Goal: Task Accomplishment & Management: Complete application form

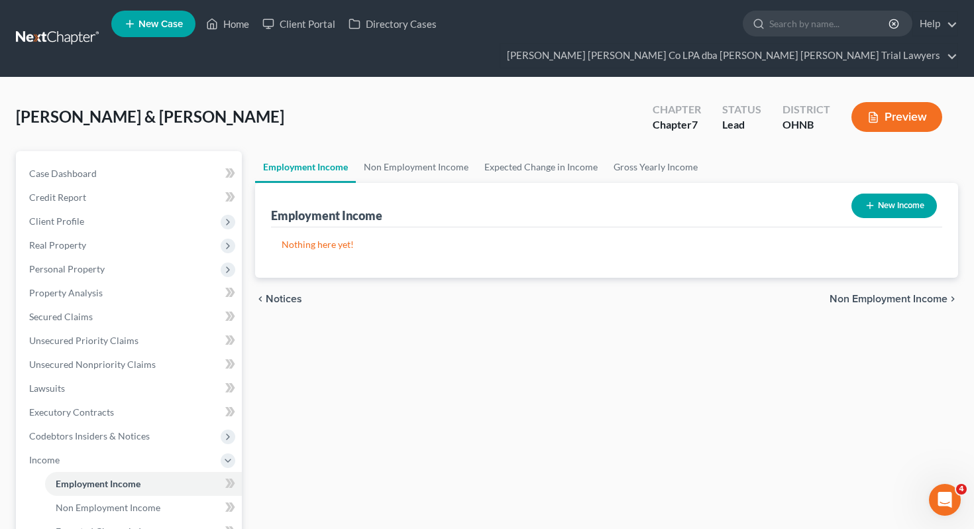
click at [917, 193] on button "New Income" at bounding box center [893, 205] width 85 height 25
select select "0"
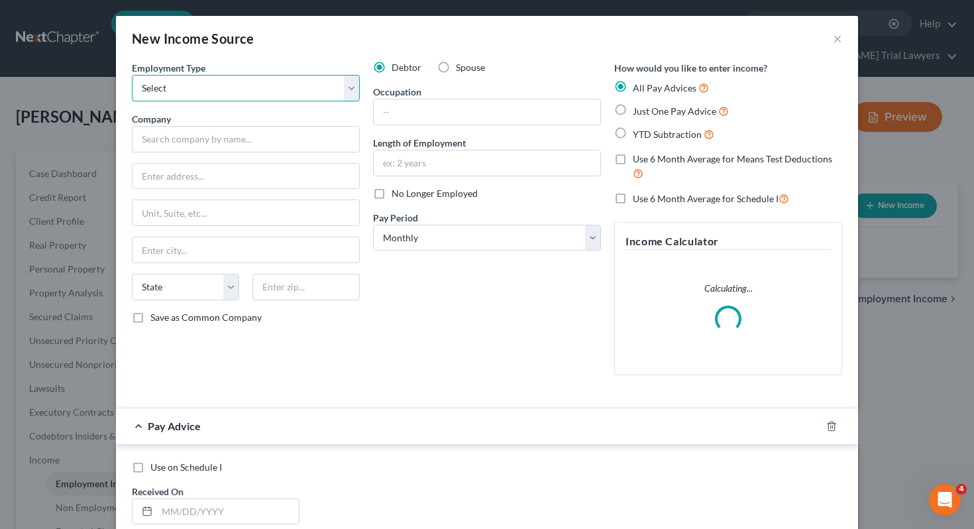
click at [287, 92] on select "Select Full or [DEMOGRAPHIC_DATA] Employment Self Employment" at bounding box center [246, 88] width 228 height 26
select select "0"
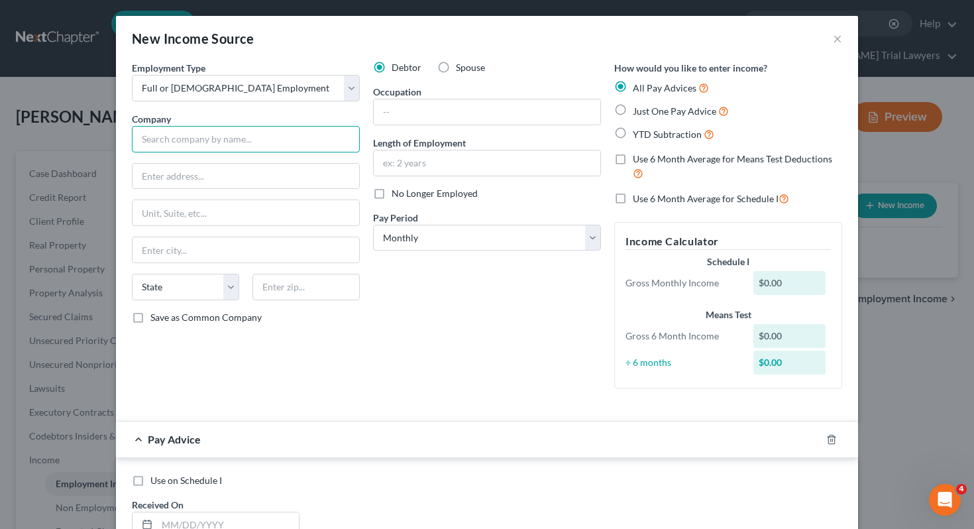
click at [268, 133] on input "text" at bounding box center [246, 139] width 228 height 26
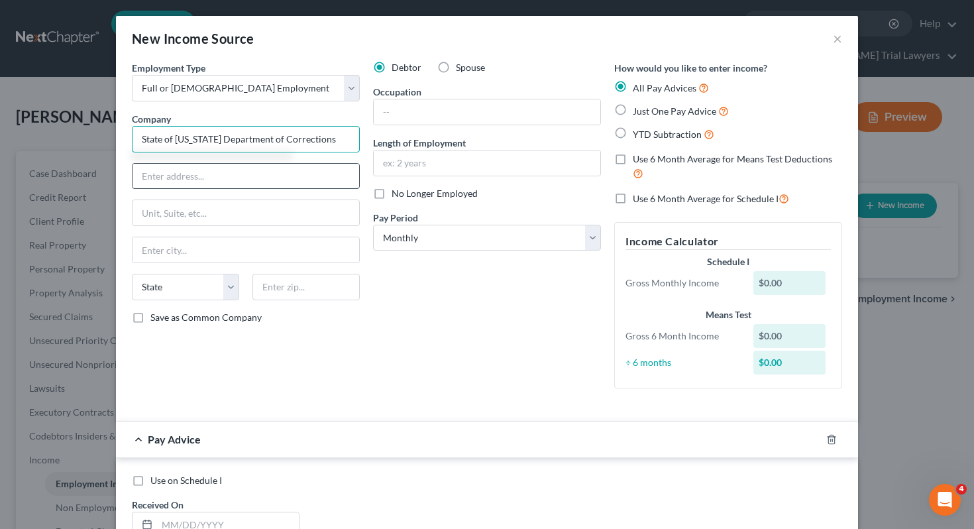
type input "State of Ohio Department of Corrections"
click at [262, 172] on input "text" at bounding box center [245, 176] width 227 height 25
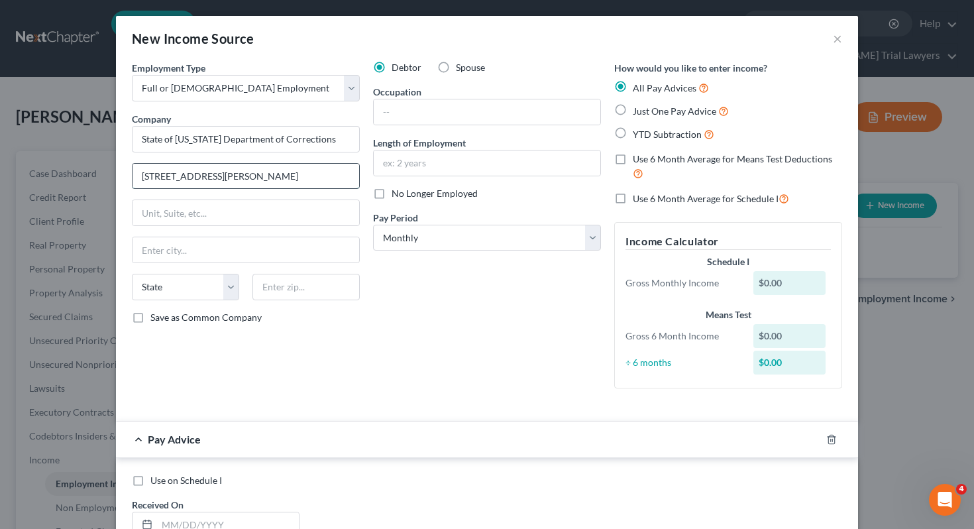
click at [266, 179] on input "2500 S Avon Belden Rd" at bounding box center [245, 176] width 227 height 25
type input "2500 S Avon Belden Rd"
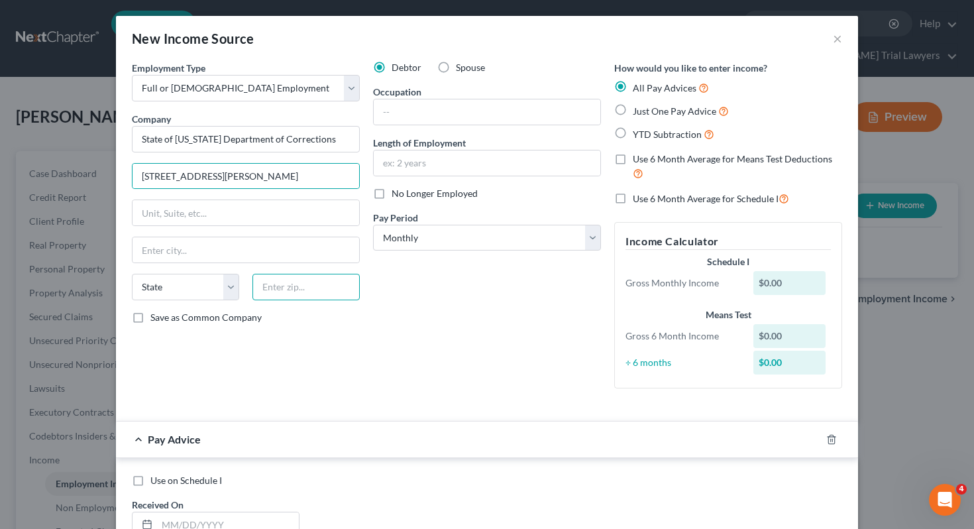
click at [282, 293] on input "text" at bounding box center [305, 287] width 107 height 26
type input "44044"
click at [405, 372] on div "Debtor Spouse Occupation Length of Employment No Longer Employed Pay Period * S…" at bounding box center [486, 230] width 241 height 338
type input "Grafton"
select select "36"
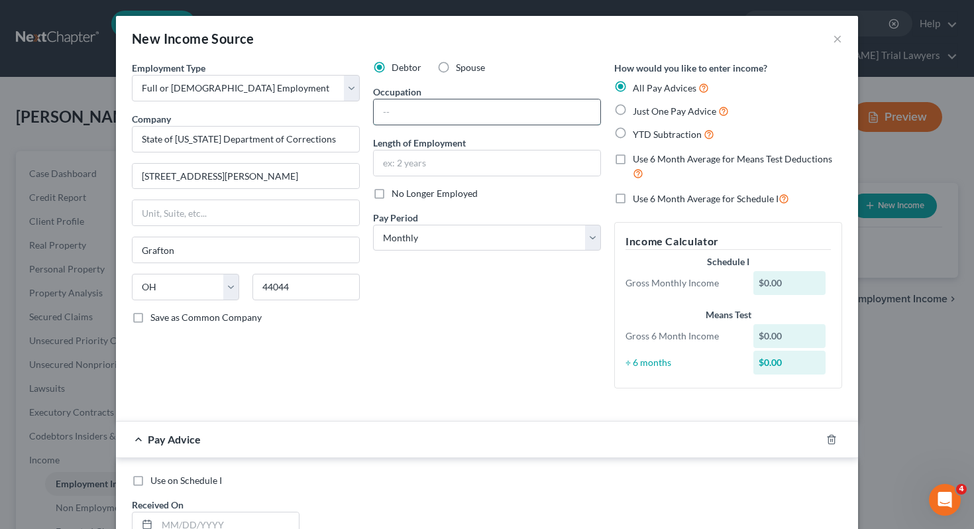
click at [464, 114] on input "text" at bounding box center [487, 111] width 227 height 25
type input "Warehouse Manager"
click at [483, 168] on input "text" at bounding box center [487, 162] width 227 height 25
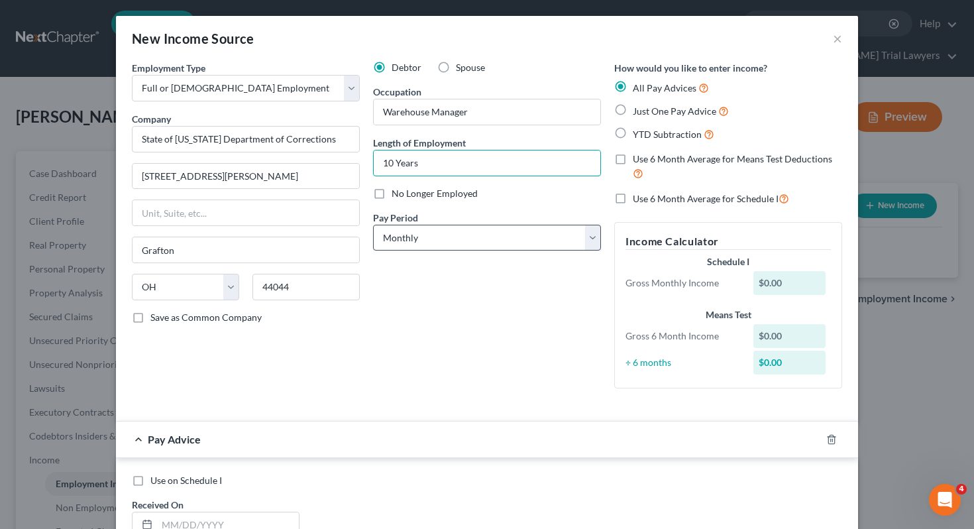
type input "10 Years"
click at [496, 246] on select "Select Monthly Twice Monthly Every Other Week Weekly" at bounding box center [487, 238] width 228 height 26
select select "2"
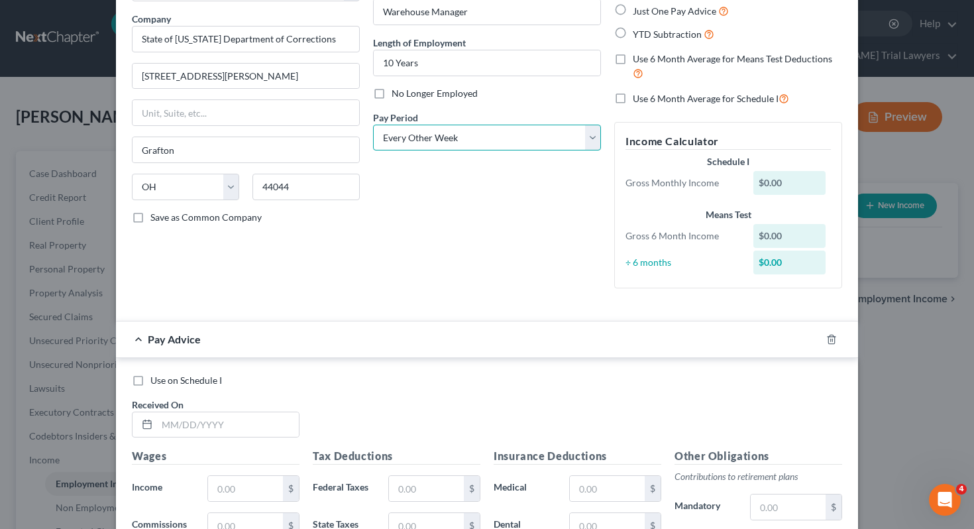
scroll to position [58, 0]
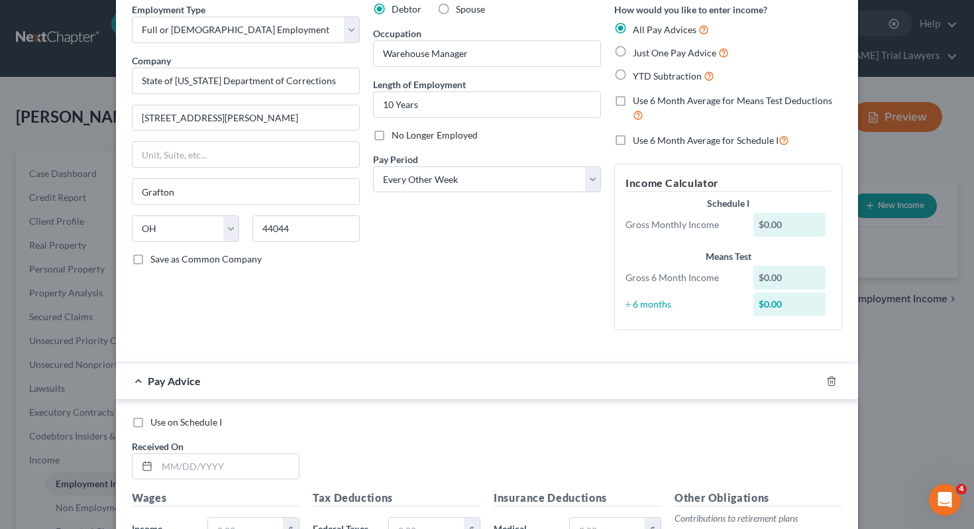
click at [643, 52] on span "Just One Pay Advice" at bounding box center [674, 52] width 83 height 11
click at [643, 52] on input "Just One Pay Advice" at bounding box center [642, 49] width 9 height 9
radio input "true"
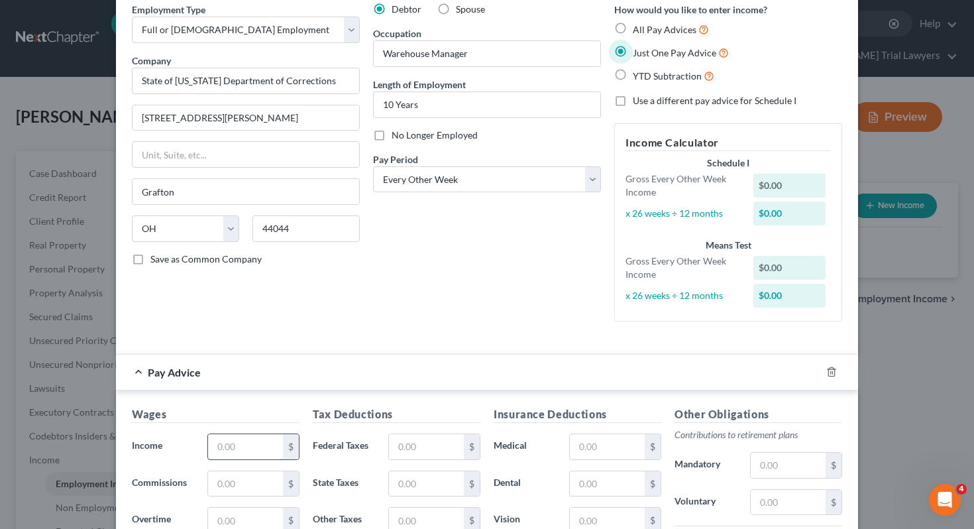
click at [217, 448] on input "text" at bounding box center [245, 446] width 75 height 25
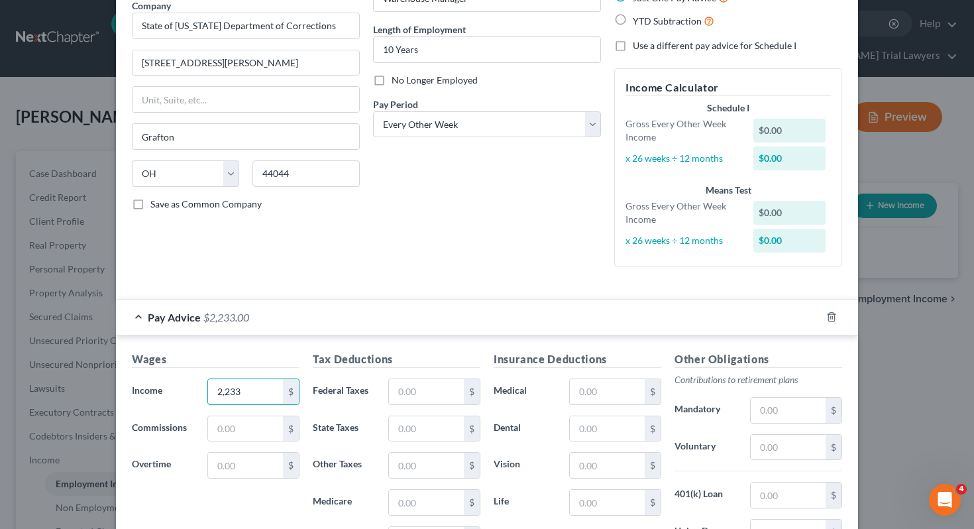
scroll to position [118, 0]
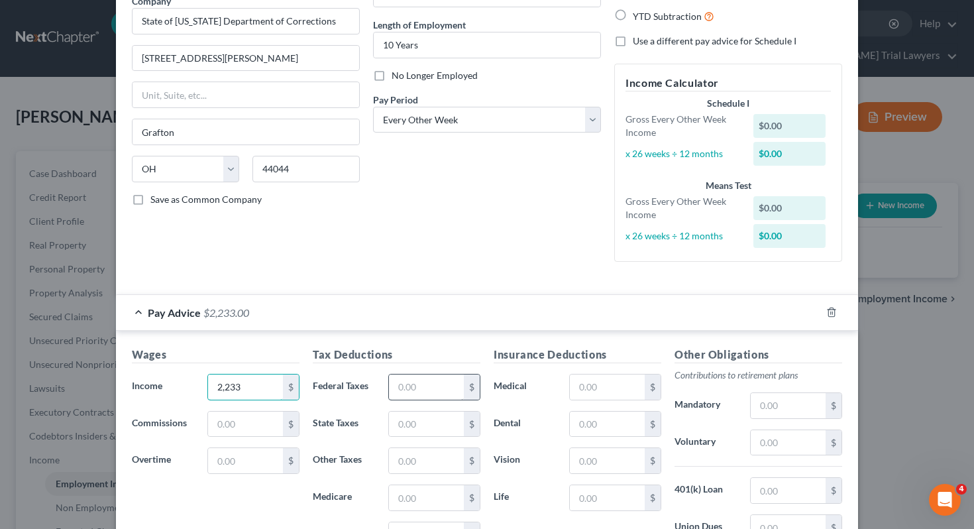
type input "2,233"
click at [399, 385] on input "text" at bounding box center [426, 386] width 75 height 25
type input "26.32"
click at [413, 429] on input "text" at bounding box center [426, 423] width 75 height 25
click at [403, 499] on input "text" at bounding box center [426, 497] width 75 height 25
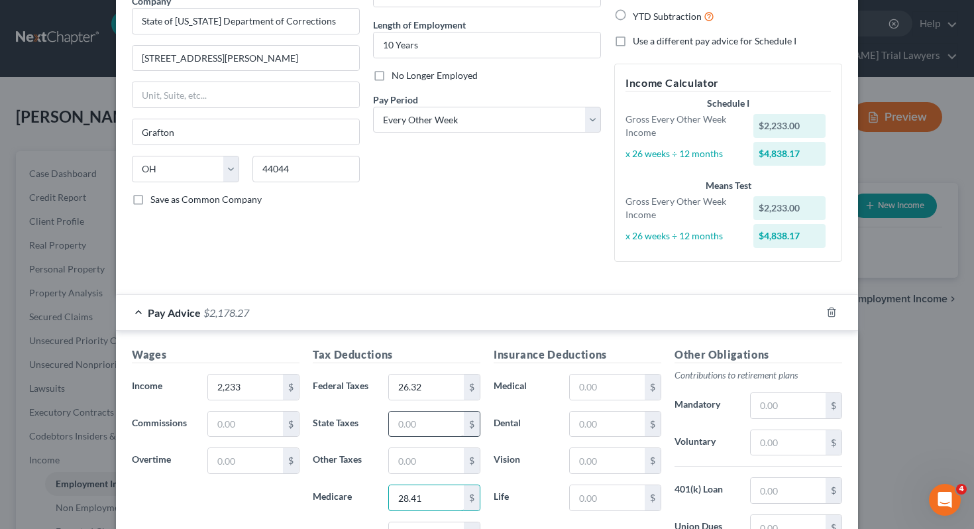
type input "28.41"
click at [415, 424] on input "text" at bounding box center [426, 423] width 75 height 25
type input "48.29"
click at [416, 464] on input "text" at bounding box center [426, 460] width 75 height 25
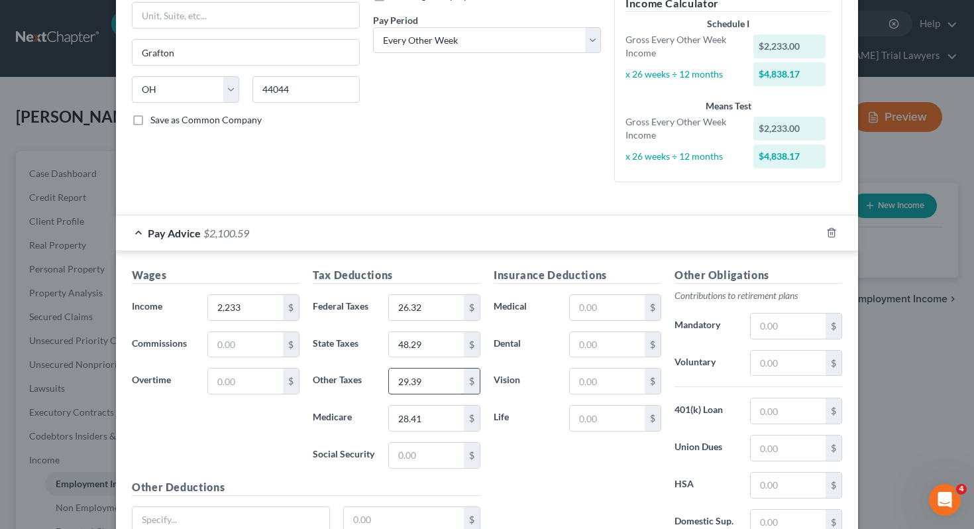
scroll to position [203, 0]
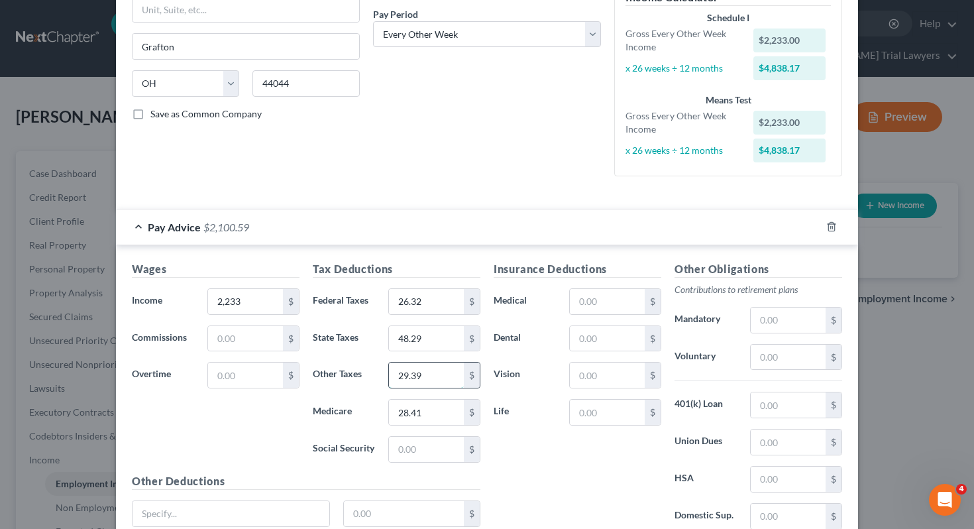
type input "29.39"
click at [458, 444] on input "text" at bounding box center [426, 448] width 75 height 25
click at [543, 464] on div "Insurance Deductions Medical $ Dental $ Vision $ Life $" at bounding box center [577, 400] width 181 height 279
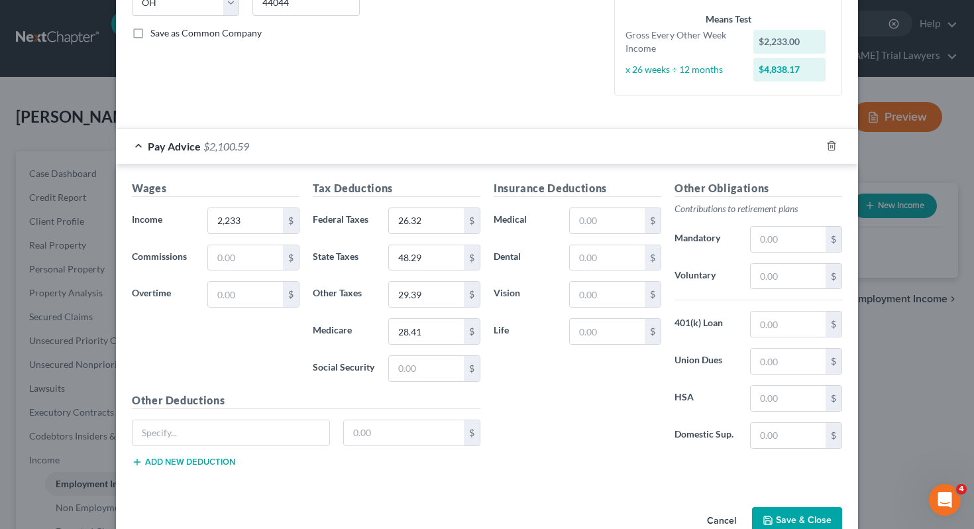
scroll to position [287, 0]
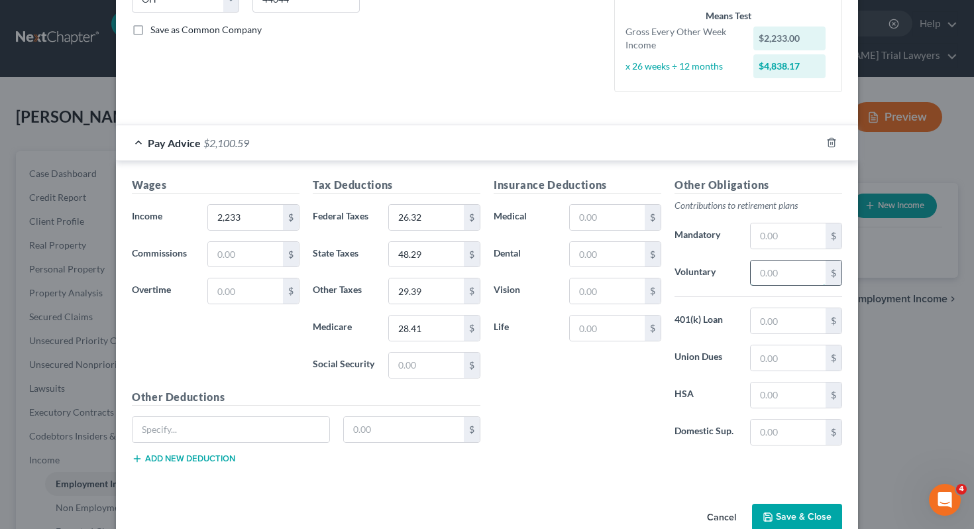
click at [761, 269] on input "text" at bounding box center [787, 272] width 75 height 25
type input "222.56"
click at [599, 211] on input "text" at bounding box center [607, 217] width 75 height 25
type input "169.52"
click at [215, 436] on input "text" at bounding box center [230, 429] width 197 height 25
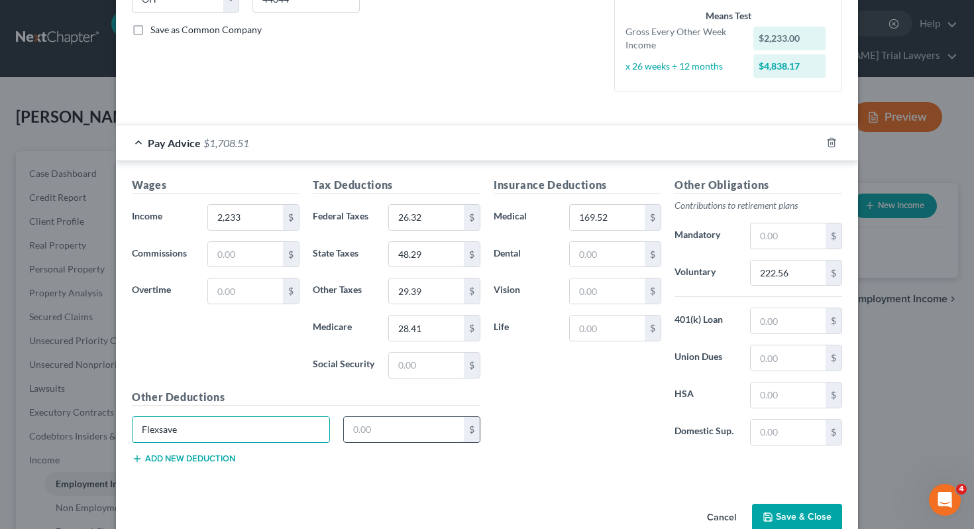
type input "Flexsave"
click at [377, 417] on input "text" at bounding box center [404, 429] width 121 height 25
type input "104.17"
click at [580, 372] on div "Insurance Deductions Medical 169.52 $ Dental $ Vision $ Life $" at bounding box center [577, 316] width 181 height 279
click at [780, 362] on input "text" at bounding box center [787, 357] width 75 height 25
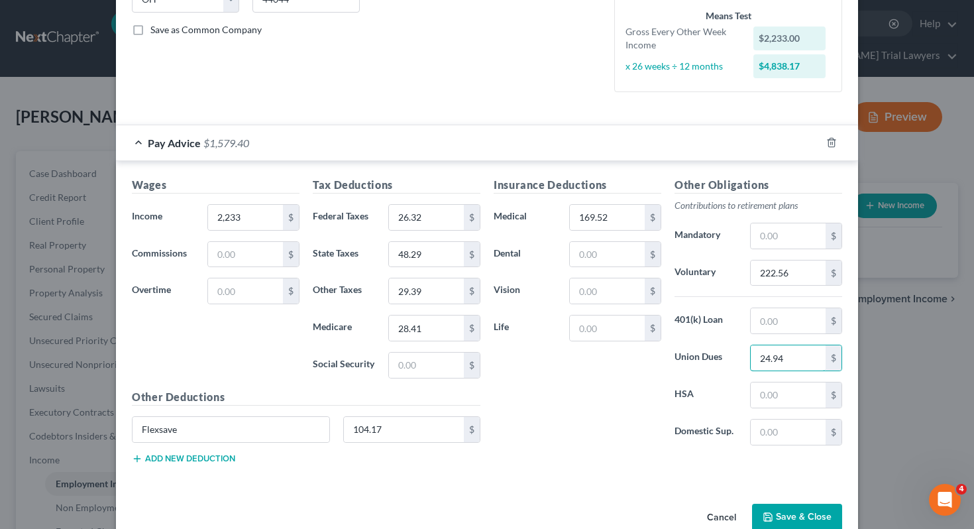
scroll to position [316, 0]
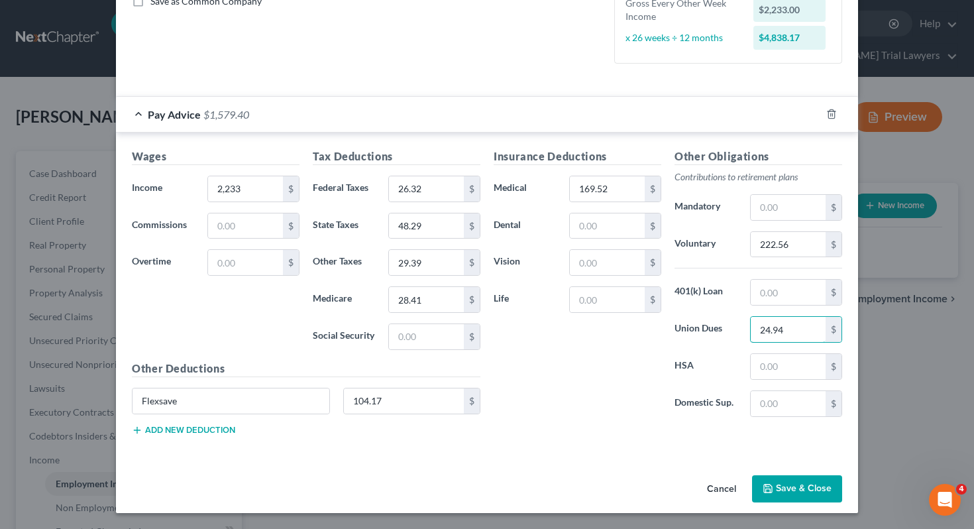
type input "24.94"
click at [790, 485] on button "Save & Close" at bounding box center [797, 489] width 90 height 28
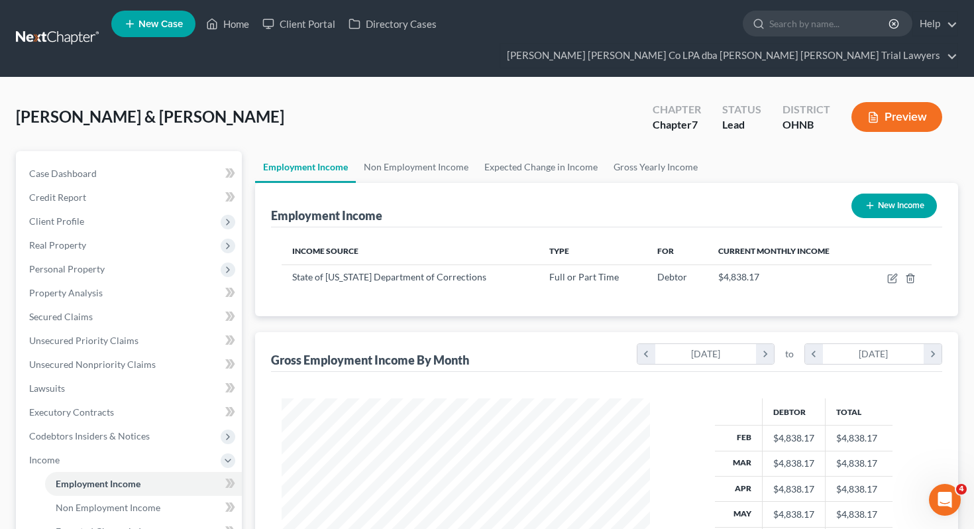
scroll to position [237, 395]
click at [128, 257] on span "Personal Property" at bounding box center [130, 269] width 223 height 24
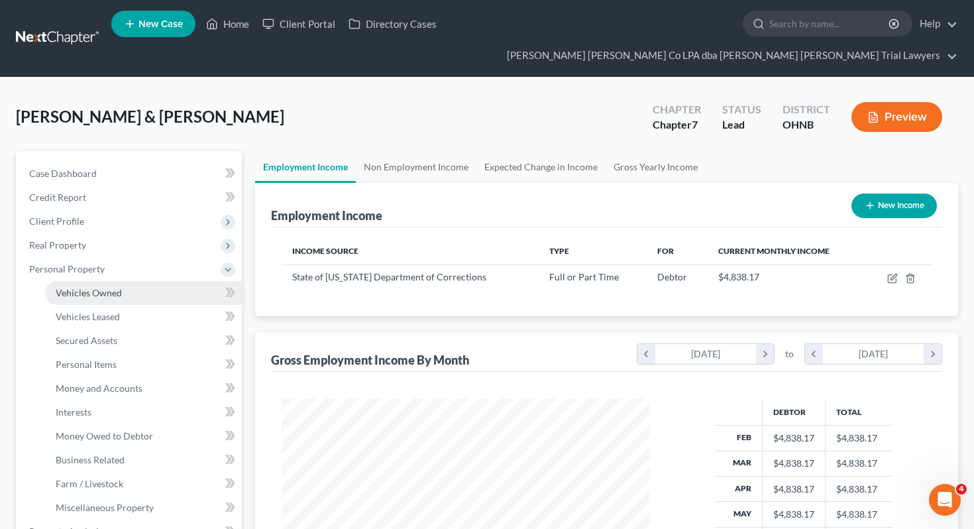
click at [129, 281] on link "Vehicles Owned" at bounding box center [143, 293] width 197 height 24
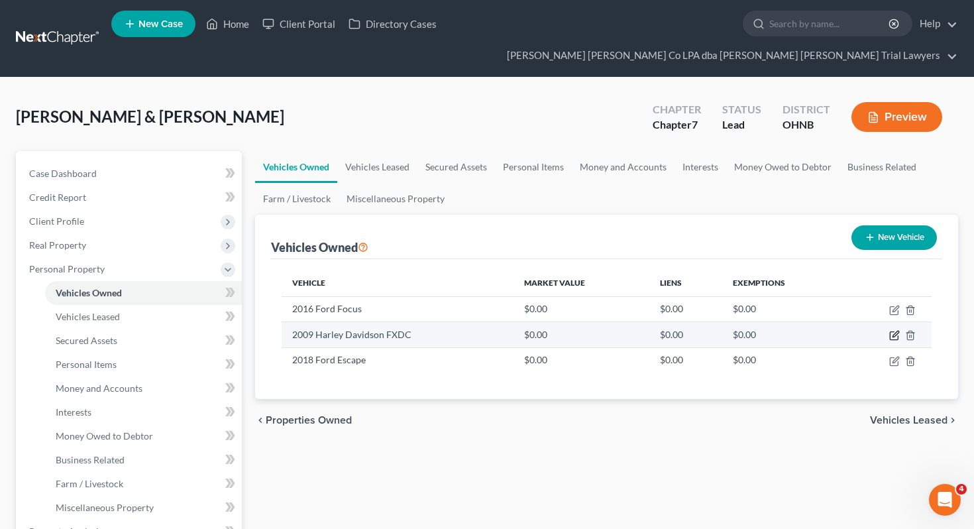
click at [892, 330] on icon "button" at bounding box center [894, 335] width 11 height 11
select select "0"
select select "17"
select select "0"
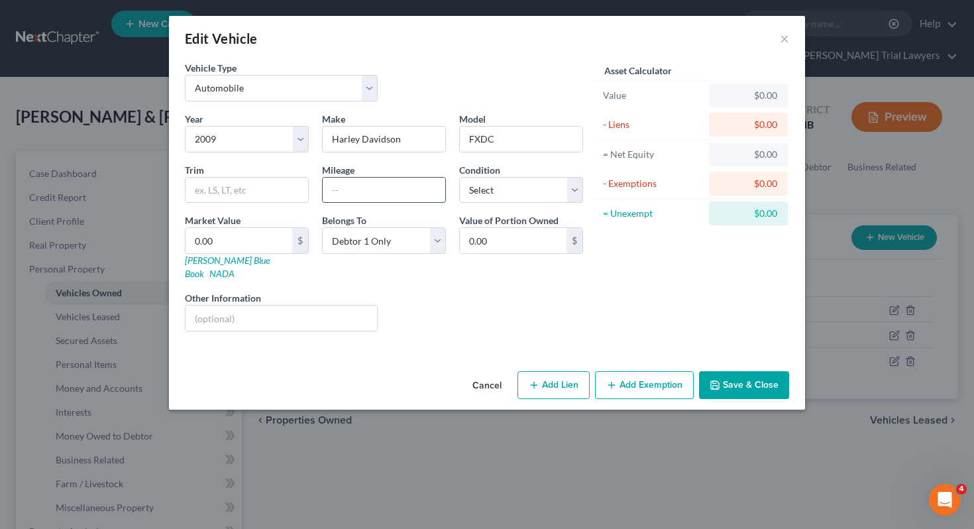
click at [392, 190] on input "text" at bounding box center [384, 190] width 123 height 25
paste input "10,430"
type input "10,430"
click at [409, 304] on div "Liens Select" at bounding box center [487, 311] width 206 height 40
click at [530, 180] on select "Select Excellent Very Good Good Fair Poor" at bounding box center [521, 190] width 124 height 26
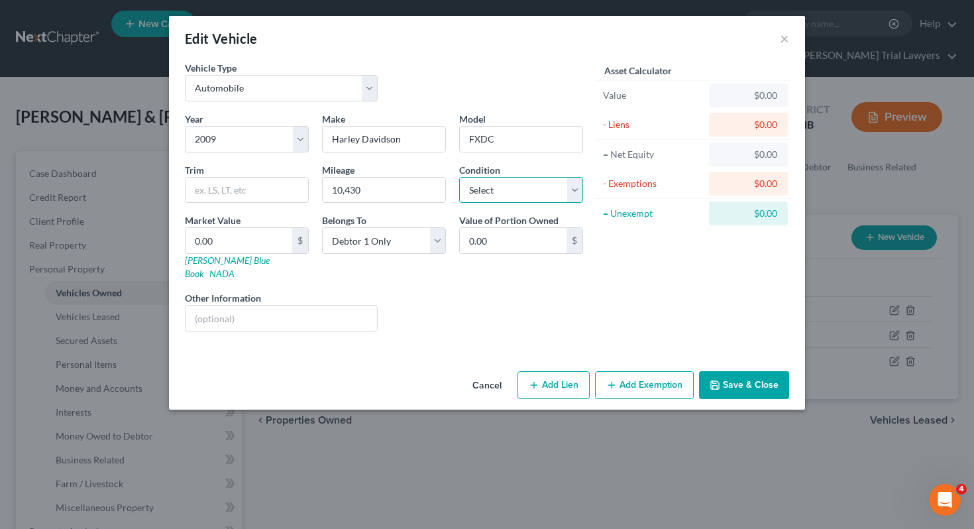
select select "2"
click at [213, 261] on link "Kelly Blue Book" at bounding box center [227, 266] width 85 height 25
click at [747, 371] on button "Save & Close" at bounding box center [744, 385] width 90 height 28
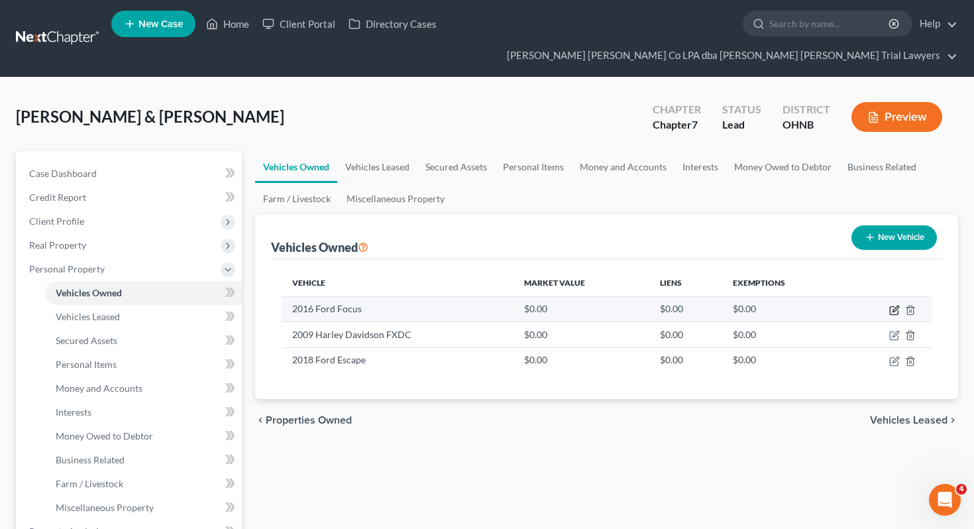
click at [895, 305] on icon "button" at bounding box center [894, 310] width 11 height 11
select select "0"
select select "10"
select select "0"
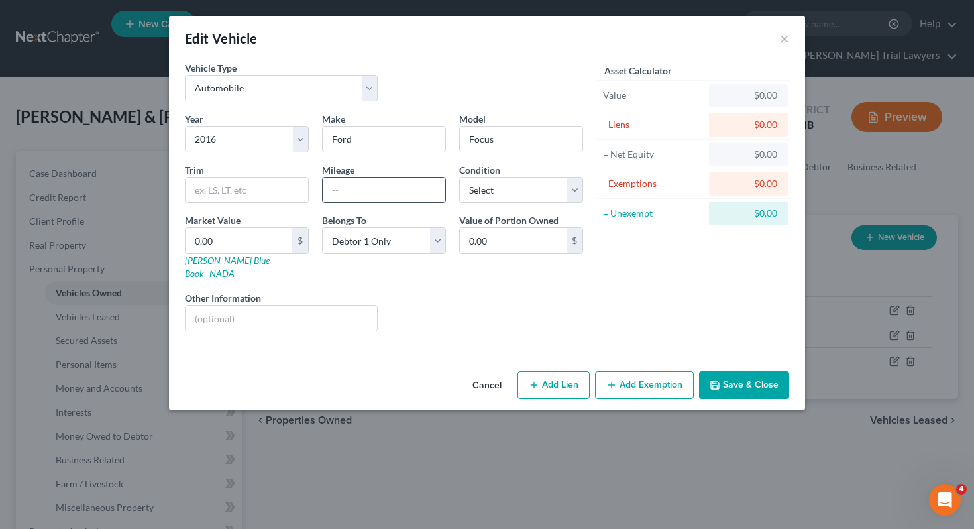
click at [353, 197] on input "text" at bounding box center [384, 190] width 123 height 25
type input "130000"
click at [487, 188] on select "Select Excellent Very Good Good Fair Poor" at bounding box center [521, 190] width 124 height 26
select select "3"
click at [258, 244] on input "0.00" at bounding box center [238, 240] width 107 height 25
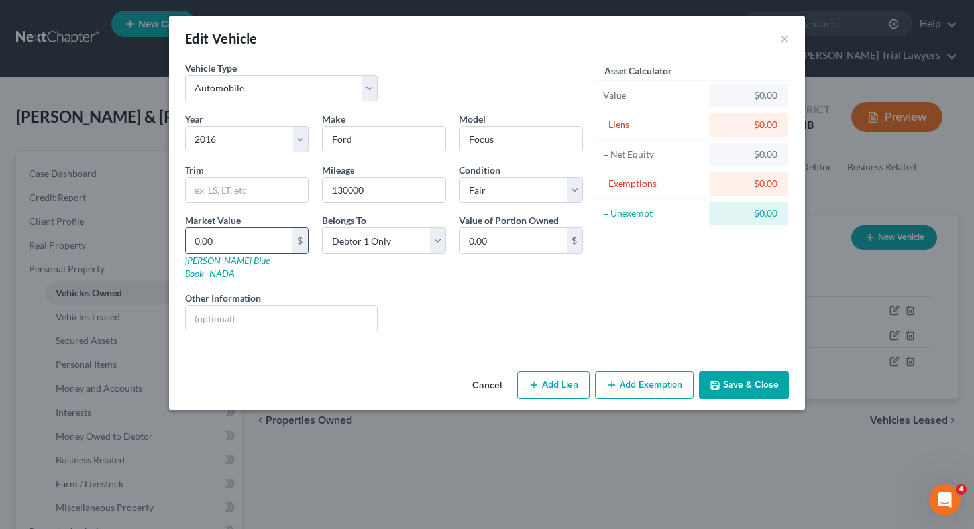
type input "2"
type input "2.00"
type input "28"
type input "28.00"
type input "288"
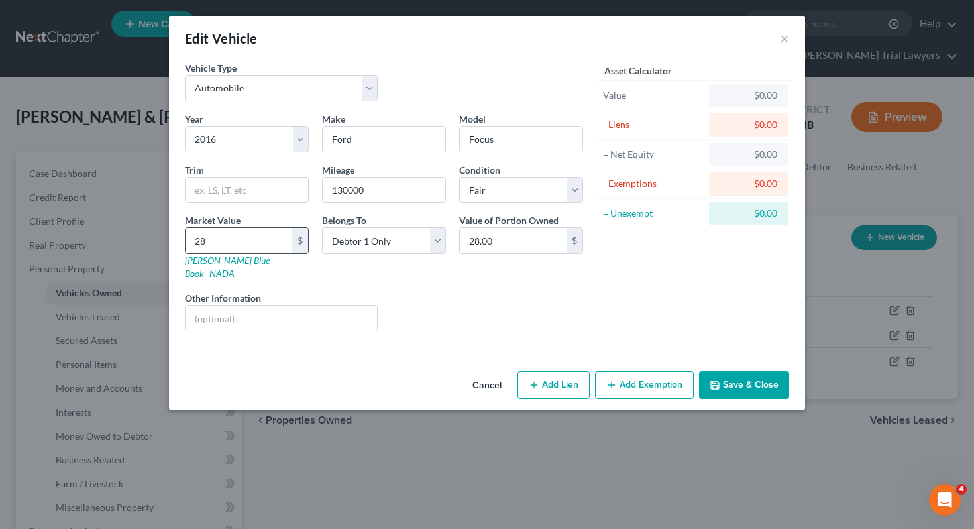
type input "288.00"
type input "2888"
type input "2,888.00"
type input "2,888"
click at [719, 380] on icon "button" at bounding box center [714, 385] width 11 height 11
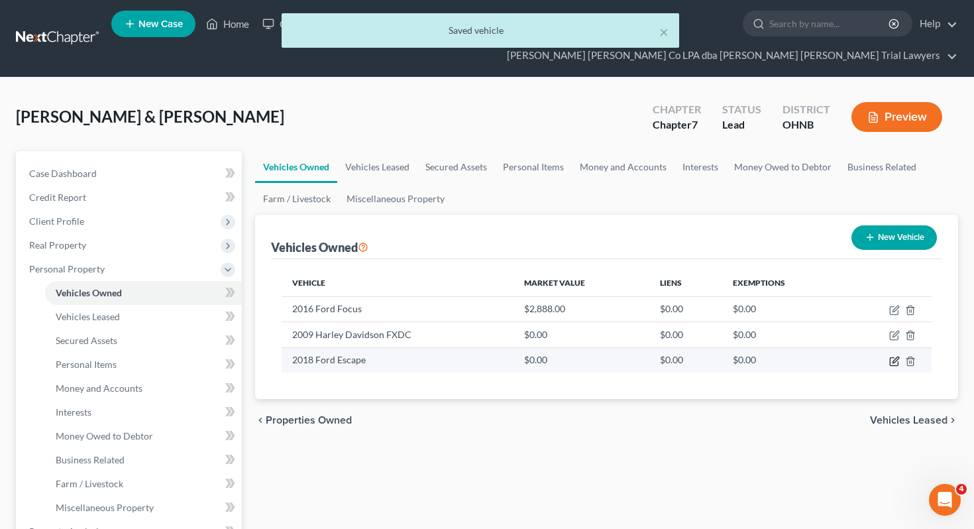
click at [894, 356] on icon "button" at bounding box center [894, 361] width 11 height 11
select select "0"
select select "8"
select select "2"
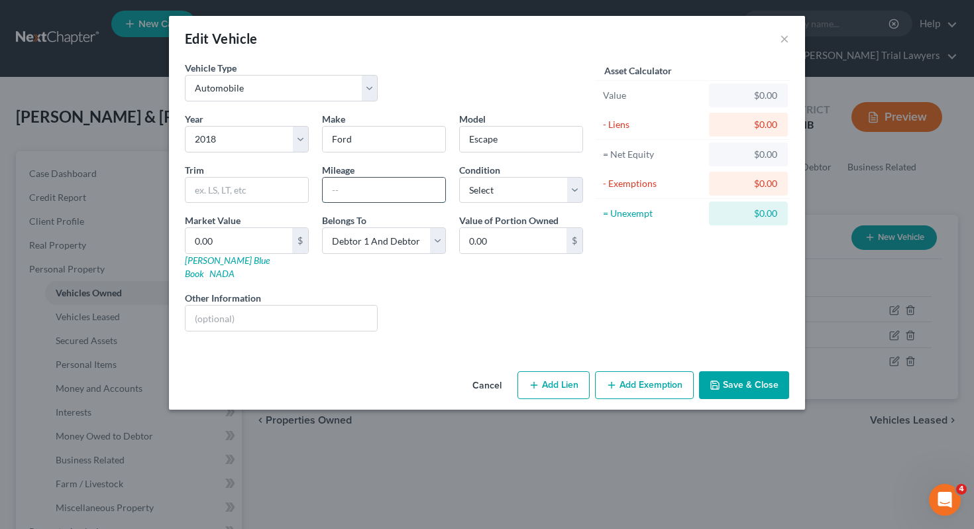
click at [348, 197] on input "text" at bounding box center [384, 190] width 123 height 25
type input "115000"
click at [493, 193] on select "Select Excellent Very Good Good Fair Poor" at bounding box center [521, 190] width 124 height 26
select select "3"
click at [230, 265] on link "Kelly Blue Book" at bounding box center [227, 266] width 85 height 25
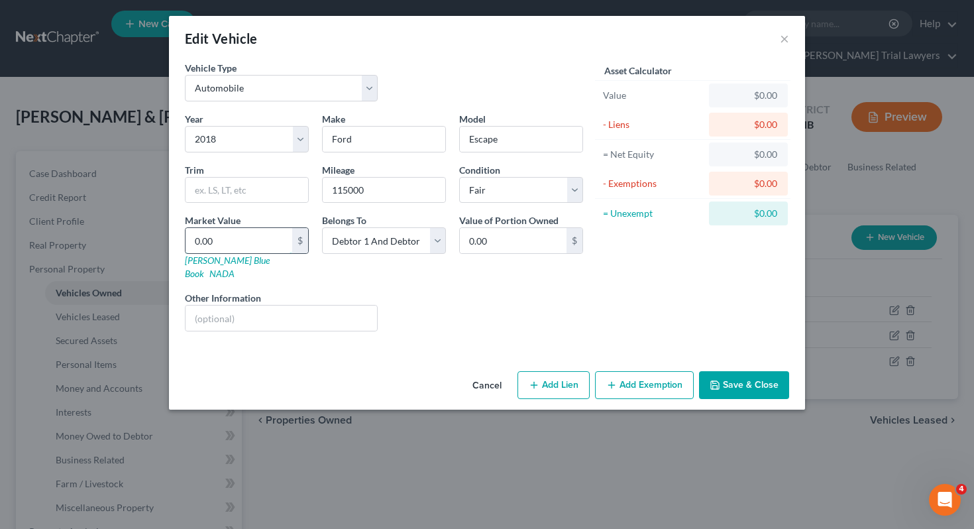
click at [223, 237] on input "0.00" at bounding box center [238, 240] width 107 height 25
type input "4"
type input "4.00"
type input "46"
type input "46.00"
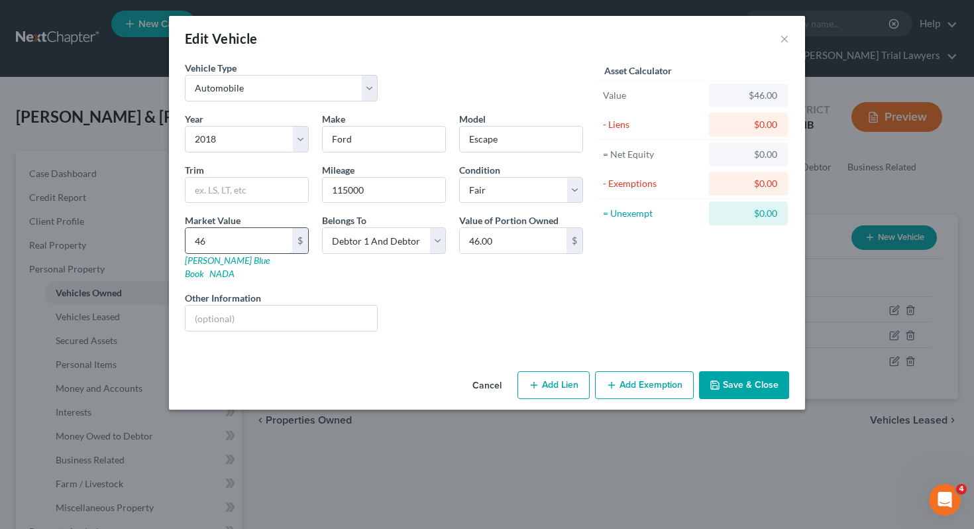
type input "463"
type input "463.00"
type input "4639"
type input "4,639.00"
type input "4,639"
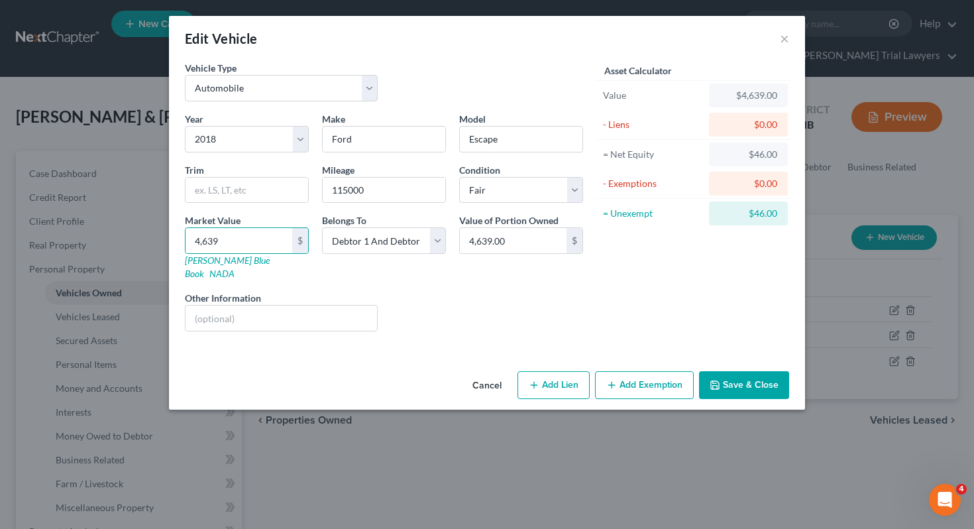
click at [658, 371] on button "Add Exemption" at bounding box center [644, 385] width 99 height 28
select select "2"
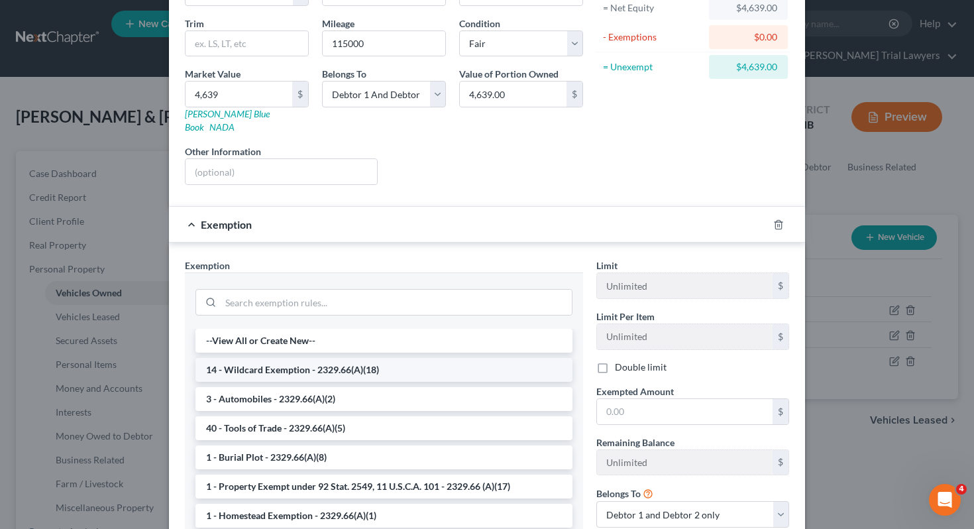
scroll to position [152, 0]
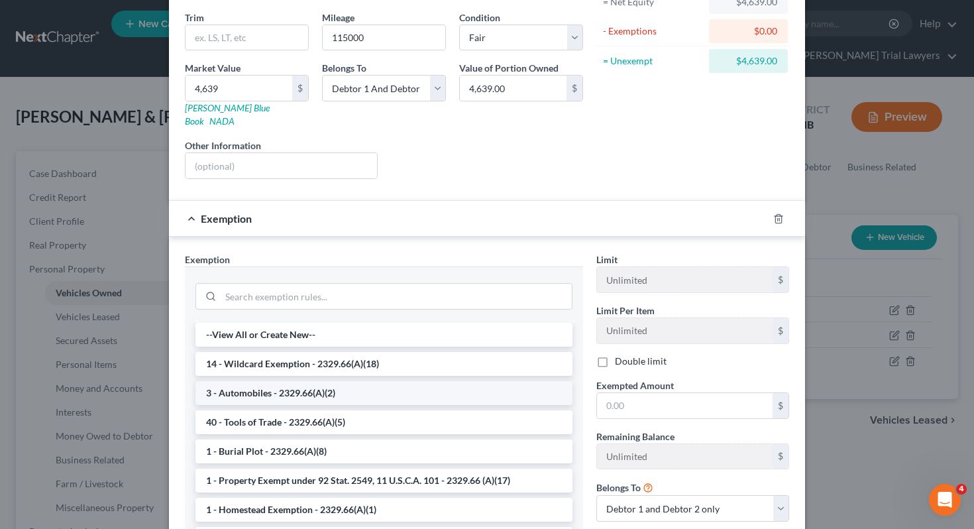
click at [522, 391] on li "3 - Automobiles - 2329.66(A)(2)" at bounding box center [383, 393] width 377 height 24
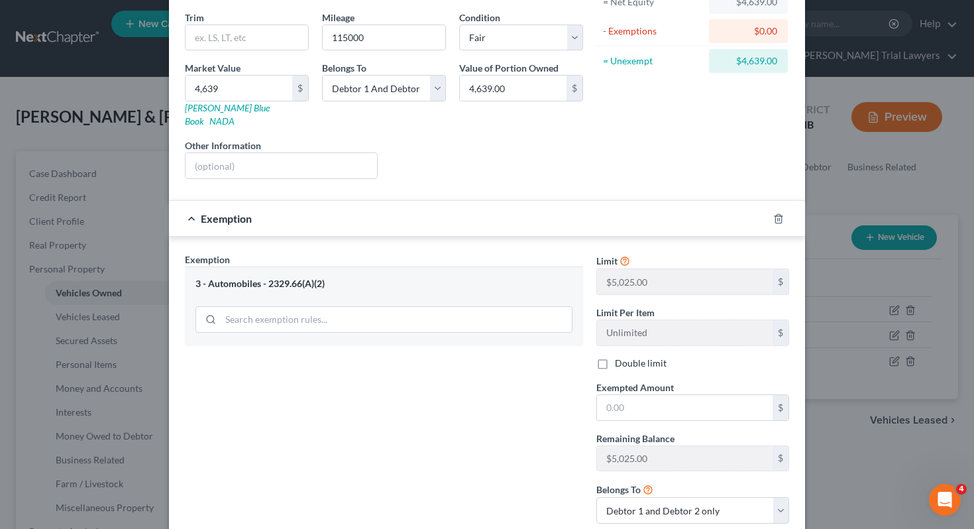
click at [652, 356] on label "Double limit" at bounding box center [641, 362] width 52 height 13
click at [629, 356] on input "Double limit" at bounding box center [624, 360] width 9 height 9
checkbox input "true"
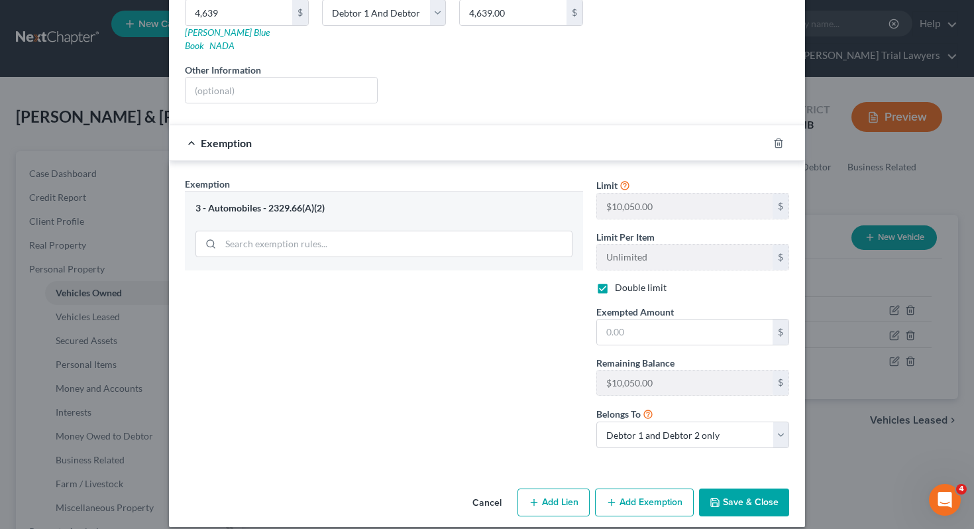
click at [745, 497] on button "Save & Close" at bounding box center [744, 502] width 90 height 28
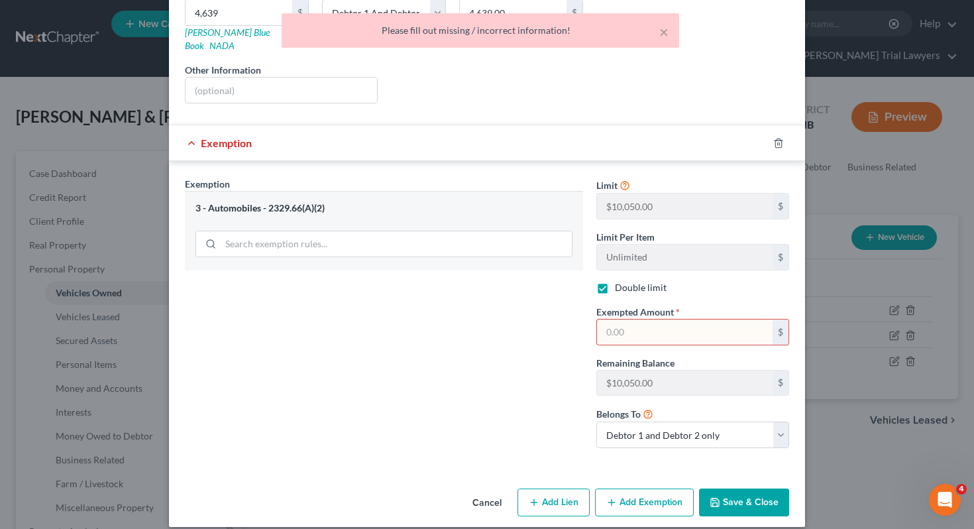
click at [619, 319] on input "text" at bounding box center [685, 331] width 176 height 25
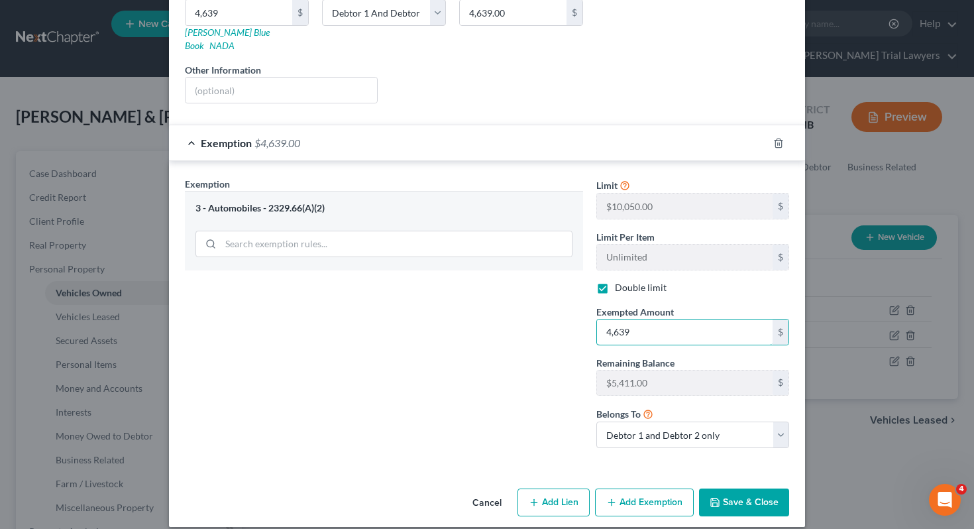
type input "4,639"
click at [742, 488] on button "Save & Close" at bounding box center [744, 502] width 90 height 28
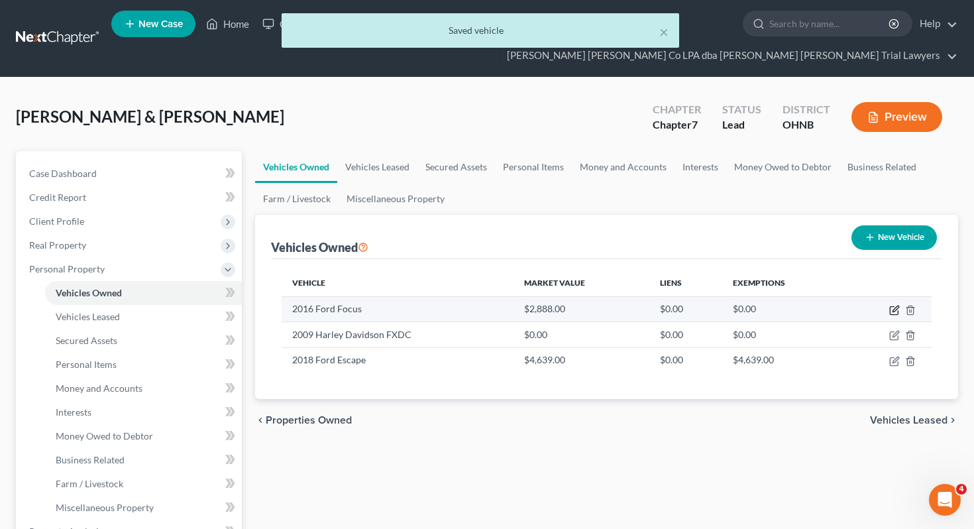
click at [895, 305] on icon "button" at bounding box center [895, 308] width 6 height 6
select select "0"
select select "10"
select select "3"
select select "0"
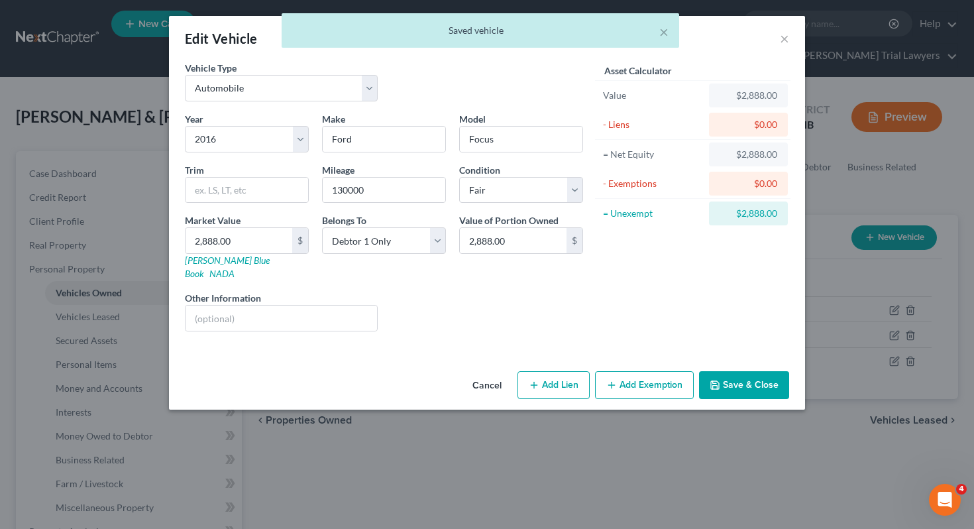
click at [640, 374] on button "Add Exemption" at bounding box center [644, 385] width 99 height 28
select select "2"
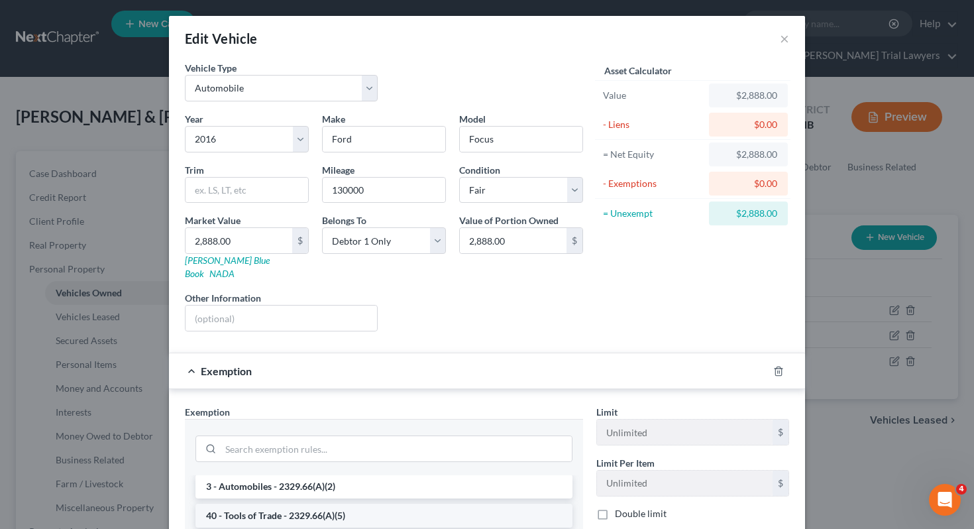
scroll to position [56, 0]
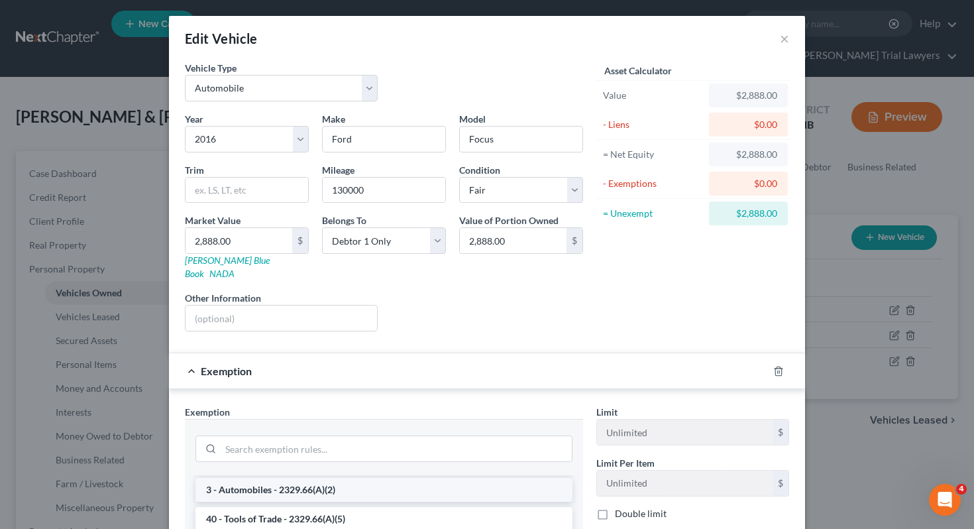
click at [419, 479] on li "3 - Automobiles - 2329.66(A)(2)" at bounding box center [383, 490] width 377 height 24
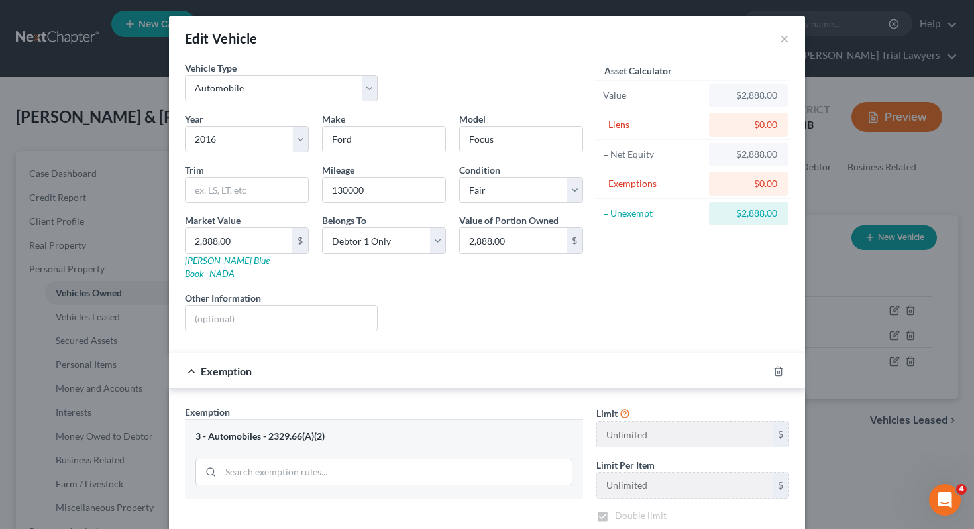
checkbox input "true"
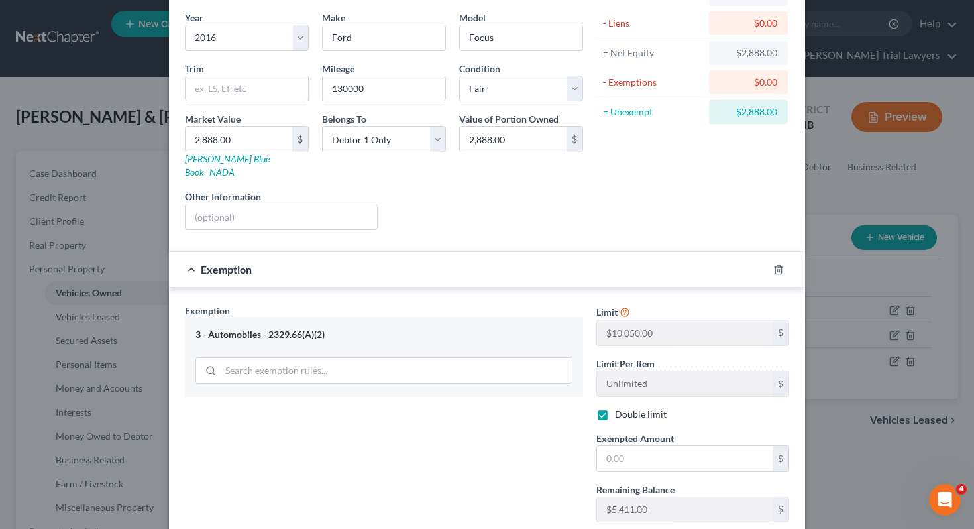
scroll to position [228, 0]
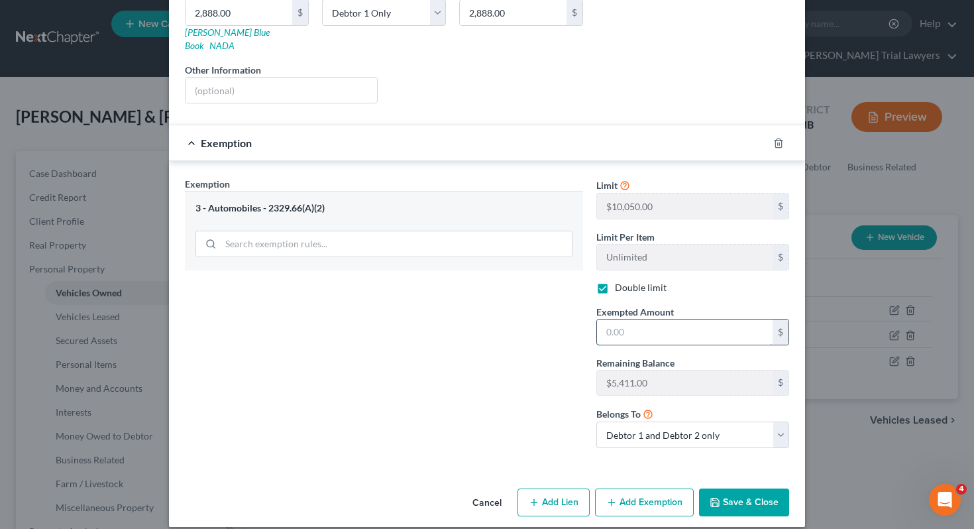
click at [666, 322] on input "text" at bounding box center [685, 331] width 176 height 25
type input "2,888"
click at [732, 488] on button "Save & Close" at bounding box center [744, 502] width 90 height 28
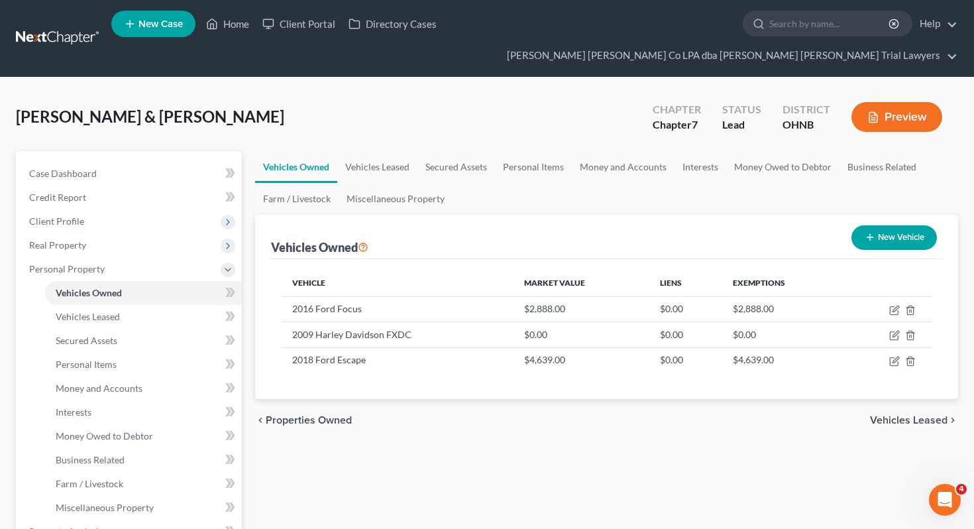
click at [732, 484] on div "Vehicles Owned Vehicles Leased Secured Assets Personal Items Money and Accounts…" at bounding box center [606, 533] width 717 height 765
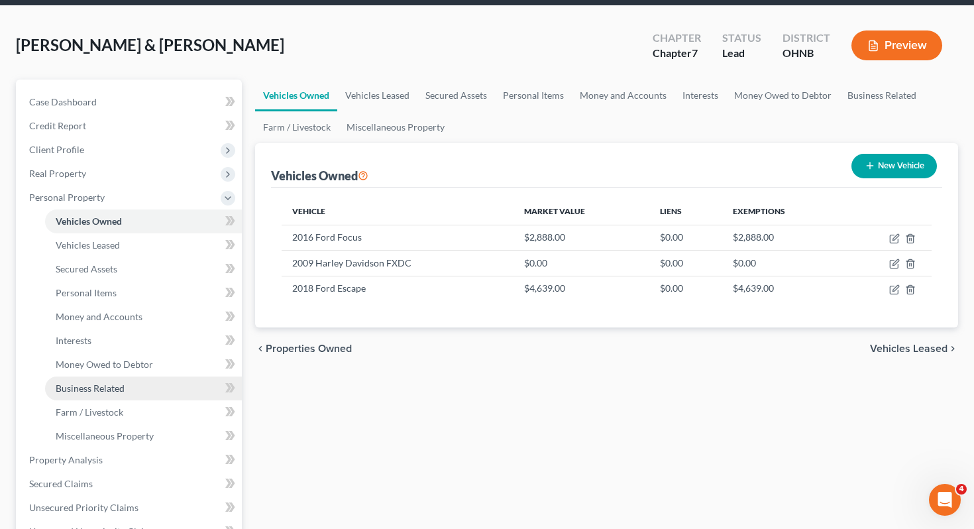
scroll to position [74, 0]
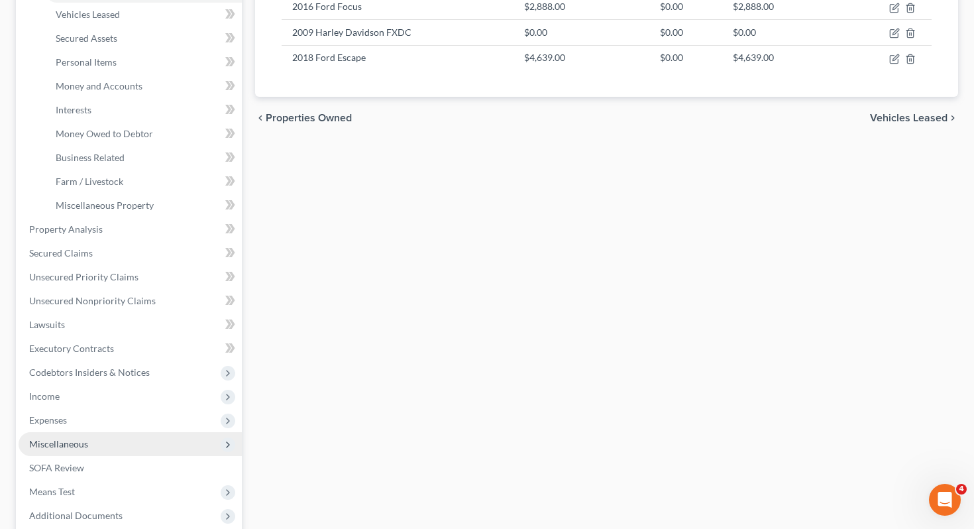
click at [146, 432] on span "Miscellaneous" at bounding box center [130, 444] width 223 height 24
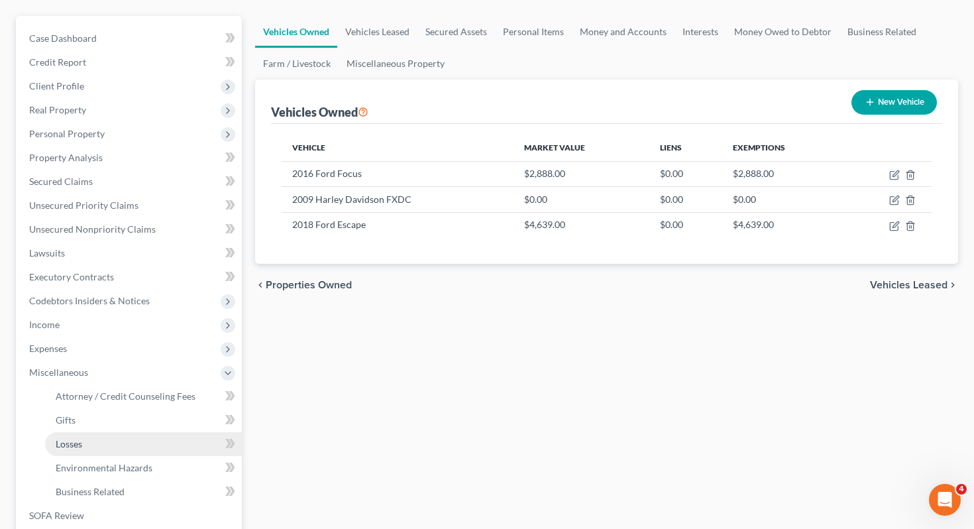
scroll to position [130, 0]
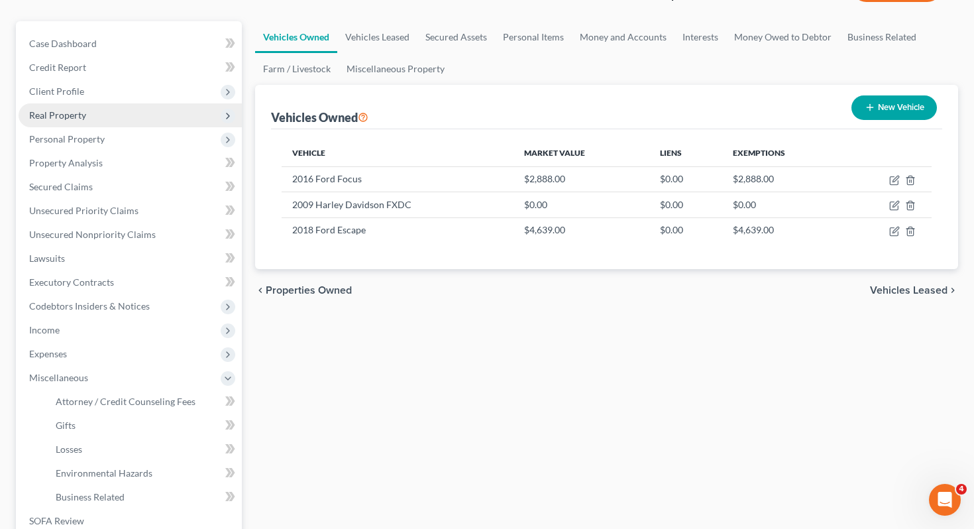
click at [178, 103] on span "Real Property" at bounding box center [130, 115] width 223 height 24
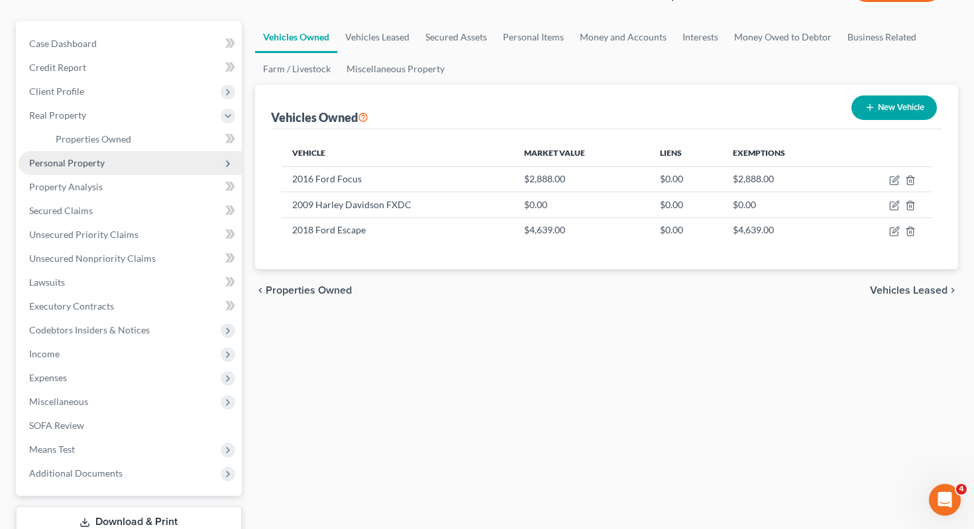
click at [177, 151] on span "Personal Property" at bounding box center [130, 163] width 223 height 24
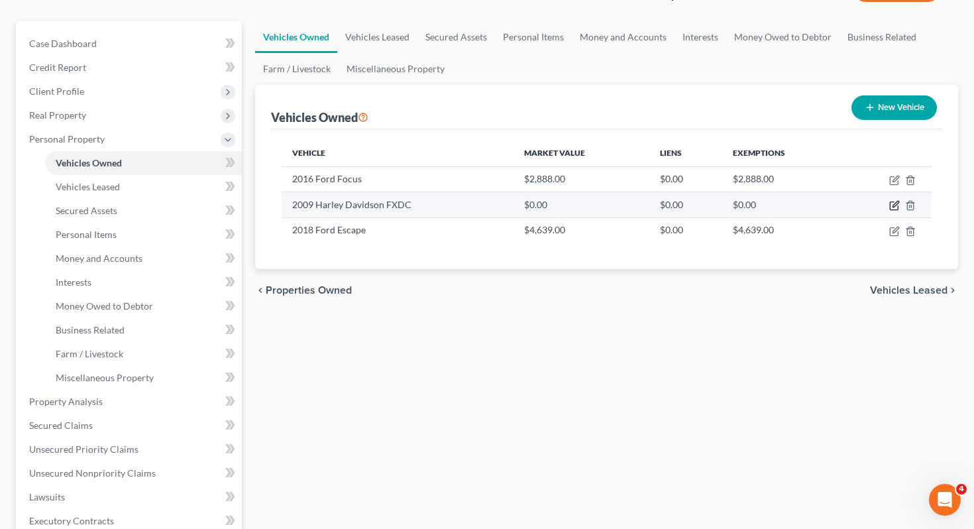
click at [891, 200] on icon "button" at bounding box center [894, 205] width 11 height 11
select select "0"
select select "17"
select select "2"
select select "0"
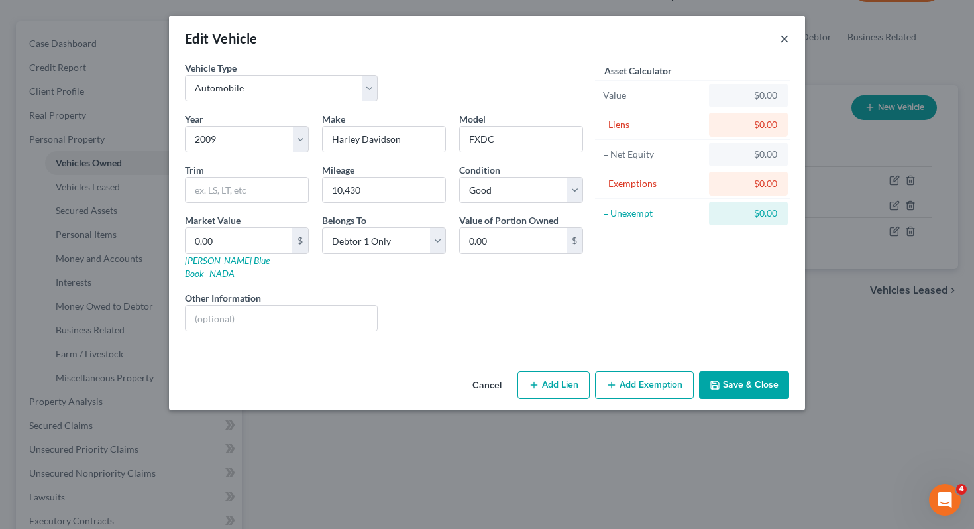
click at [784, 40] on button "×" at bounding box center [784, 38] width 9 height 16
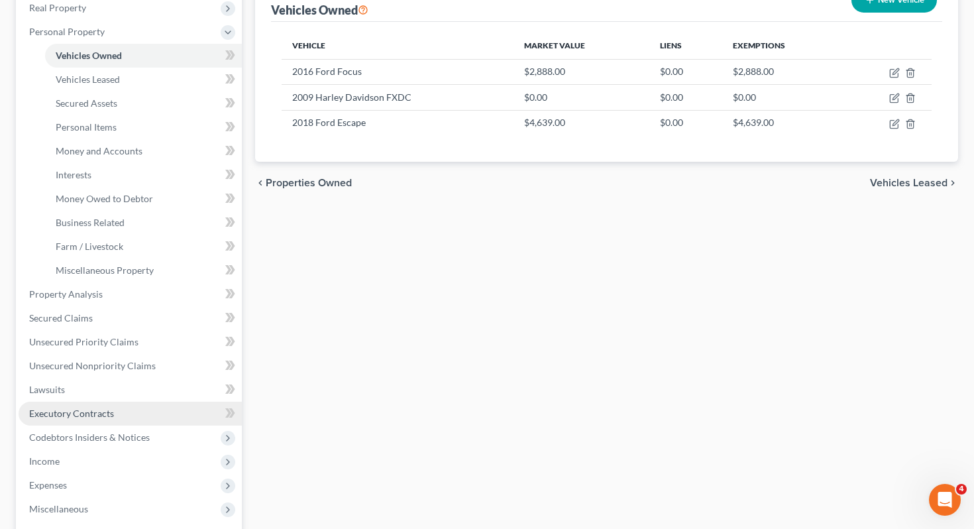
click at [176, 401] on link "Executory Contracts" at bounding box center [130, 413] width 223 height 24
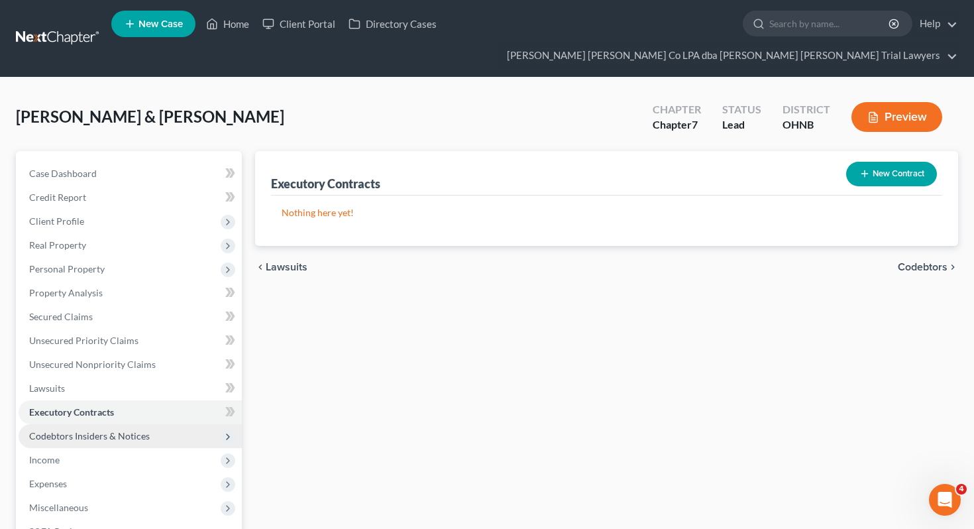
click at [187, 424] on span "Codebtors Insiders & Notices" at bounding box center [130, 436] width 223 height 24
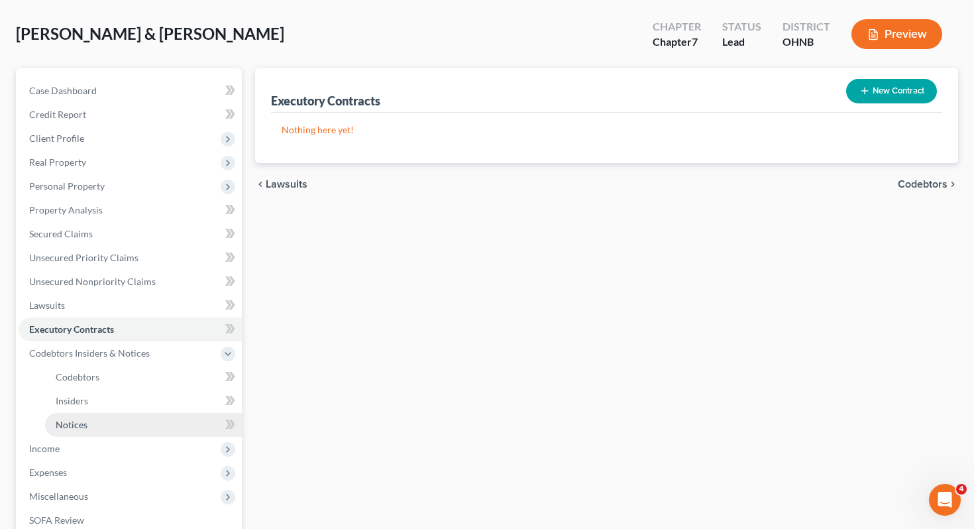
scroll to position [85, 0]
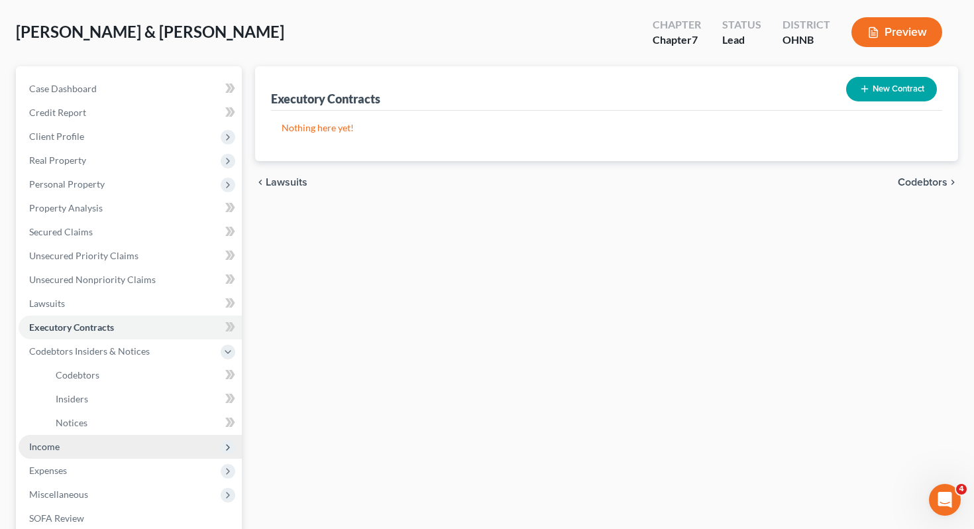
click at [191, 434] on span "Income" at bounding box center [130, 446] width 223 height 24
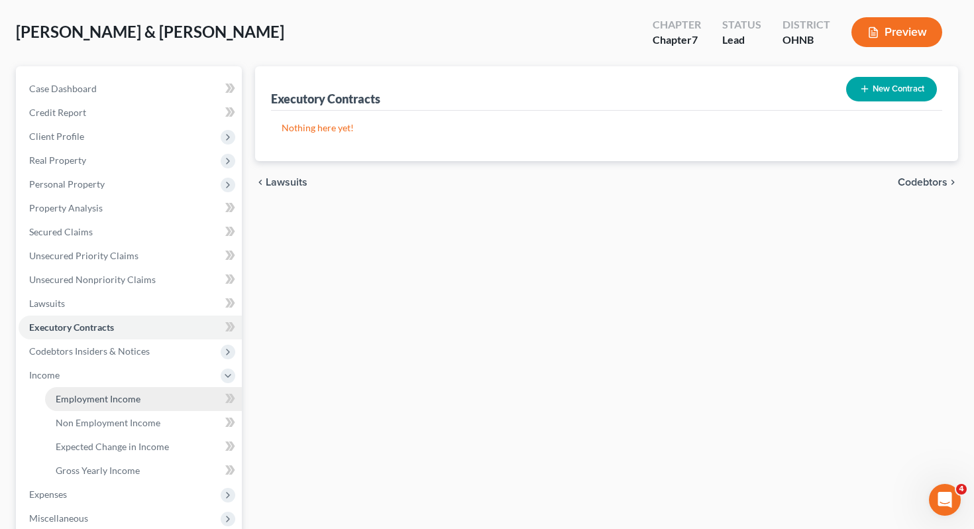
click at [192, 387] on link "Employment Income" at bounding box center [143, 399] width 197 height 24
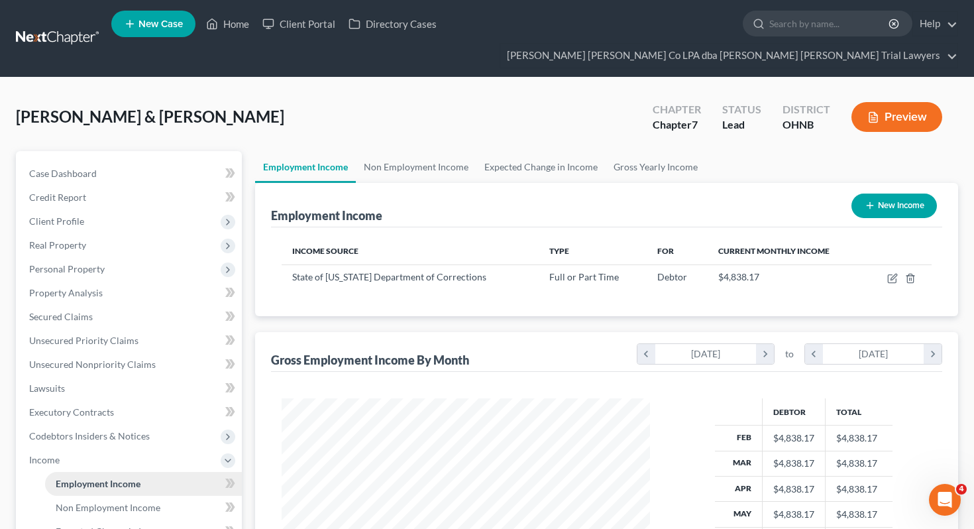
scroll to position [237, 395]
click at [882, 193] on button "New Income" at bounding box center [893, 205] width 85 height 25
select select "0"
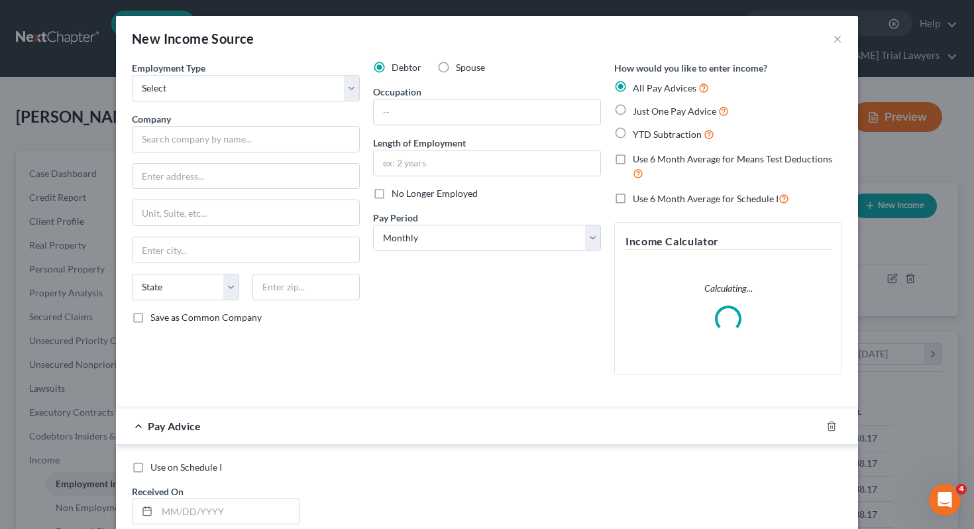
click at [456, 64] on label "Spouse" at bounding box center [470, 67] width 29 height 13
click at [461, 64] on input "Spouse" at bounding box center [465, 65] width 9 height 9
radio input "true"
click at [263, 96] on select "Select Full or Part Time Employment Self Employment" at bounding box center [246, 88] width 228 height 26
select select "0"
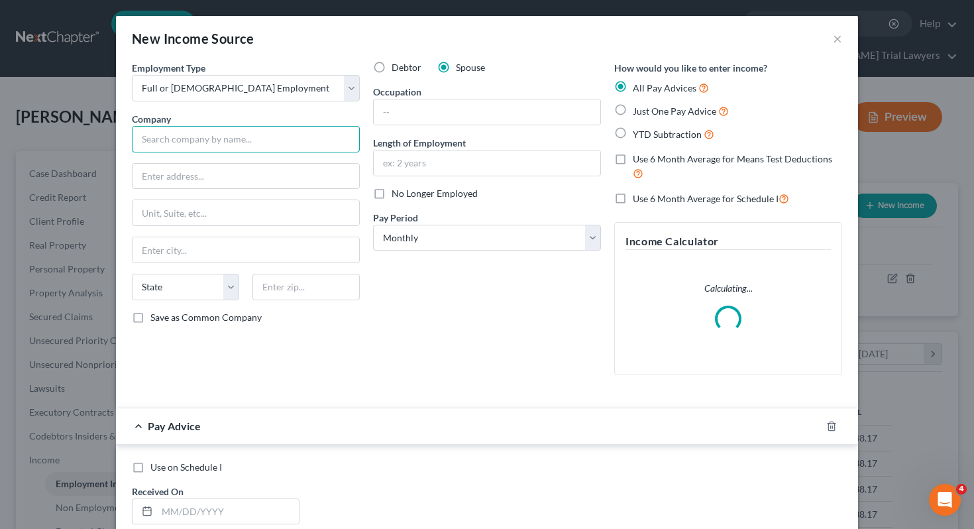
click at [258, 140] on input "text" at bounding box center [246, 139] width 228 height 26
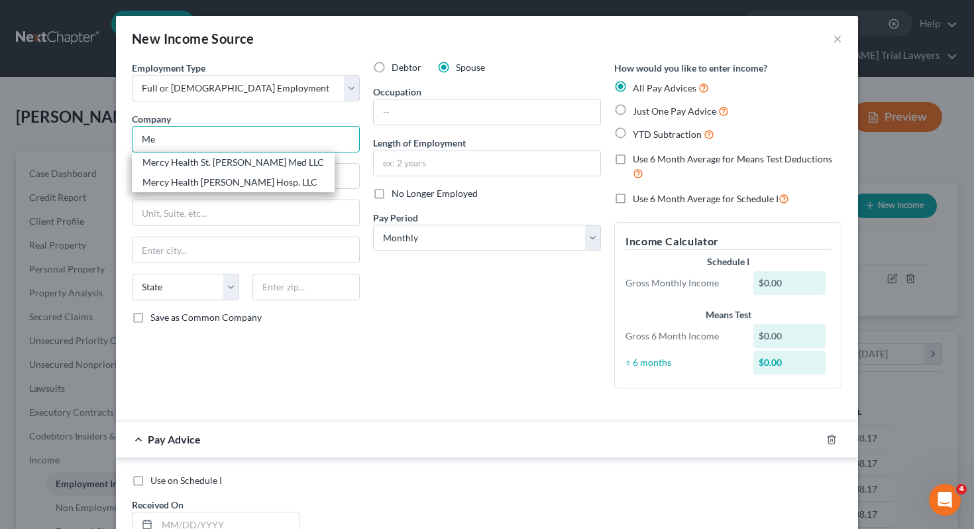
type input "M"
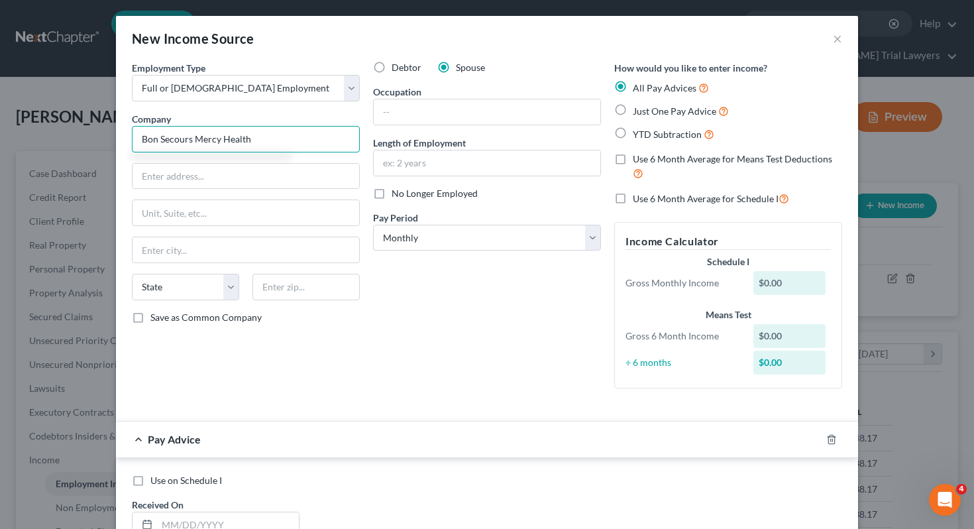
type input "Bon Secours Mercy Health"
click at [201, 316] on span "Save as Common Company" at bounding box center [205, 316] width 111 height 11
click at [164, 316] on input "Save as Common Company" at bounding box center [160, 315] width 9 height 9
checkbox input "true"
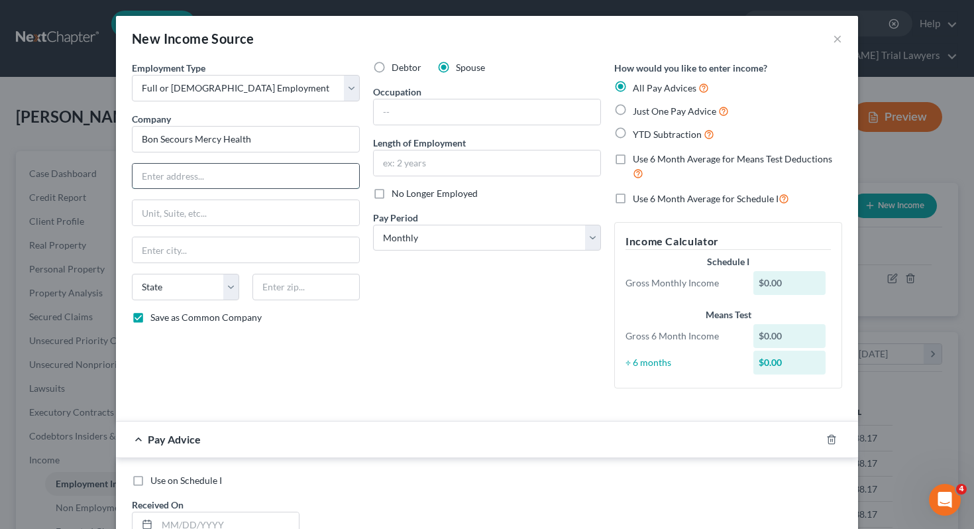
click at [208, 169] on input "text" at bounding box center [245, 176] width 227 height 25
type input "4600 McAuley Place"
click at [299, 292] on input "text" at bounding box center [305, 287] width 107 height 26
type input "45242"
click at [360, 418] on form "Employment Type * Select Full or Part Time Employment Self Employment Company *…" at bounding box center [487, 458] width 710 height 795
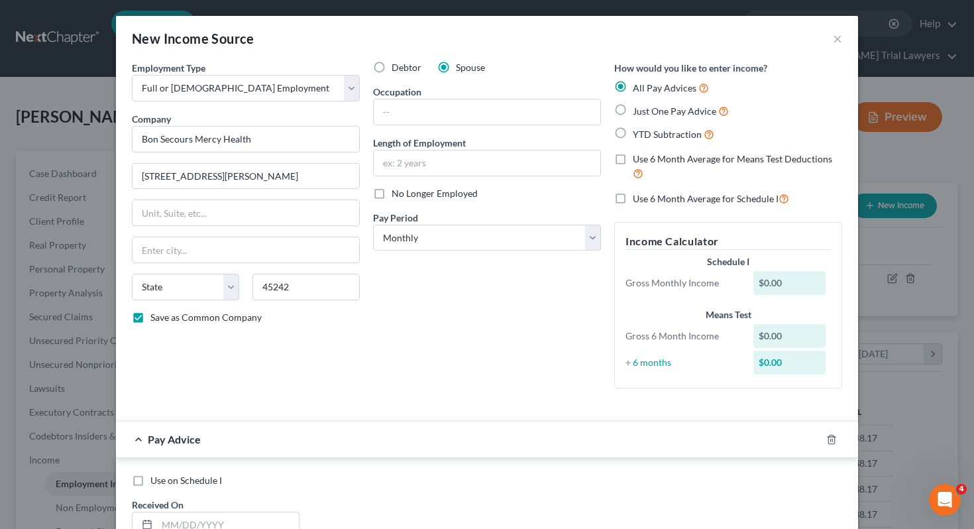
type input "Cincinnati"
select select "36"
click at [451, 121] on input "text" at bounding box center [487, 111] width 227 height 25
type input "Medical Assistant"
click at [454, 163] on input "text" at bounding box center [487, 162] width 227 height 25
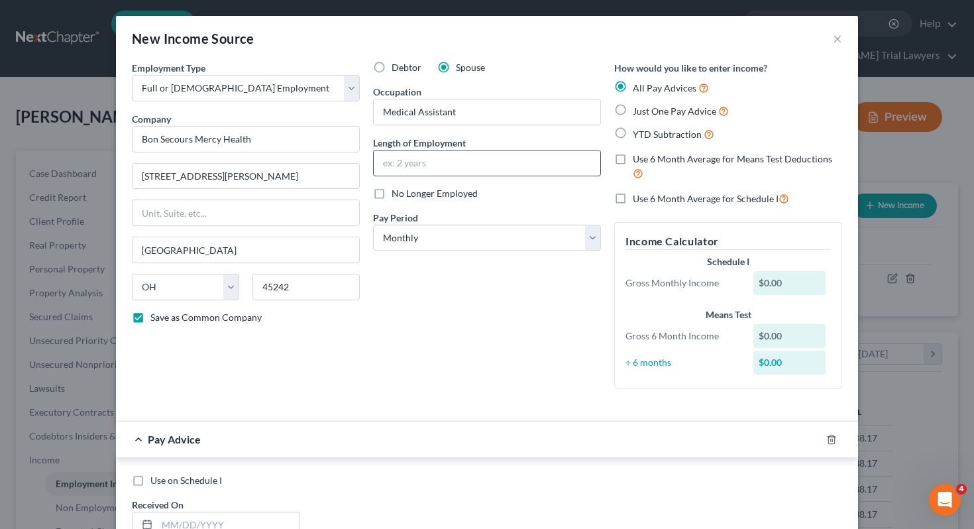
type input "1.5 years"
click at [448, 244] on select "Select Monthly Twice Monthly Every Other Week Weekly" at bounding box center [487, 238] width 228 height 26
select select "2"
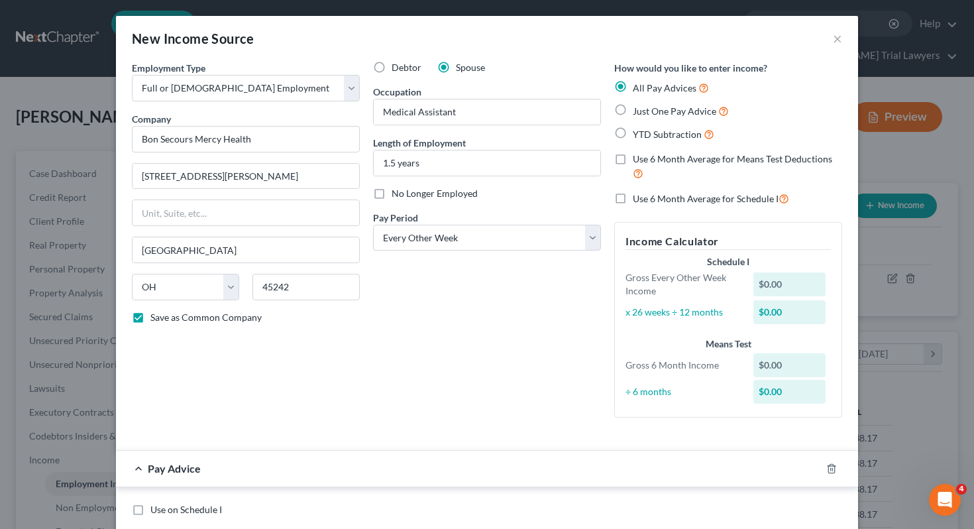
click at [651, 113] on span "Just One Pay Advice" at bounding box center [674, 110] width 83 height 11
click at [646, 112] on input "Just One Pay Advice" at bounding box center [642, 107] width 9 height 9
radio input "true"
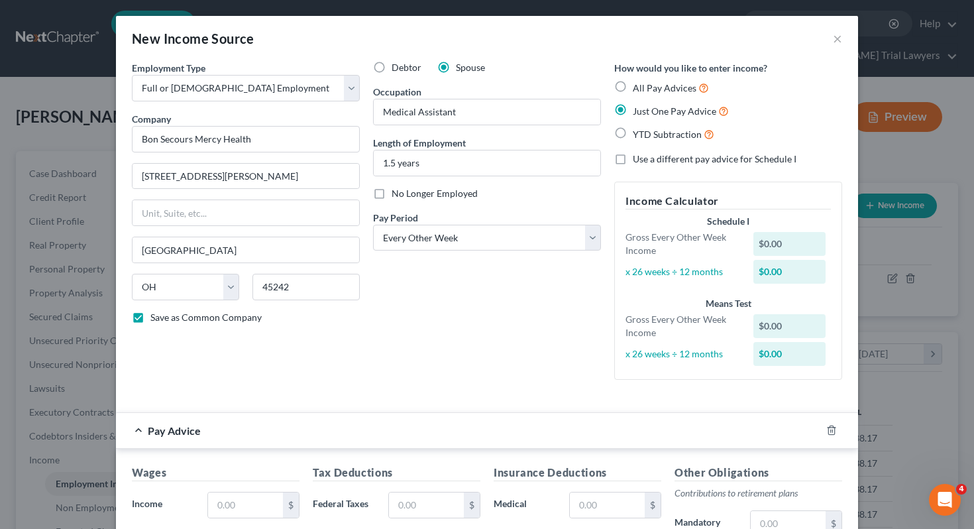
click at [412, 351] on div "Debtor Spouse Occupation Medical Assistant Length of Employment 1.5 years No Lo…" at bounding box center [486, 225] width 241 height 329
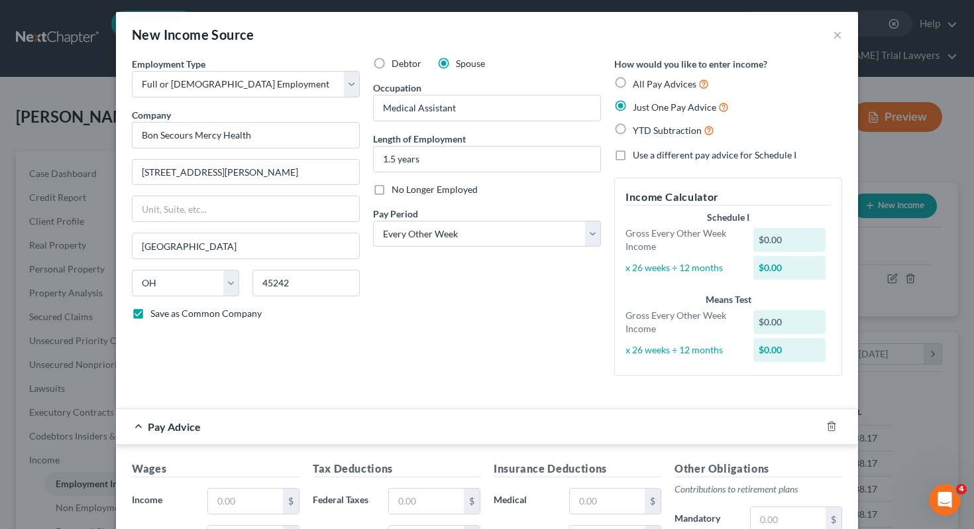
click at [319, 187] on div "Employment Type * Select Full or Part Time Employment Self Employment Company *…" at bounding box center [245, 221] width 241 height 329
click at [316, 181] on input "4600 McAuley Place" at bounding box center [245, 172] width 227 height 25
click at [476, 172] on div "1.5 years" at bounding box center [487, 159] width 228 height 26
click at [473, 164] on input "1.5 years" at bounding box center [487, 158] width 227 height 25
click at [446, 387] on div "Employment Type * Select Full or Part Time Employment Self Employment Company *…" at bounding box center [486, 227] width 723 height 340
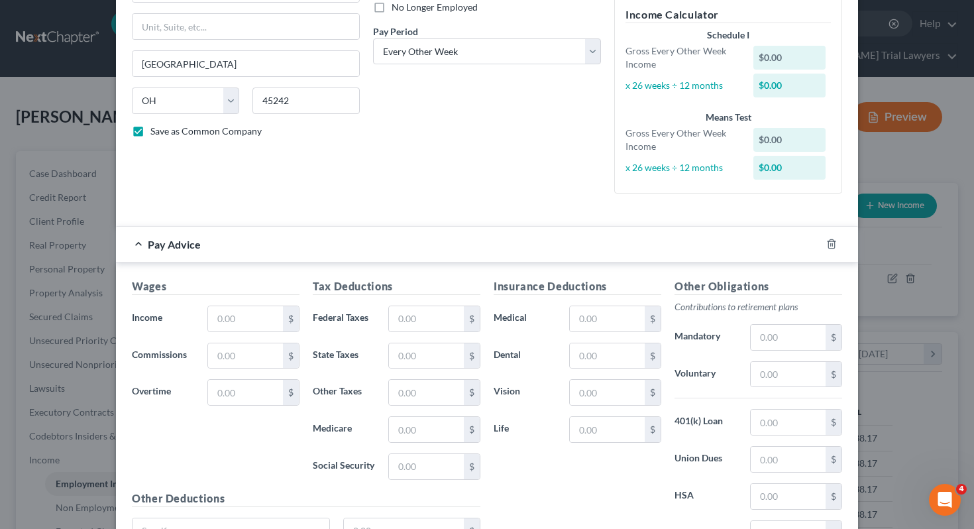
scroll to position [193, 0]
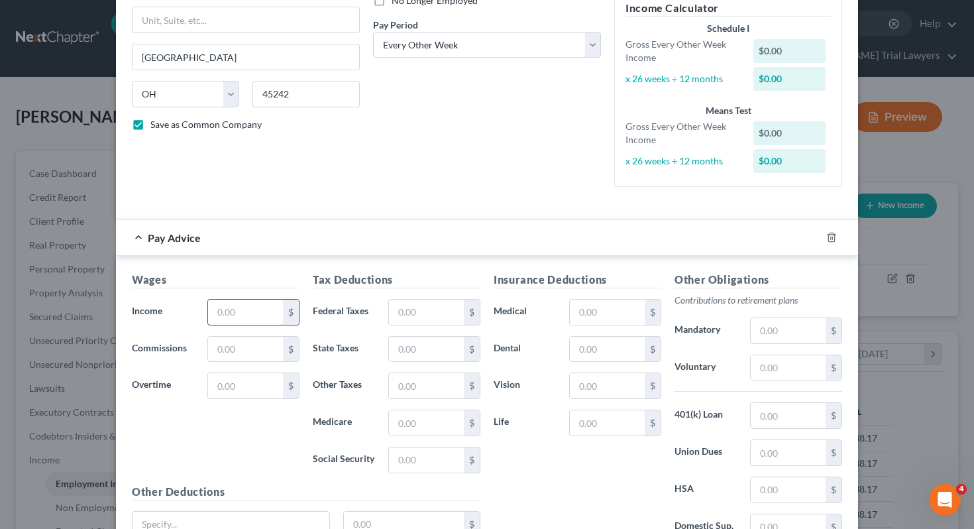
click at [246, 319] on input "text" at bounding box center [245, 311] width 75 height 25
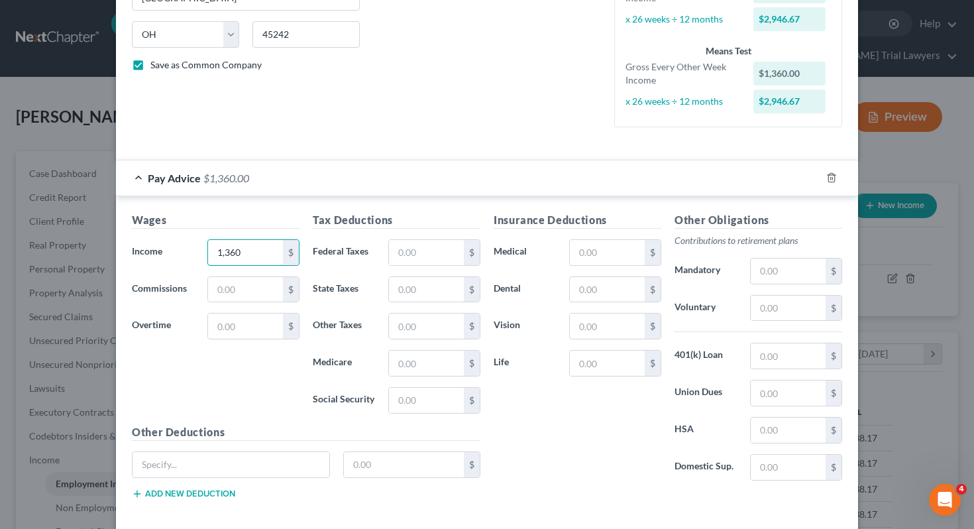
scroll to position [254, 0]
type input "1,360"
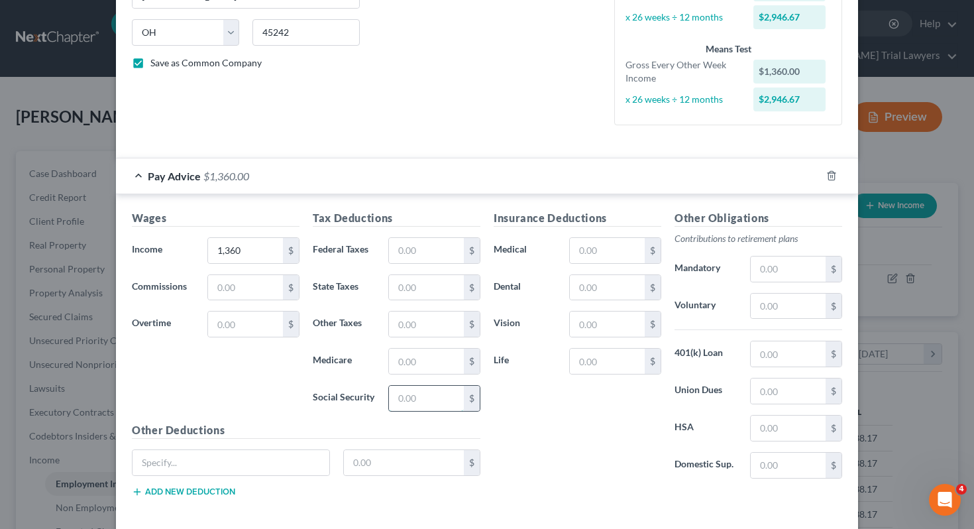
click at [418, 403] on input "text" at bounding box center [426, 397] width 75 height 25
type input "84.32"
click at [427, 361] on input "text" at bounding box center [426, 360] width 75 height 25
type input "19.72"
click at [432, 245] on input "text" at bounding box center [426, 250] width 75 height 25
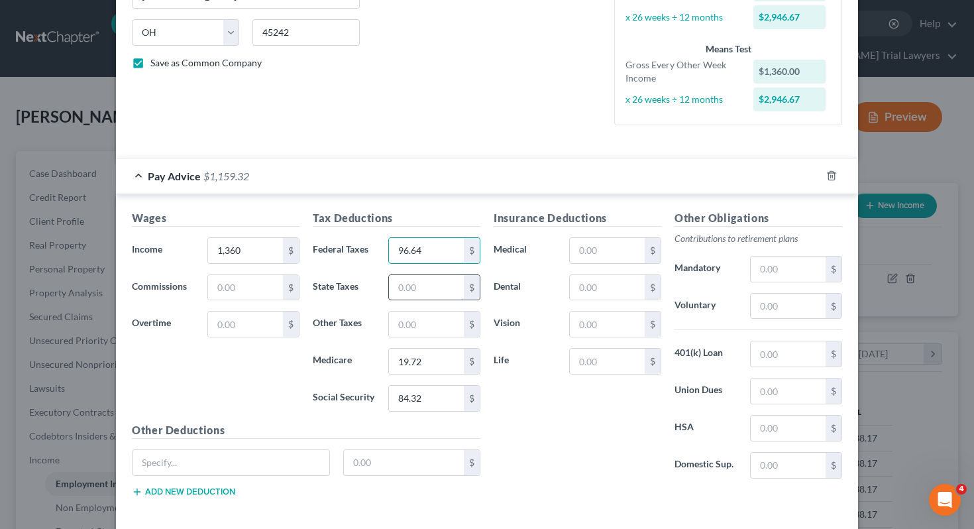
type input "96.64"
click at [432, 284] on input "text" at bounding box center [426, 287] width 75 height 25
type input "37.19"
click at [428, 321] on input "text" at bounding box center [426, 323] width 75 height 25
type input "20.40"
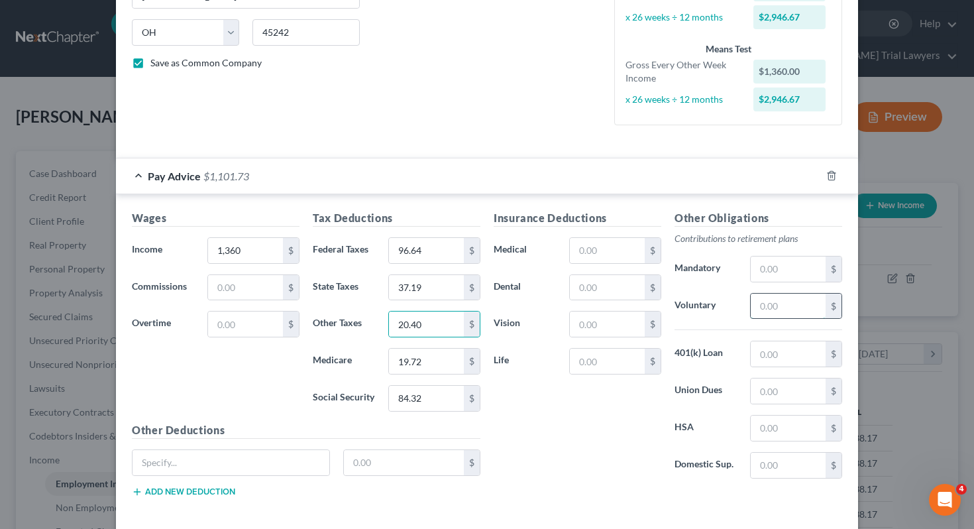
click at [757, 304] on input "text" at bounding box center [787, 305] width 75 height 25
type input "68"
click at [629, 451] on div "Insurance Deductions Medical $ Dental $ Vision $ Life $" at bounding box center [577, 349] width 181 height 279
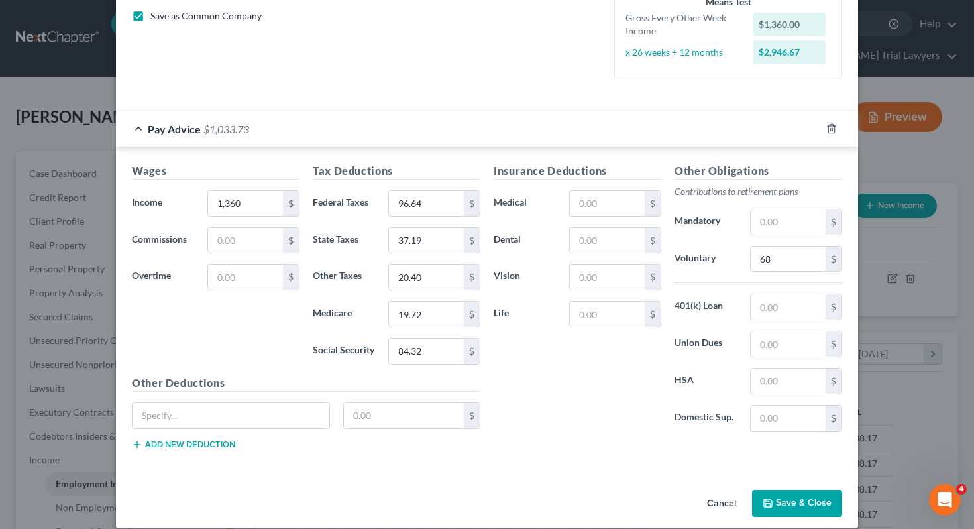
scroll to position [316, 0]
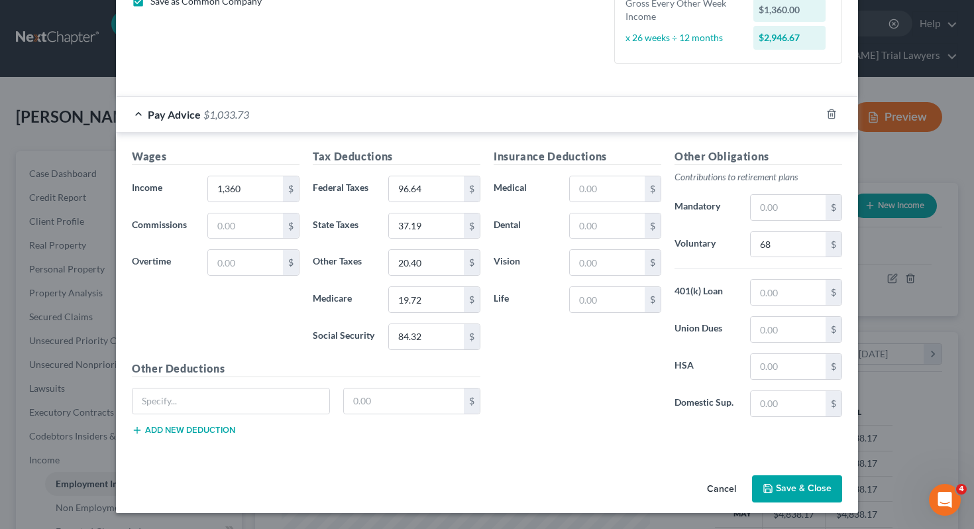
click at [806, 488] on button "Save & Close" at bounding box center [797, 489] width 90 height 28
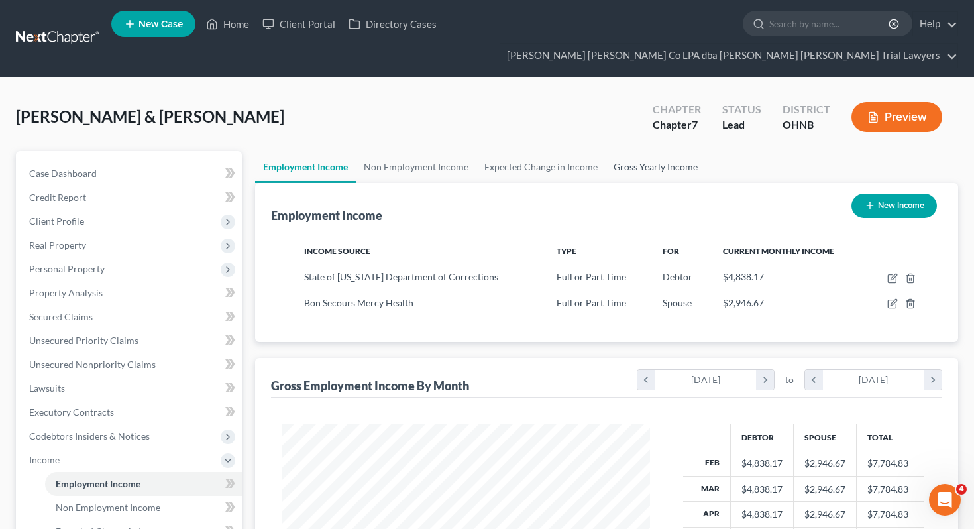
click at [651, 151] on link "Gross Yearly Income" at bounding box center [655, 167] width 100 height 32
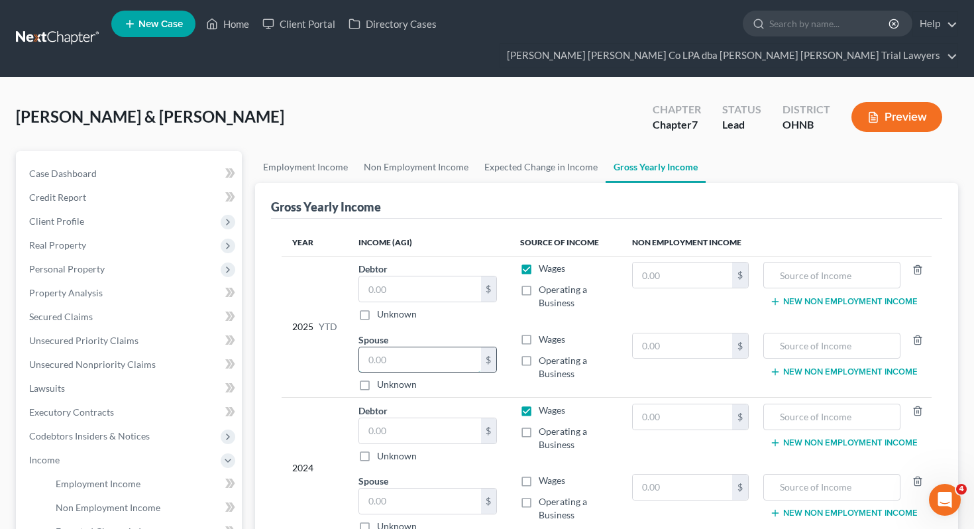
click at [433, 347] on input "text" at bounding box center [420, 359] width 122 height 25
type input "20,873"
click at [390, 276] on input "text" at bounding box center [420, 288] width 122 height 25
type input "32,248.59"
click at [285, 279] on td "2025 YTD" at bounding box center [314, 326] width 66 height 141
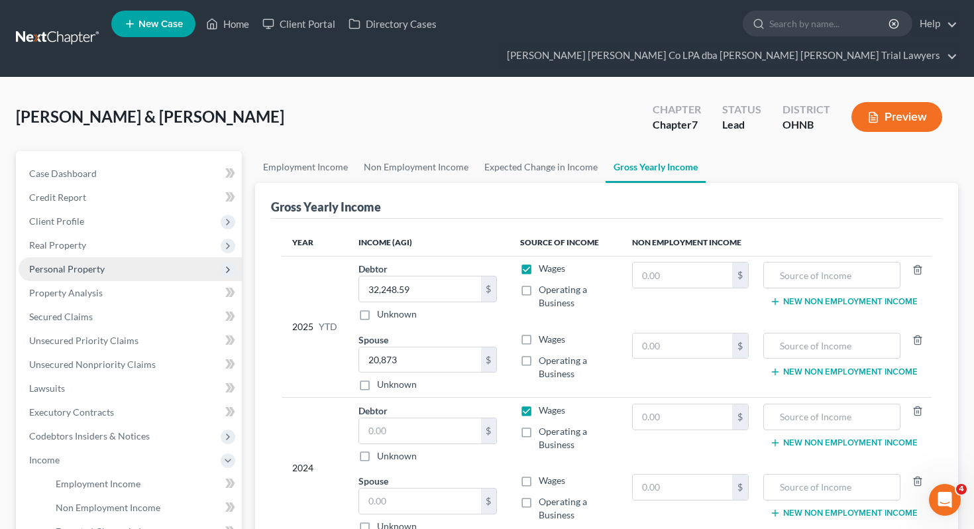
click at [140, 257] on span "Personal Property" at bounding box center [130, 269] width 223 height 24
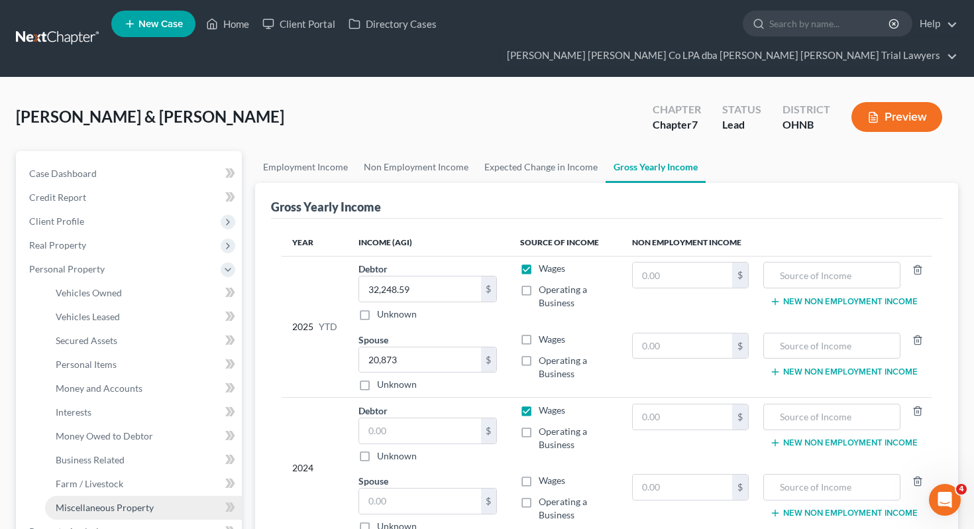
click at [120, 501] on span "Miscellaneous Property" at bounding box center [105, 506] width 98 height 11
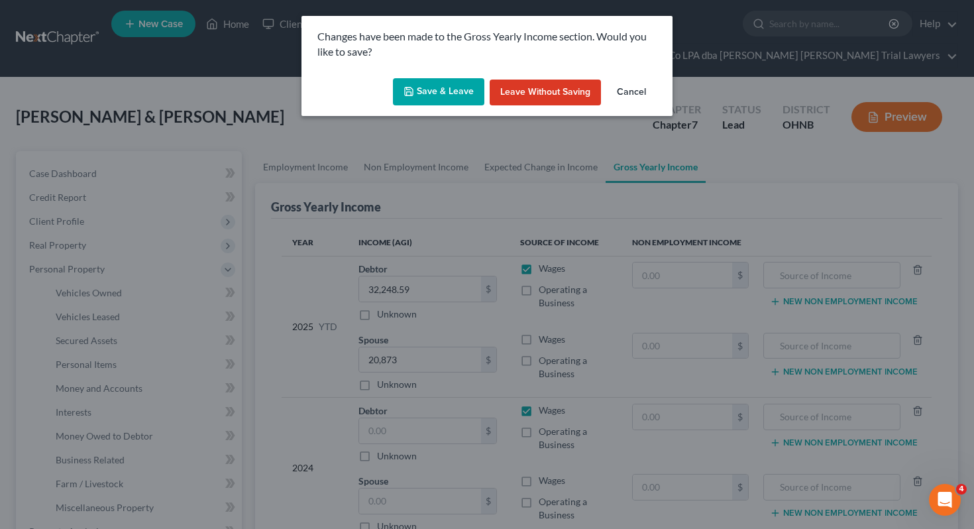
click at [417, 91] on button "Save & Leave" at bounding box center [438, 92] width 91 height 28
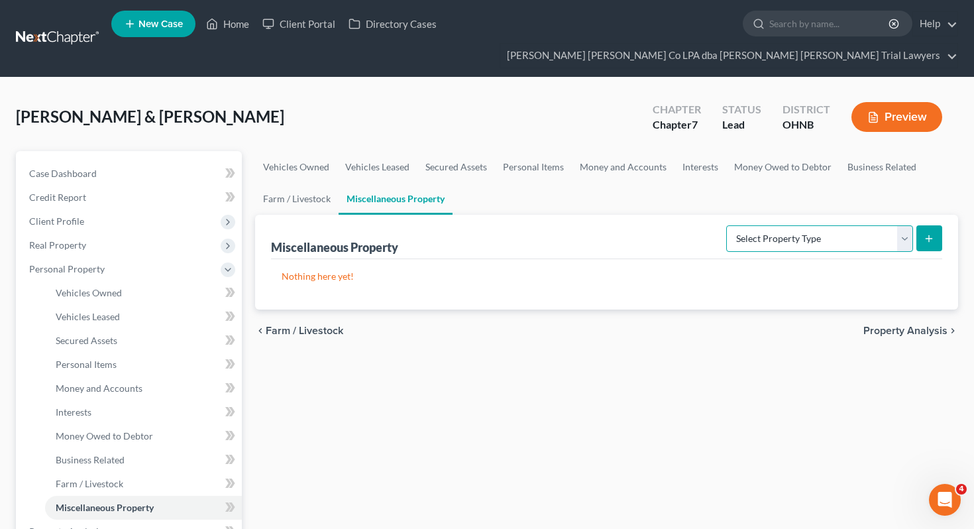
click at [775, 225] on select "Select Property Type Assigned for Creditor Benefit Within 1 Year Holding for An…" at bounding box center [819, 238] width 187 height 26
select select "transferred"
click at [927, 233] on icon "submit" at bounding box center [928, 238] width 11 height 11
select select "Ordinary (within 2 years)"
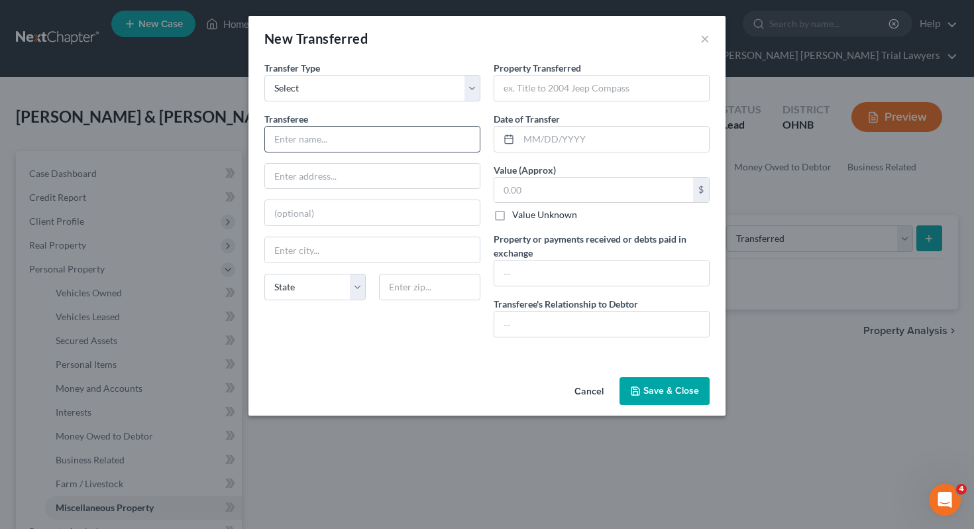
click at [415, 137] on input "text" at bounding box center [372, 139] width 215 height 25
click at [415, 114] on div "Transferee *" at bounding box center [372, 132] width 216 height 40
click at [709, 38] on div "New Transferred ×" at bounding box center [486, 38] width 477 height 45
click at [705, 36] on button "×" at bounding box center [704, 38] width 9 height 16
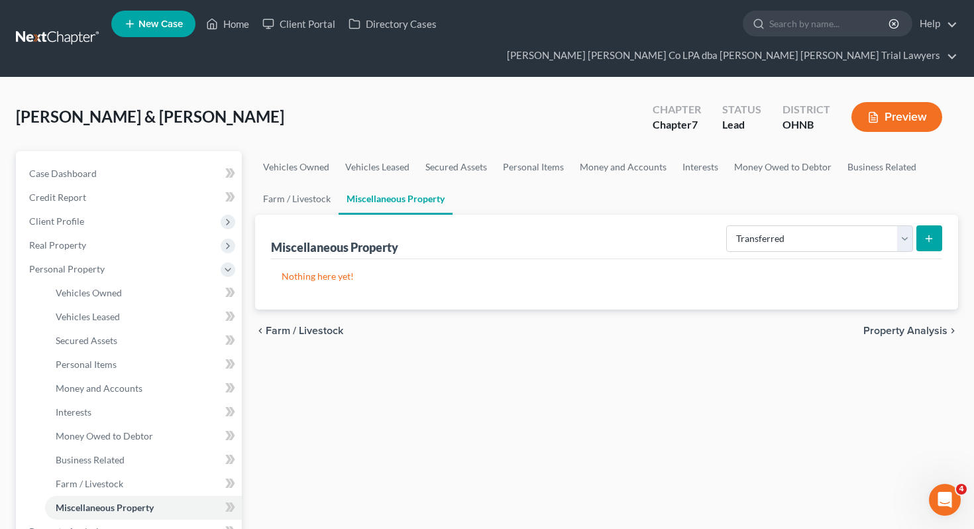
click at [929, 233] on icon "submit" at bounding box center [928, 238] width 11 height 11
select select "Ordinary (within 2 years)"
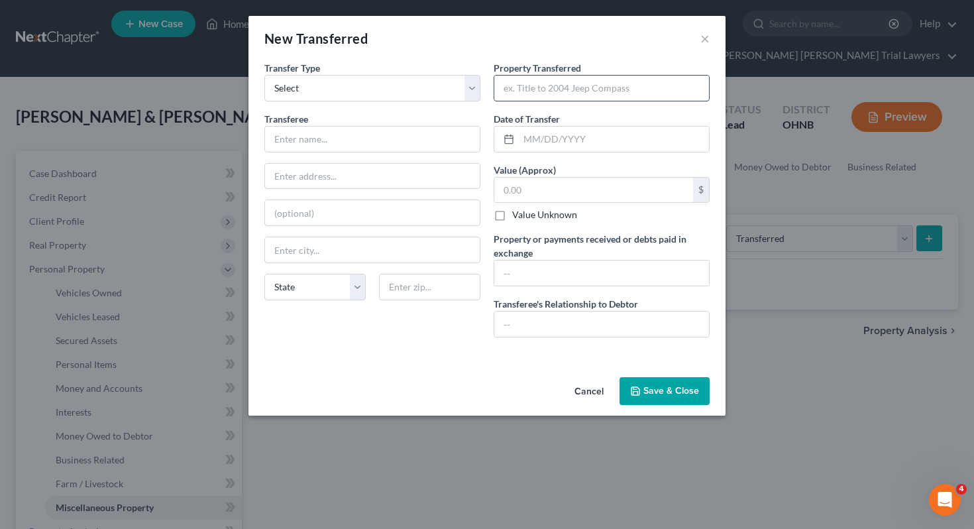
click at [546, 87] on input "text" at bounding box center [601, 88] width 215 height 25
type input "2009 Harley-Davidson"
click at [618, 192] on input "text" at bounding box center [593, 190] width 199 height 25
type input "2"
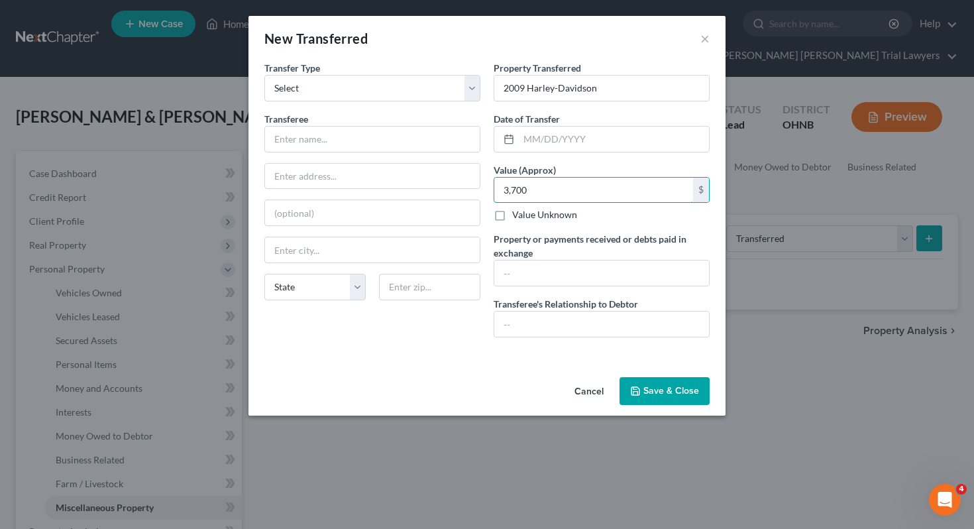
type input "3,700"
click at [685, 393] on button "Save & Close" at bounding box center [664, 391] width 90 height 28
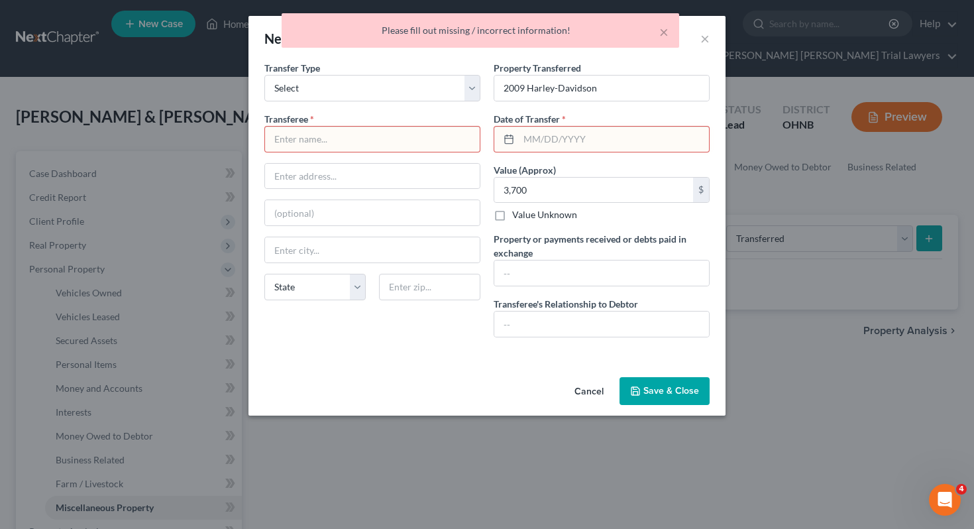
click at [705, 36] on div "× Please fill out missing / incorrect information!" at bounding box center [480, 33] width 974 height 41
click at [699, 40] on div "× Please fill out missing / incorrect information!" at bounding box center [480, 33] width 974 height 41
click at [582, 397] on button "Cancel" at bounding box center [589, 391] width 50 height 26
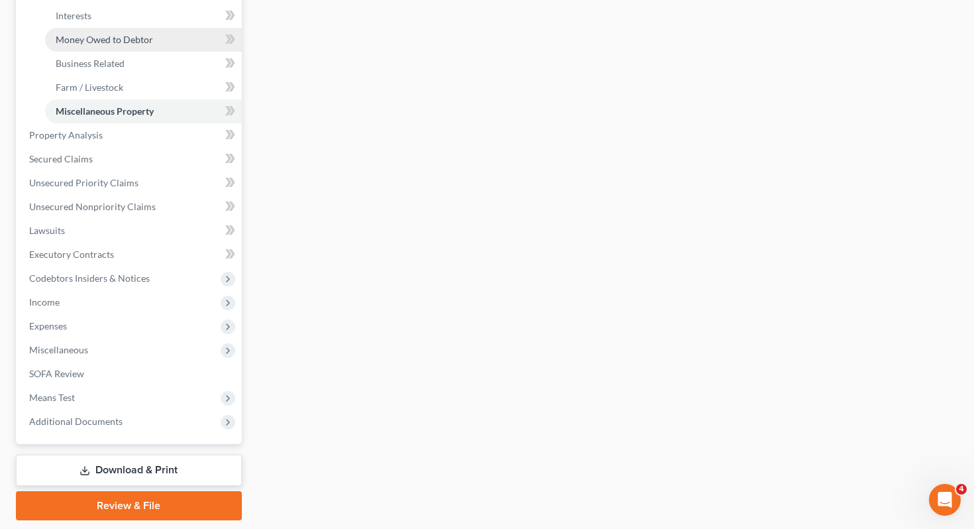
scroll to position [413, 0]
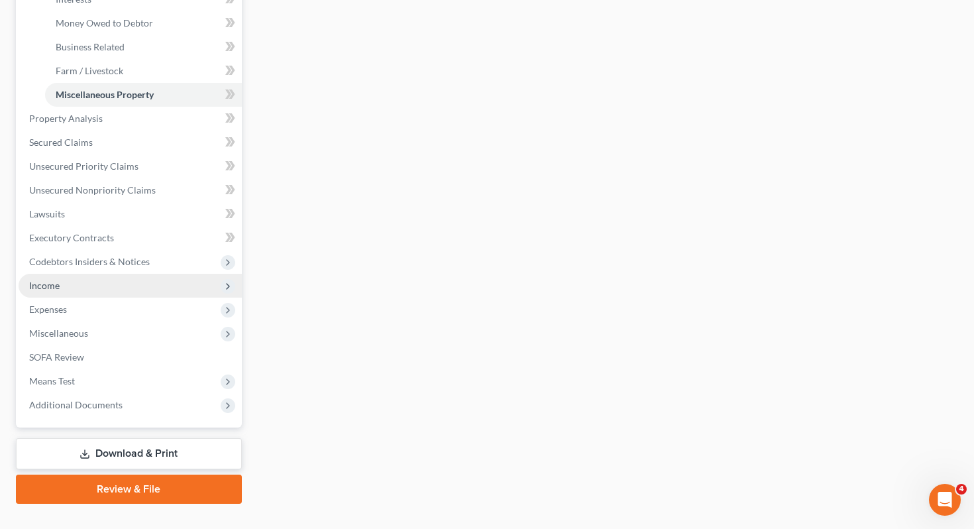
click at [142, 274] on span "Income" at bounding box center [130, 286] width 223 height 24
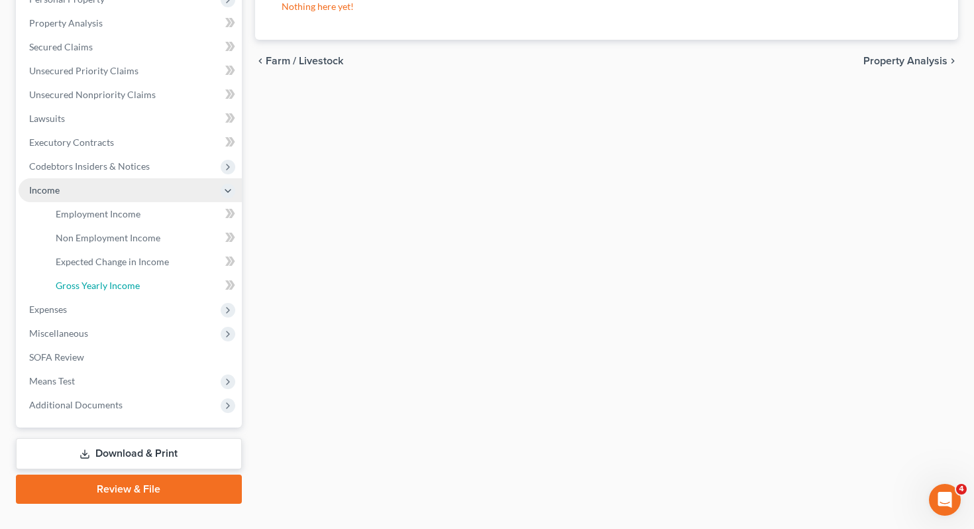
click at [142, 274] on link "Gross Yearly Income" at bounding box center [143, 286] width 197 height 24
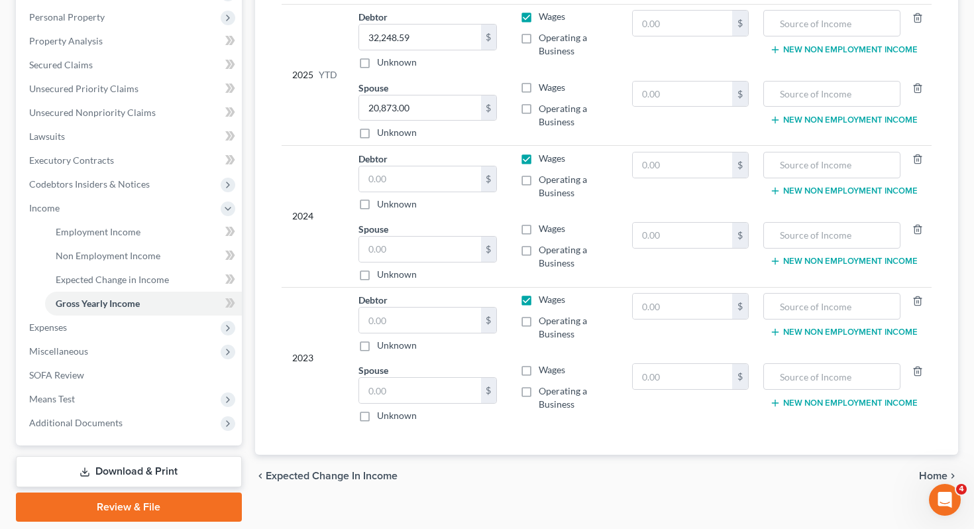
scroll to position [263, 0]
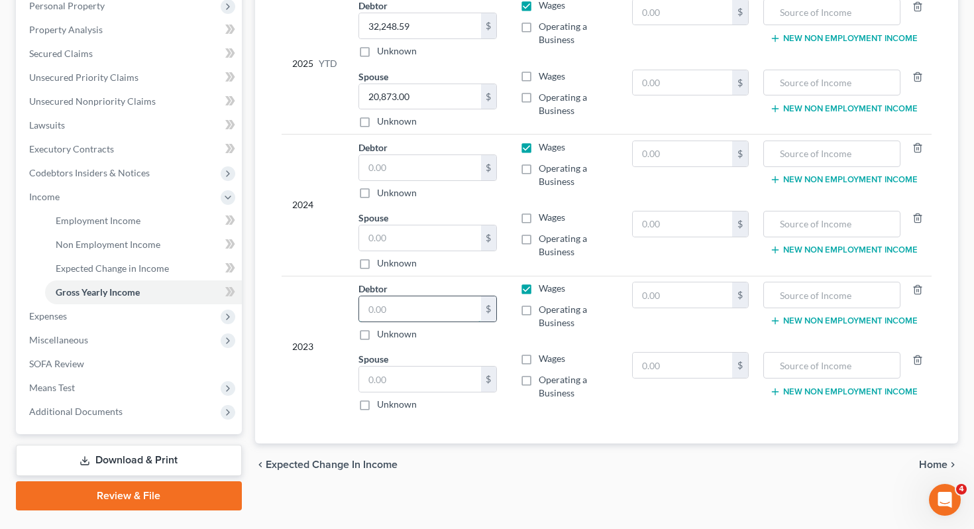
click at [393, 296] on input "text" at bounding box center [420, 308] width 122 height 25
type input "67,631"
click at [401, 366] on input "text" at bounding box center [420, 378] width 122 height 25
click at [372, 366] on input "1,330.07" at bounding box center [420, 378] width 122 height 25
type input "330.07"
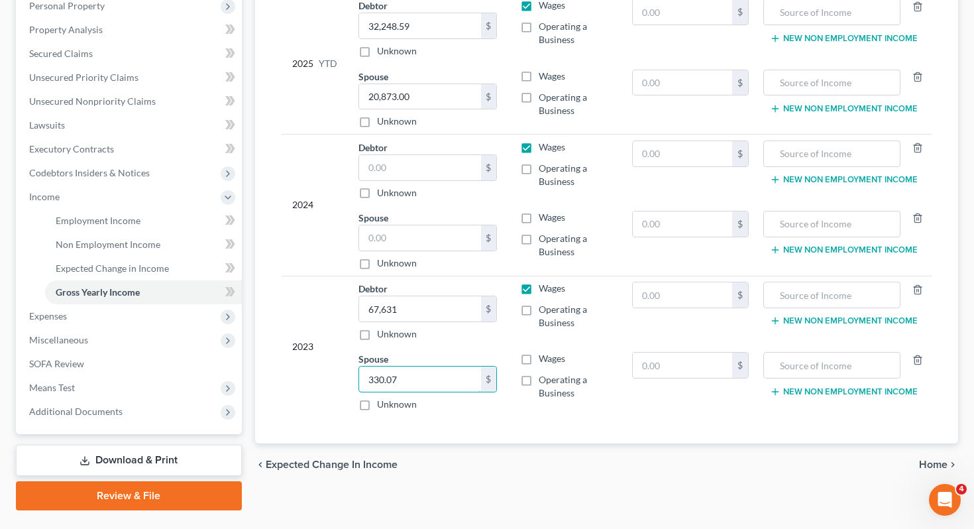
drag, startPoint x: 403, startPoint y: 355, endPoint x: 348, endPoint y: 355, distance: 55.0
click at [348, 355] on td "Spouse 330.07 $ Unknown Balance Undetermined 330.07 $ Unknown" at bounding box center [429, 381] width 162 height 70
click at [395, 366] on input "2,341" at bounding box center [420, 378] width 122 height 25
type input "10,341"
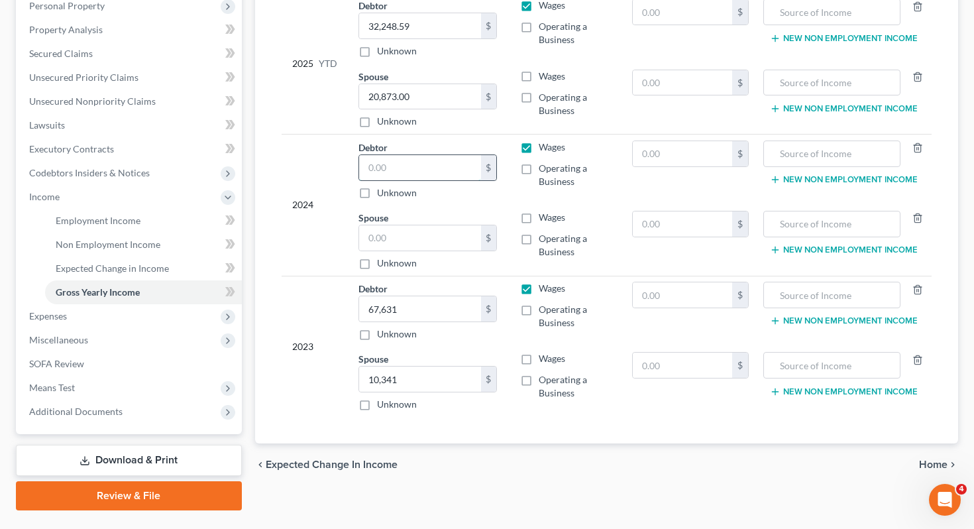
click at [398, 155] on input "text" at bounding box center [420, 167] width 122 height 25
type input "51,346"
click at [391, 225] on input "text" at bounding box center [420, 237] width 122 height 25
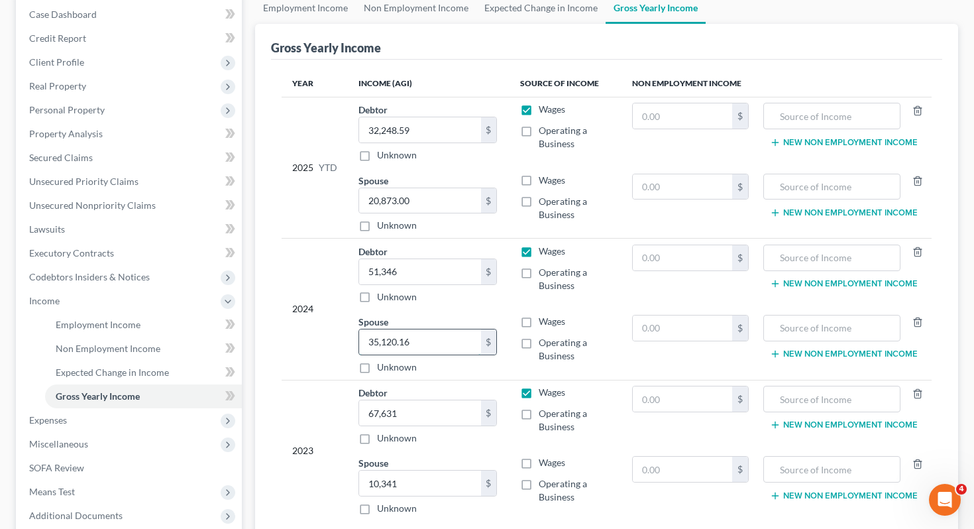
scroll to position [0, 0]
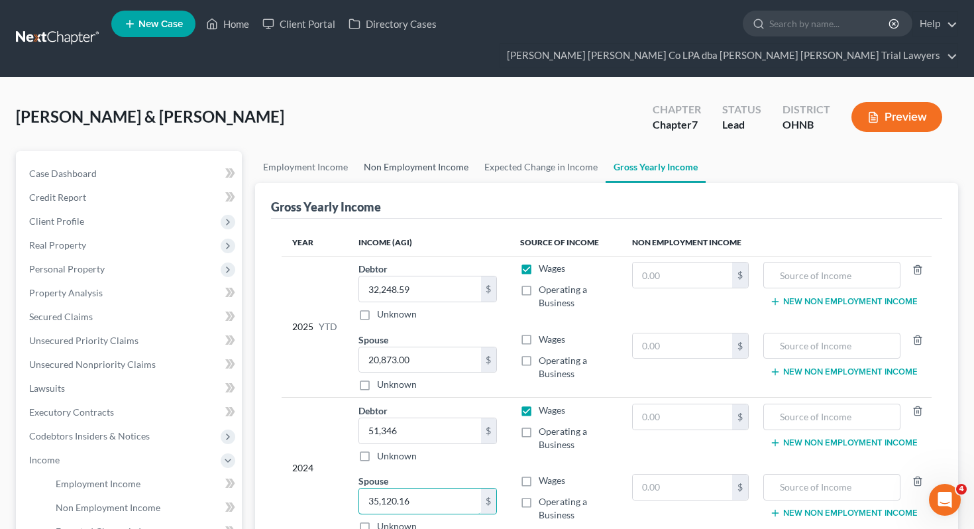
type input "35,120.16"
click at [394, 151] on link "Non Employment Income" at bounding box center [416, 167] width 121 height 32
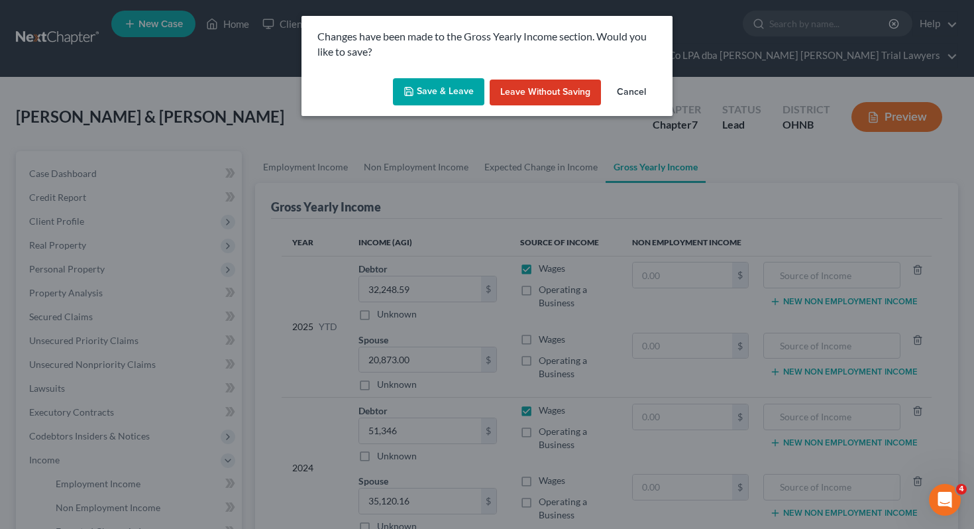
click at [418, 95] on button "Save & Leave" at bounding box center [438, 92] width 91 height 28
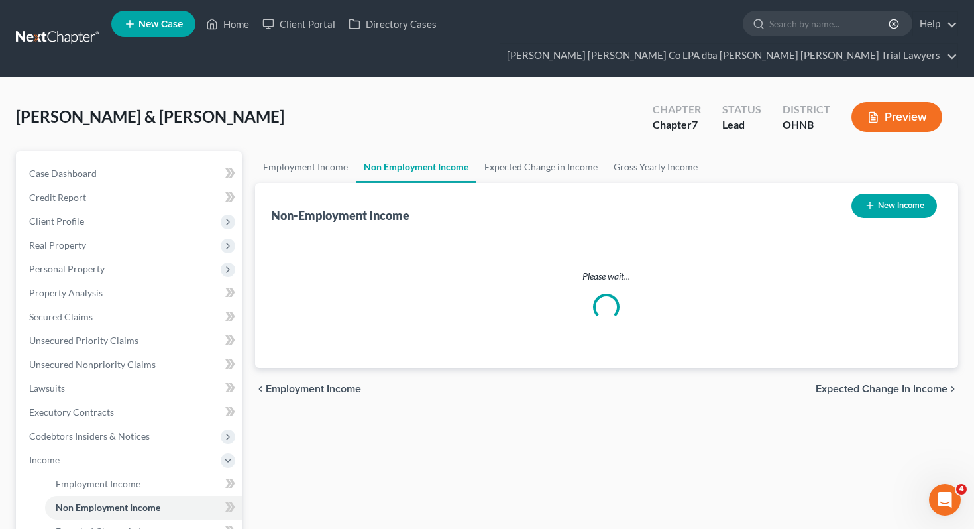
scroll to position [270, 0]
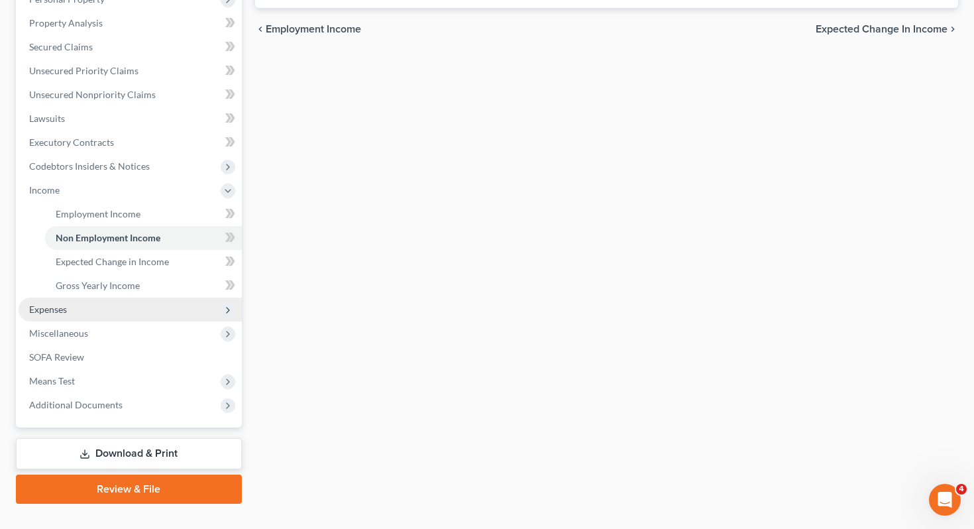
click at [118, 297] on span "Expenses" at bounding box center [130, 309] width 223 height 24
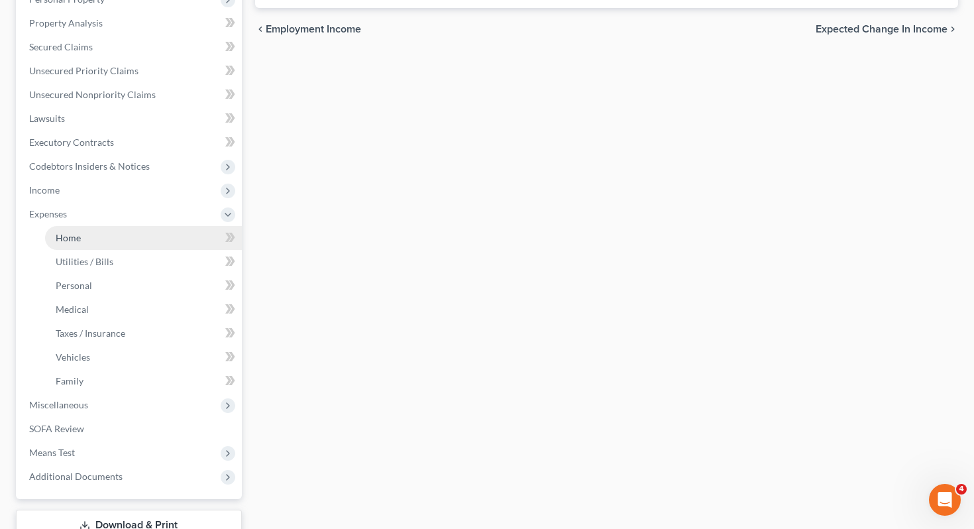
click at [119, 226] on link "Home" at bounding box center [143, 238] width 197 height 24
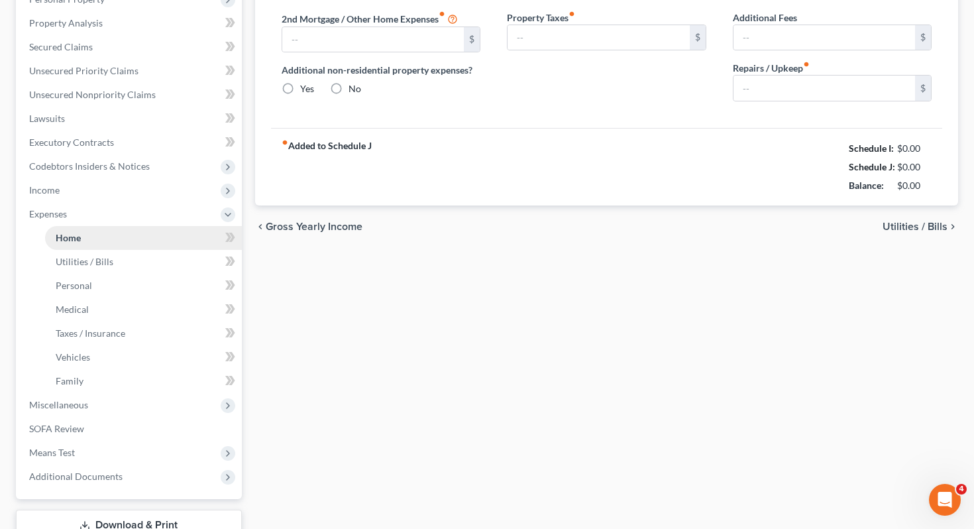
type input "1,431.00"
type input "0.00"
radio input "true"
type input "0.00"
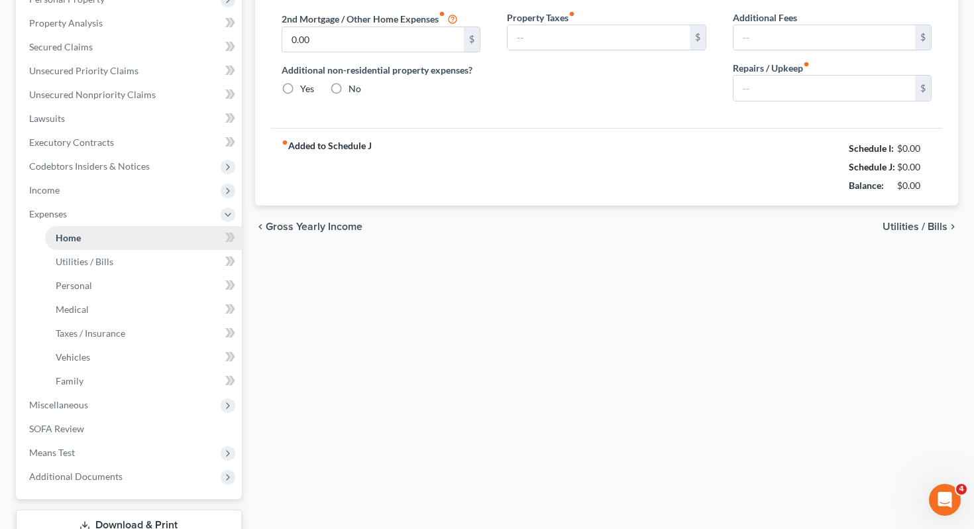
type input "0.00"
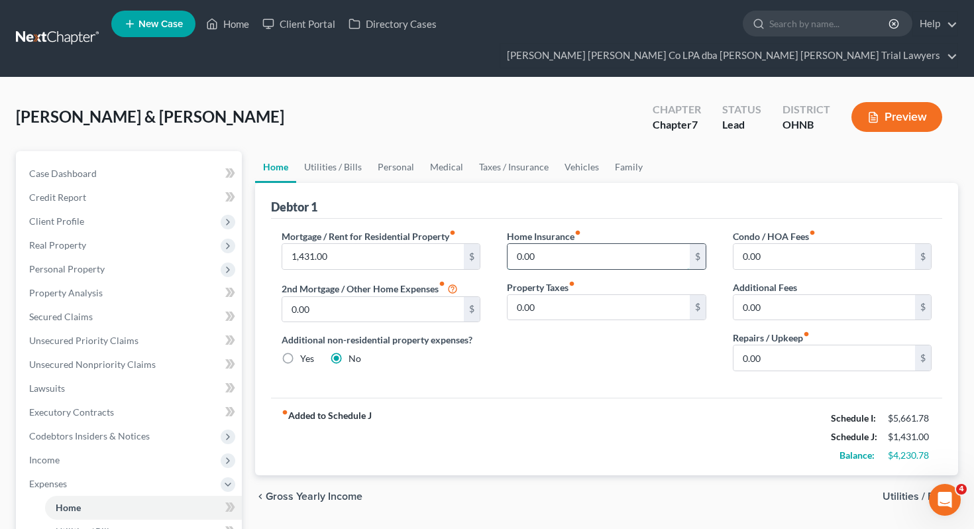
click at [625, 244] on input "0.00" at bounding box center [598, 256] width 182 height 25
type input "144.42"
click at [646, 295] on input "0.00" at bounding box center [598, 307] width 182 height 25
type input "262.62"
click at [824, 345] on input "0.00" at bounding box center [824, 357] width 182 height 25
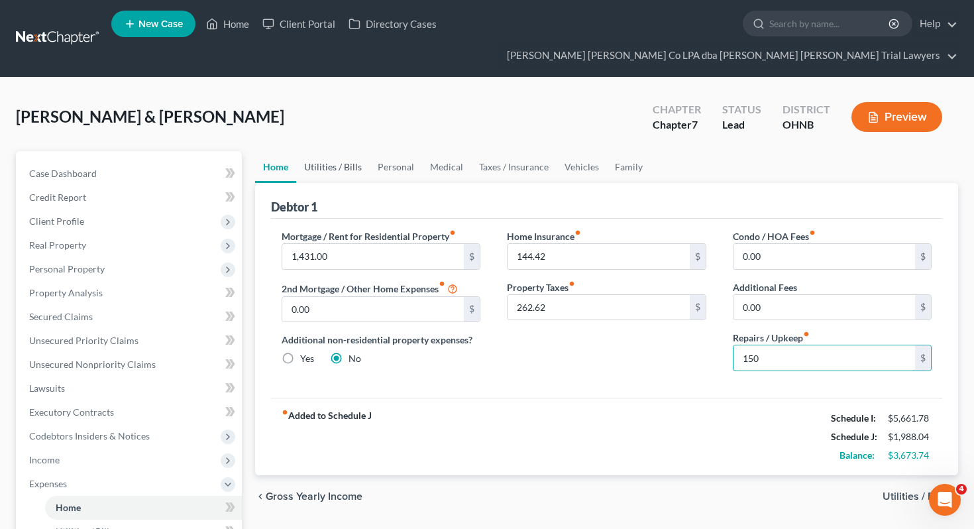
type input "150"
click at [333, 151] on link "Utilities / Bills" at bounding box center [333, 167] width 74 height 32
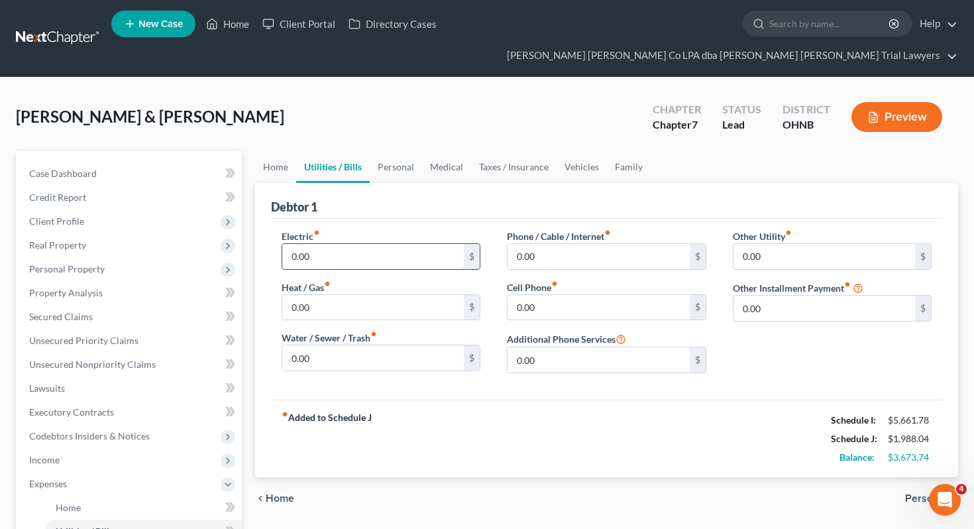
click at [326, 244] on input "0.00" at bounding box center [373, 256] width 182 height 25
type input "143"
click at [320, 295] on input "0.00" at bounding box center [373, 307] width 182 height 25
type input "106"
click at [340, 345] on input "0.00" at bounding box center [373, 357] width 182 height 25
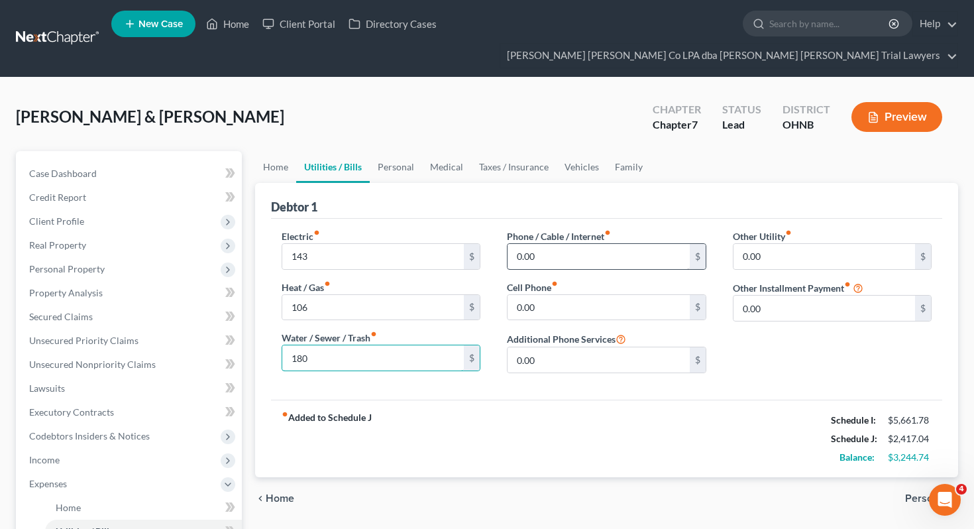
type input "180"
click at [540, 244] on input "0.00" at bounding box center [598, 256] width 182 height 25
type input "70"
click at [543, 295] on input "0.00" at bounding box center [598, 307] width 182 height 25
type input "188"
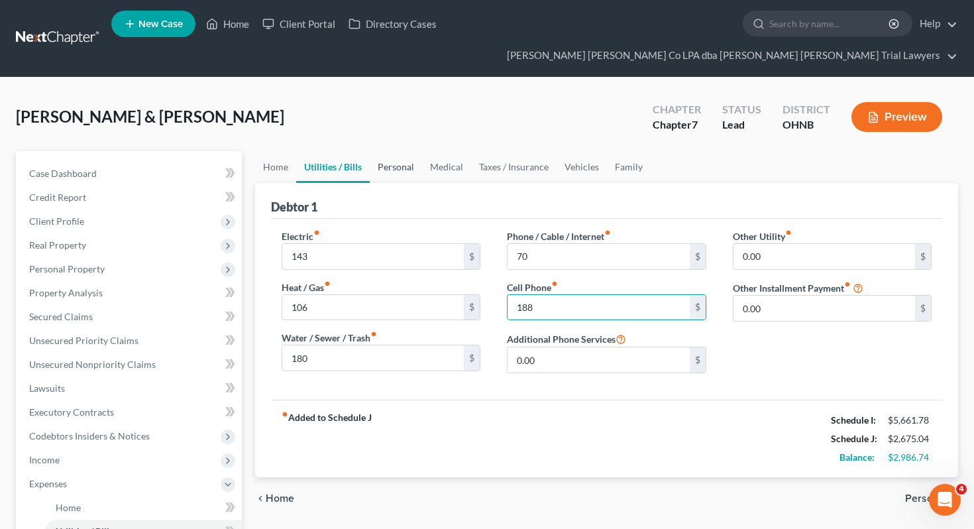
click at [397, 151] on link "Personal" at bounding box center [396, 167] width 52 height 32
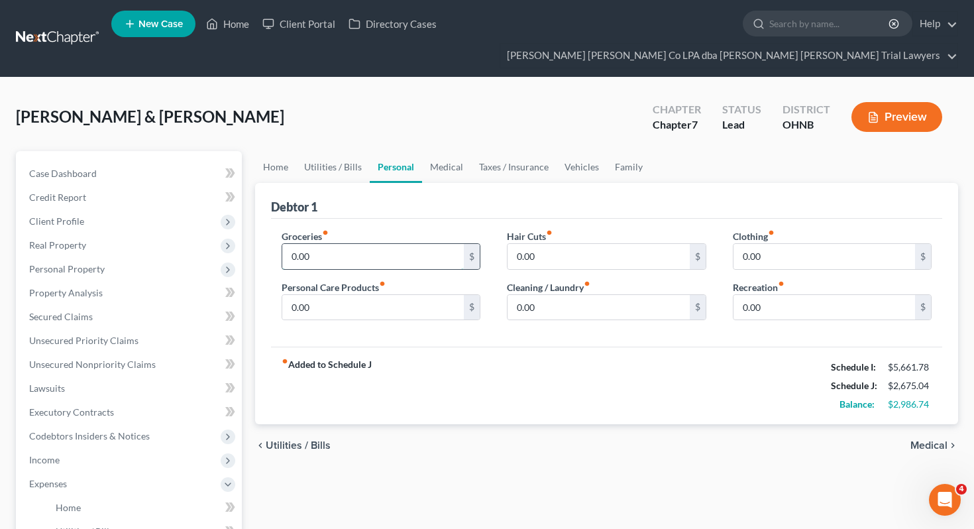
click at [364, 244] on input "0.00" at bounding box center [373, 256] width 182 height 25
type input "750"
click at [370, 295] on input "0.00" at bounding box center [373, 307] width 182 height 25
type input "200"
click at [568, 244] on input "0.00" at bounding box center [598, 256] width 182 height 25
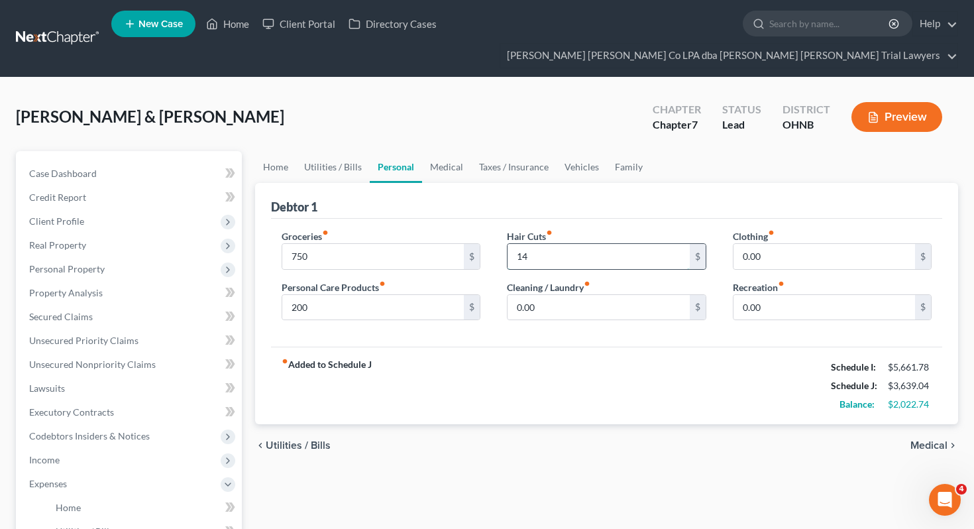
type input "1"
type input "50"
click at [577, 295] on input "0.00" at bounding box center [598, 307] width 182 height 25
type input "75"
click at [824, 244] on input "0.00" at bounding box center [824, 256] width 182 height 25
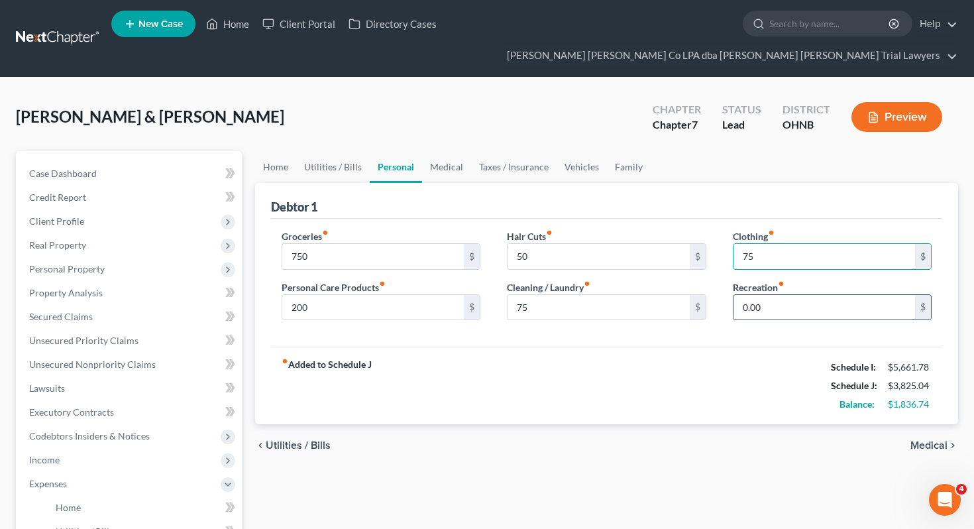
type input "75"
click at [877, 295] on input "0.00" at bounding box center [824, 307] width 182 height 25
type input "25"
click at [450, 151] on link "Medical" at bounding box center [446, 167] width 49 height 32
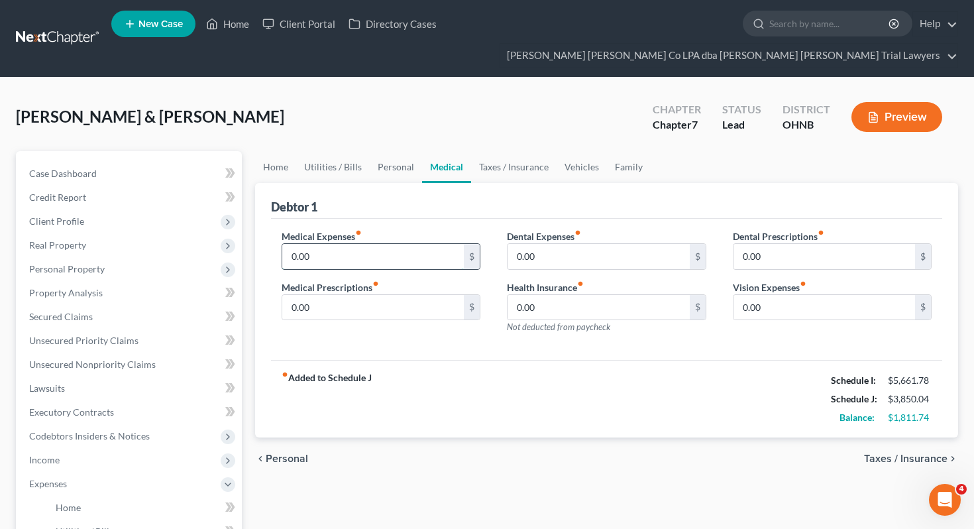
click at [366, 244] on input "0.00" at bounding box center [373, 256] width 182 height 25
type input "100"
click at [385, 295] on input "0.00" at bounding box center [373, 307] width 182 height 25
type input "60"
click at [552, 244] on input "0.00" at bounding box center [598, 256] width 182 height 25
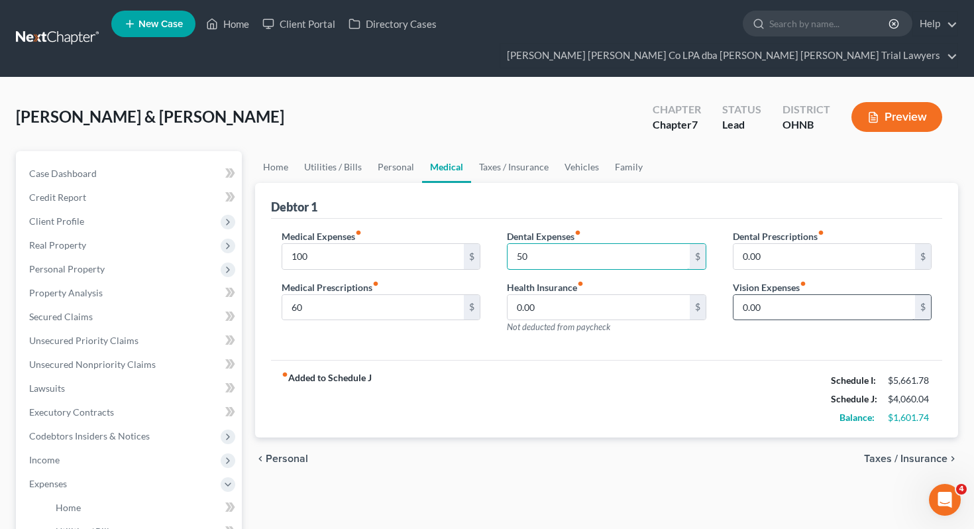
type input "50"
click at [766, 295] on input "0.00" at bounding box center [824, 307] width 182 height 25
click at [752, 295] on input "40" at bounding box center [824, 307] width 182 height 25
type input "90"
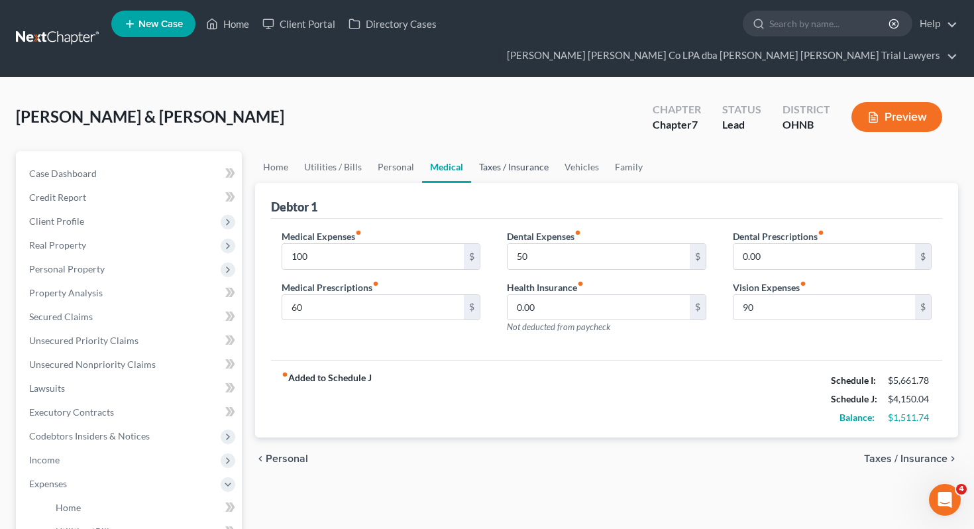
click at [487, 151] on link "Taxes / Insurance" at bounding box center [513, 167] width 85 height 32
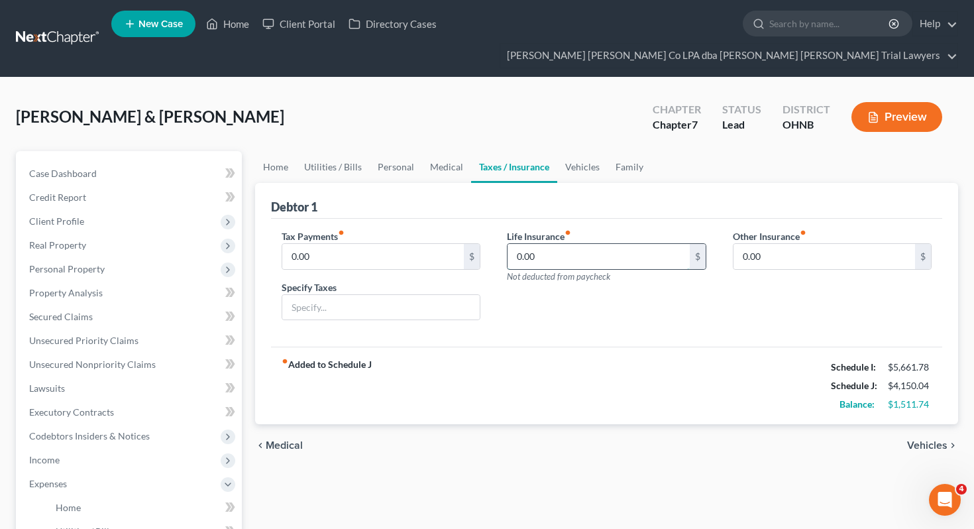
click at [569, 244] on input "0.00" at bounding box center [598, 256] width 182 height 25
type input "95"
click at [566, 151] on link "Vehicles" at bounding box center [582, 167] width 50 height 32
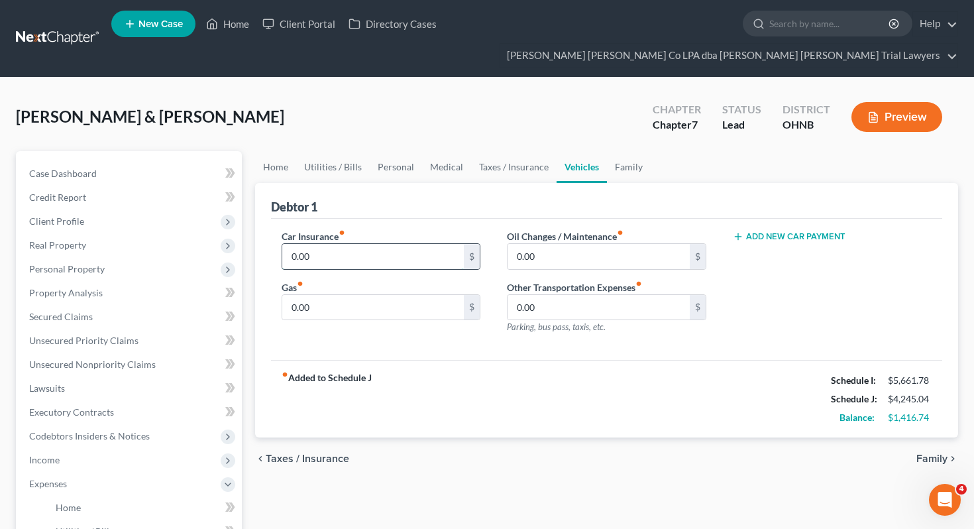
click at [410, 244] on input "0.00" at bounding box center [373, 256] width 182 height 25
type input "148"
click at [558, 295] on input "0.00" at bounding box center [598, 307] width 182 height 25
click at [562, 244] on input "0.00" at bounding box center [598, 256] width 182 height 25
type input "50"
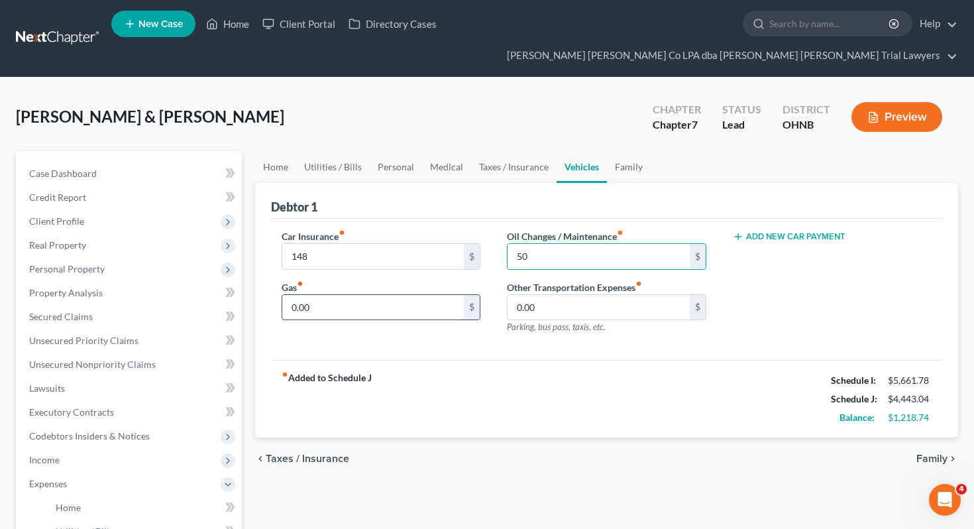
click at [399, 295] on input "0.00" at bounding box center [373, 307] width 182 height 25
type input "300"
click at [636, 151] on link "Family" at bounding box center [629, 167] width 44 height 32
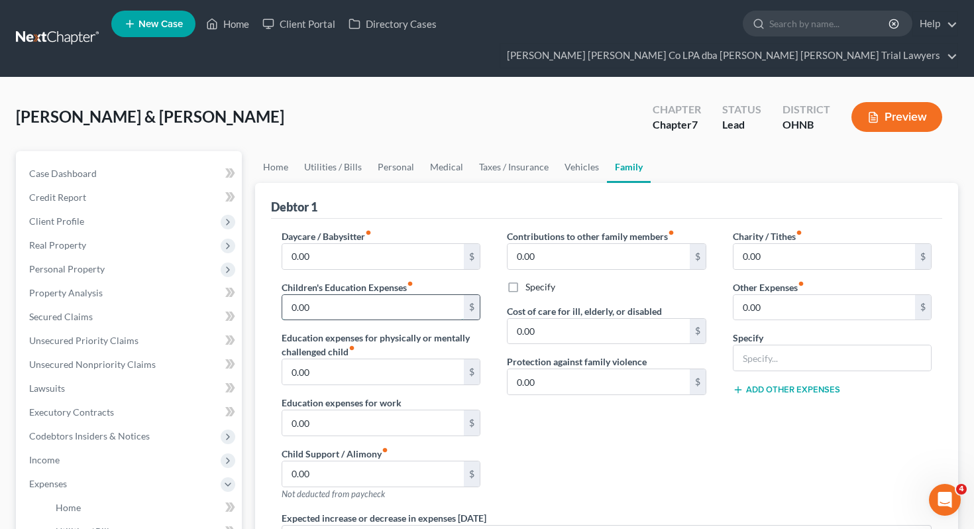
click at [392, 295] on input "0.00" at bounding box center [373, 307] width 182 height 25
type input "160"
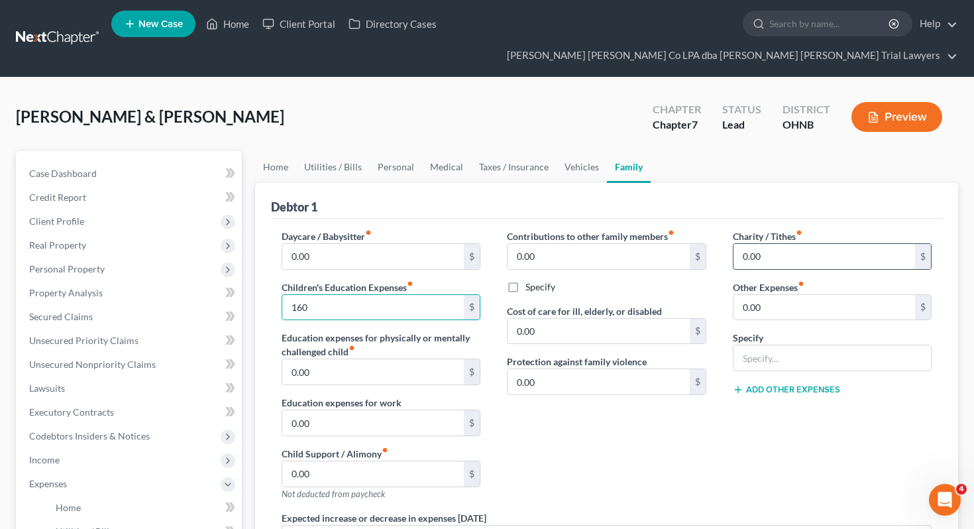
click at [774, 244] on input "0.00" at bounding box center [824, 256] width 182 height 25
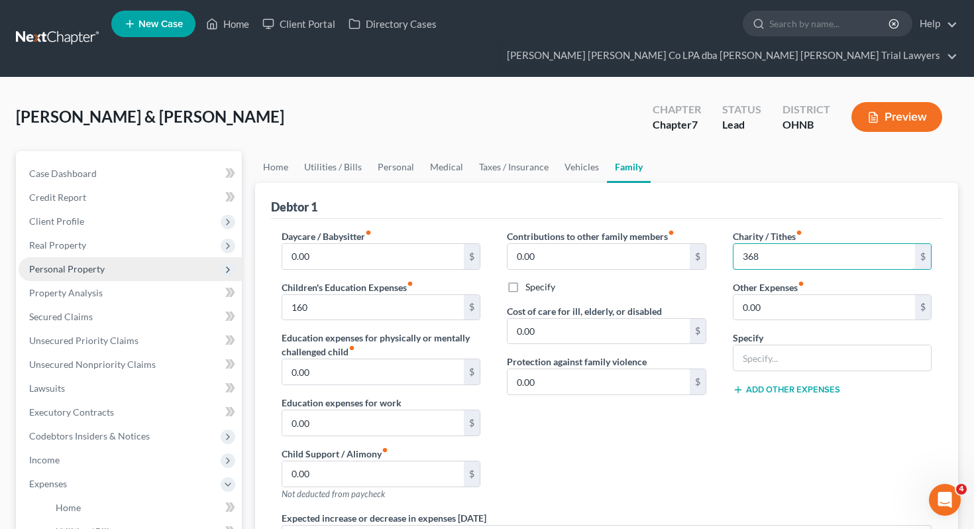
type input "368"
click at [142, 257] on span "Personal Property" at bounding box center [130, 269] width 223 height 24
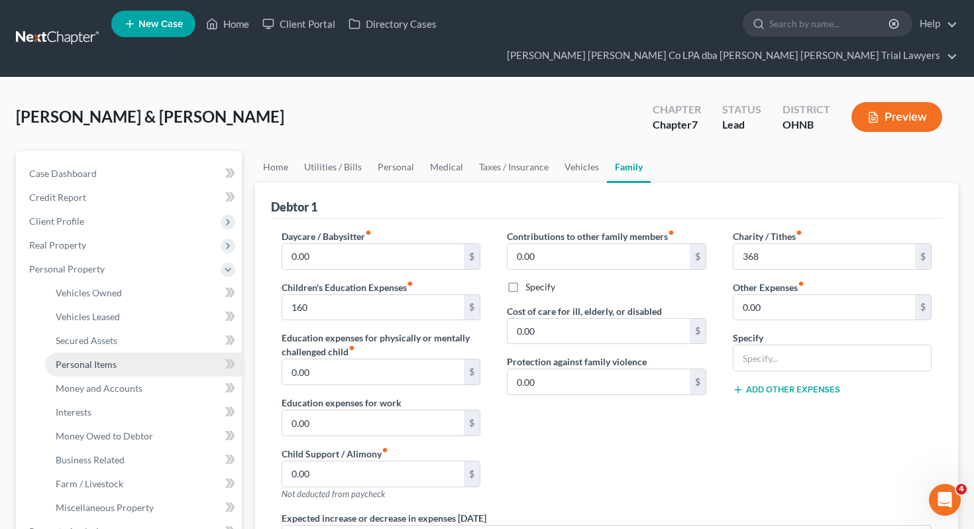
click at [123, 352] on link "Personal Items" at bounding box center [143, 364] width 197 height 24
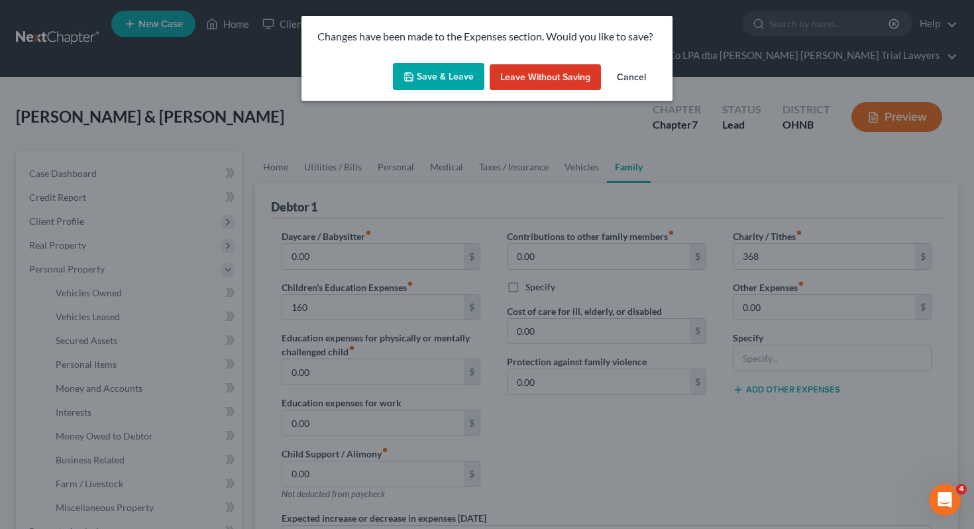
click at [457, 72] on button "Save & Leave" at bounding box center [438, 77] width 91 height 28
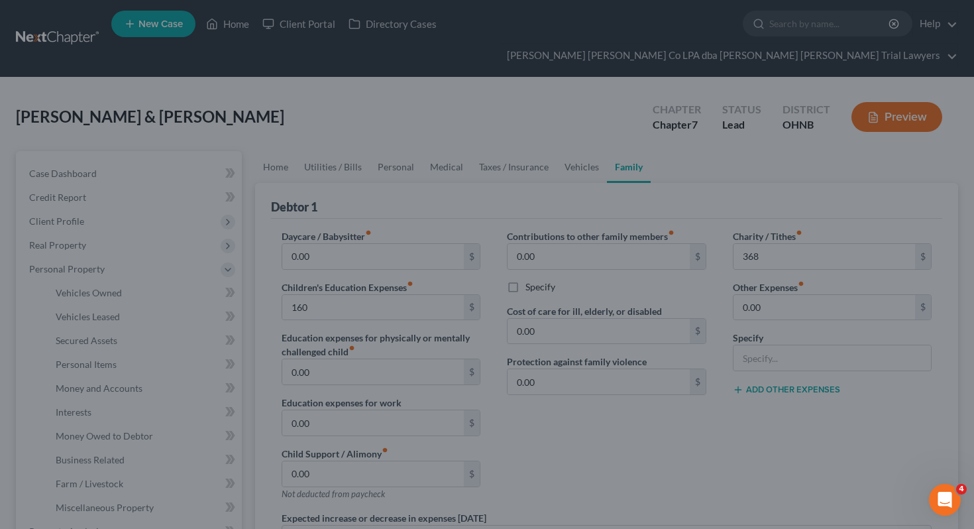
type input "160.00"
type input "368.00"
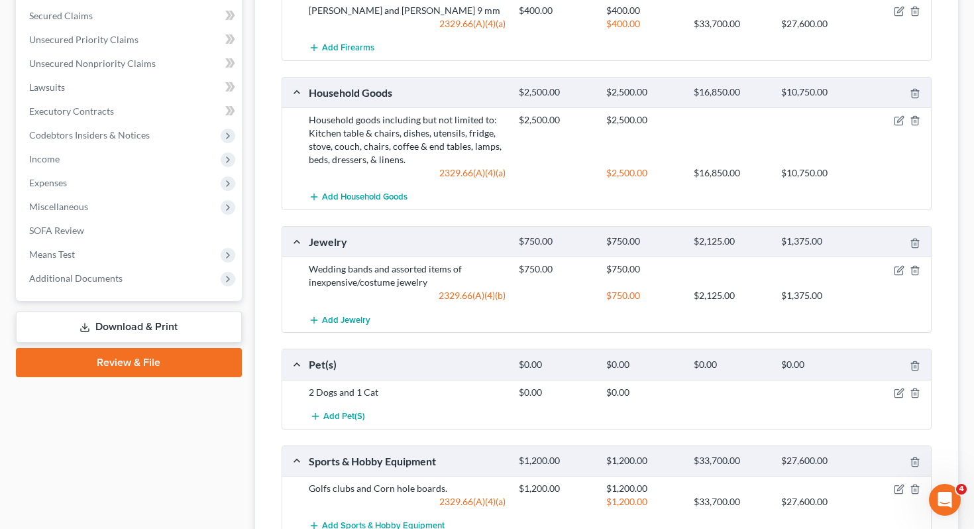
scroll to position [554, 0]
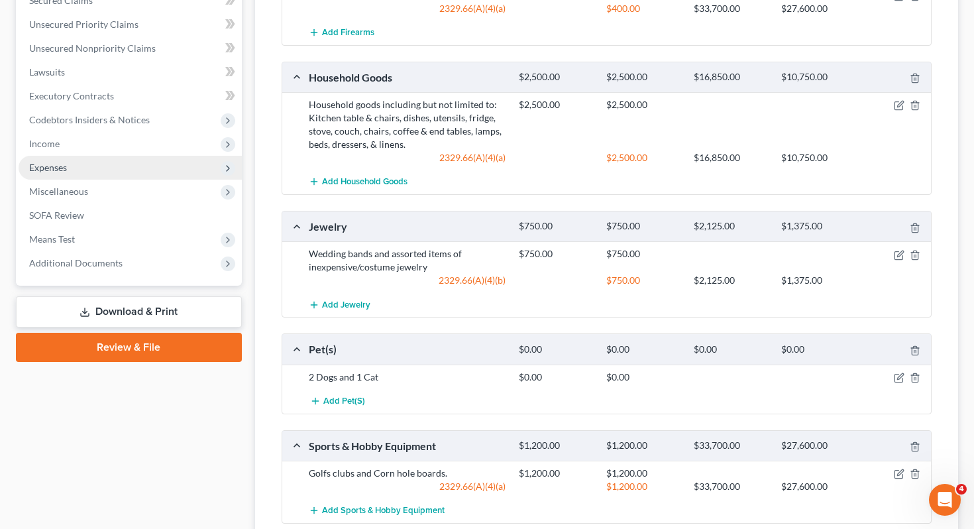
click at [110, 156] on span "Expenses" at bounding box center [130, 168] width 223 height 24
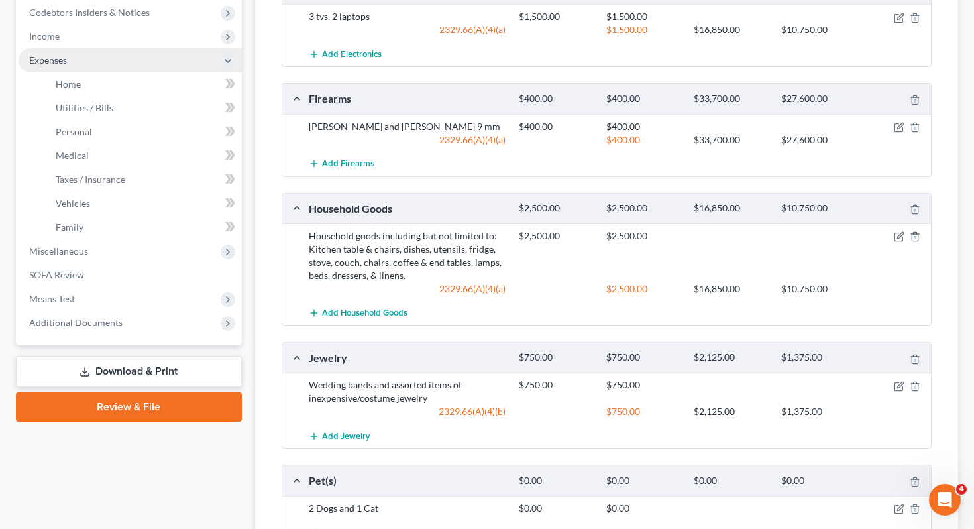
scroll to position [316, 0]
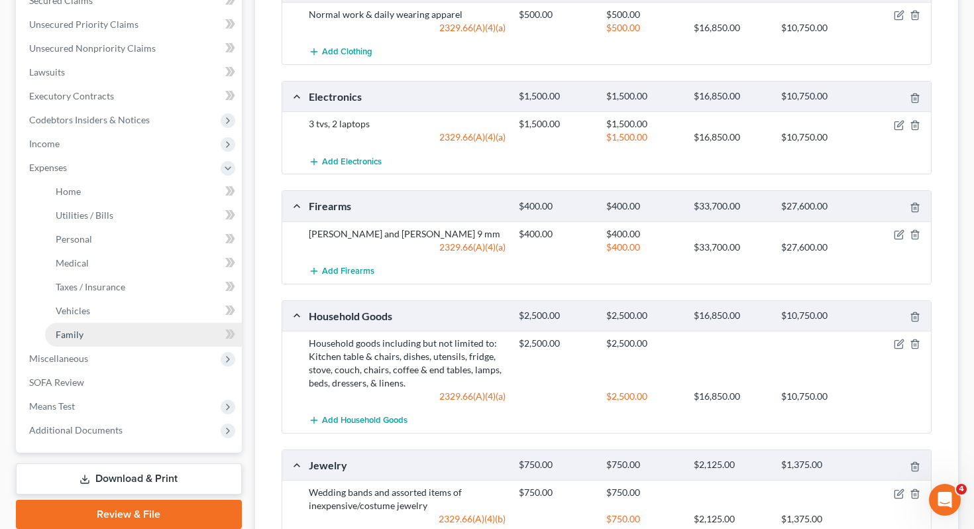
click at [143, 323] on link "Family" at bounding box center [143, 335] width 197 height 24
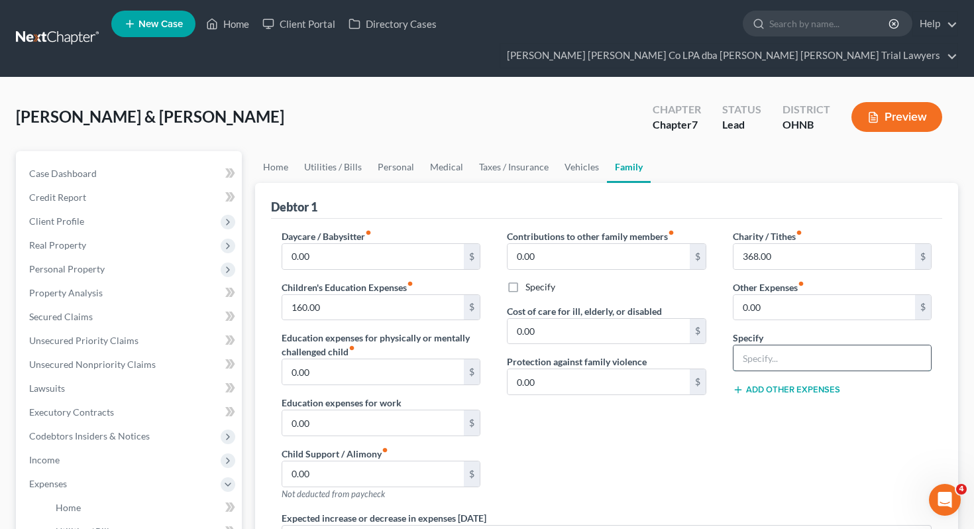
click at [778, 345] on input "text" at bounding box center [832, 357] width 198 height 25
type input "Pet Expense"
click at [797, 295] on input "0.00" at bounding box center [824, 307] width 182 height 25
type input "200"
click at [672, 448] on div "Contributions to other family members fiber_manual_record 0.00 $ Specify Cost o…" at bounding box center [606, 369] width 226 height 281
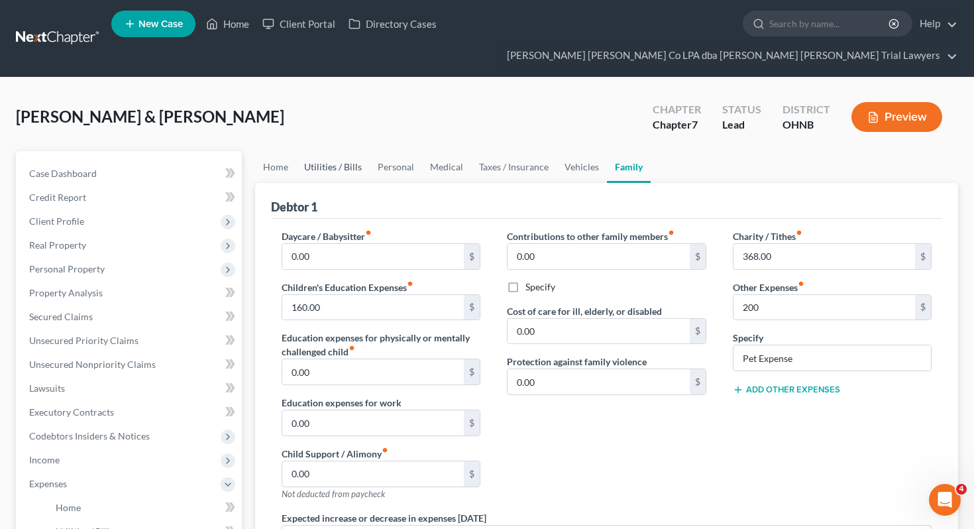
click at [330, 151] on link "Utilities / Bills" at bounding box center [333, 167] width 74 height 32
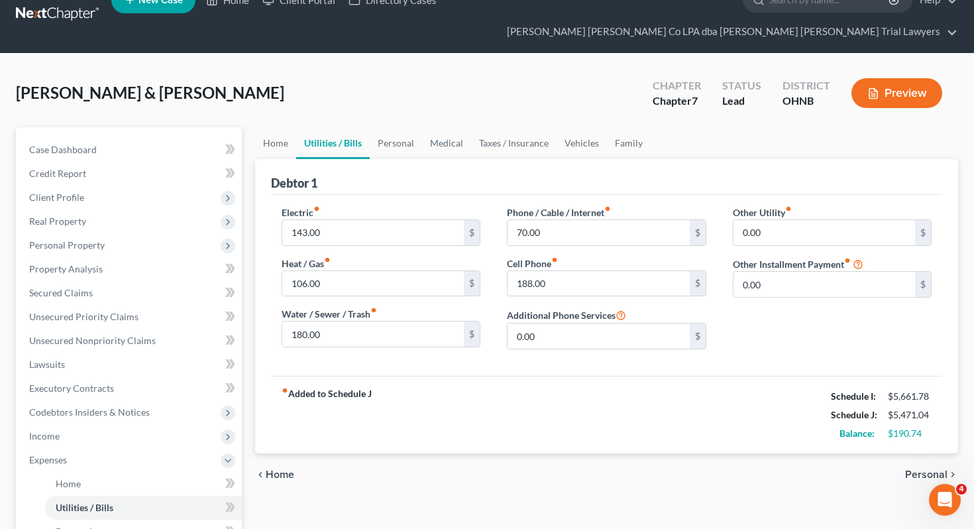
scroll to position [1, 0]
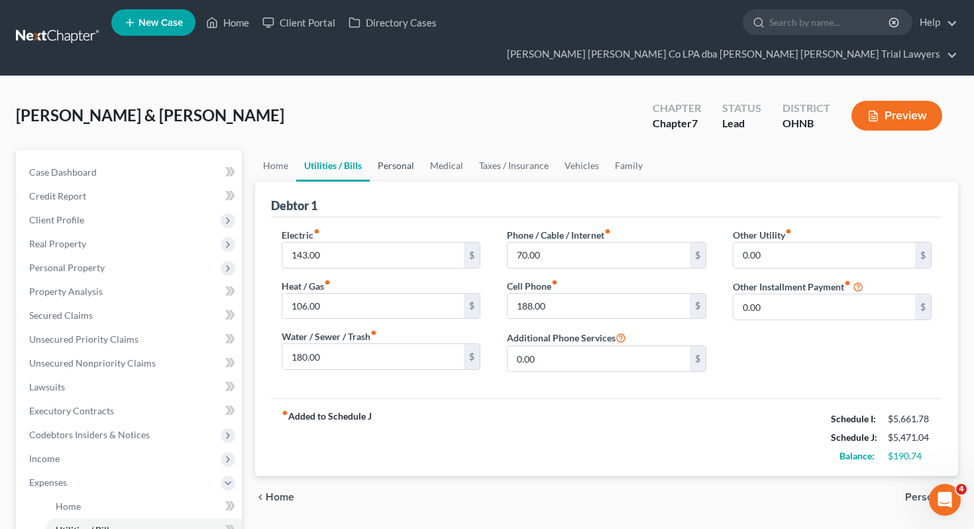
click at [378, 150] on link "Personal" at bounding box center [396, 166] width 52 height 32
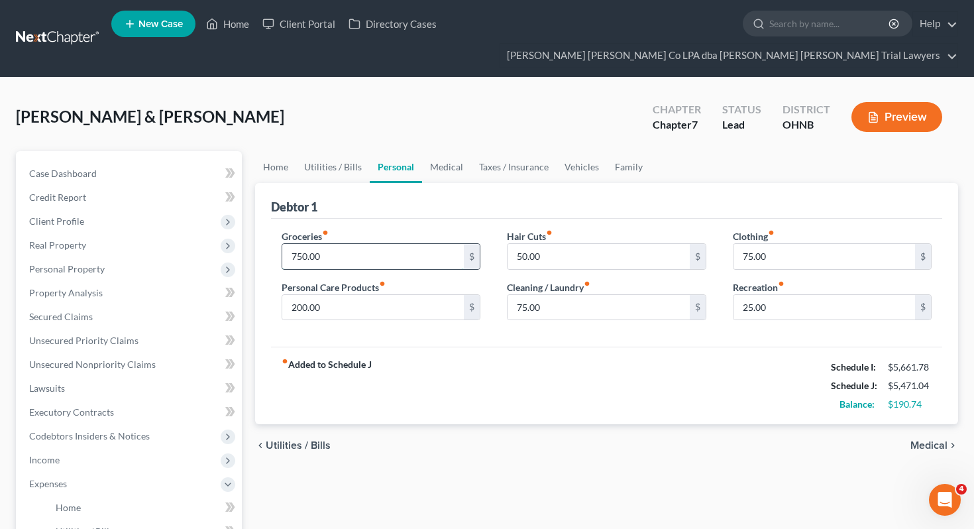
click at [351, 244] on input "750.00" at bounding box center [373, 256] width 182 height 25
type input "850"
click at [284, 152] on link "Home" at bounding box center [275, 167] width 41 height 32
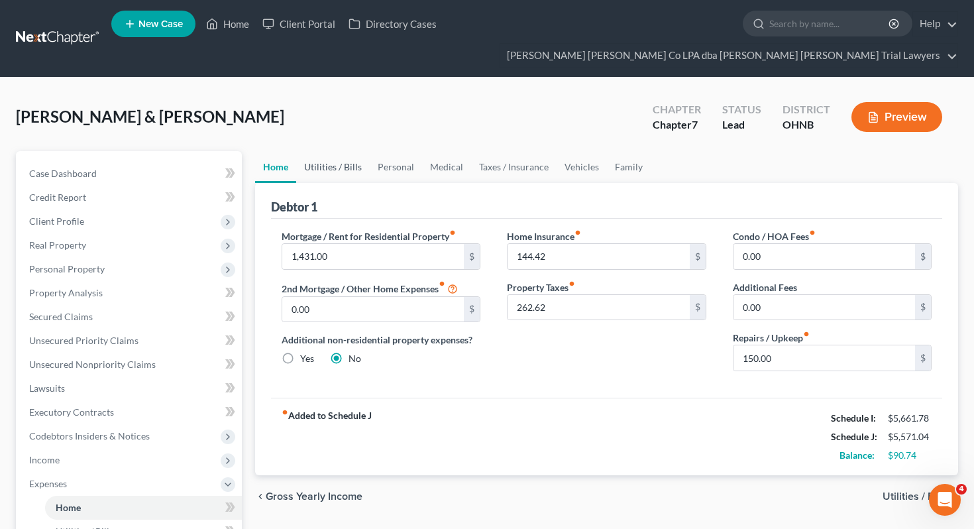
click at [327, 151] on link "Utilities / Bills" at bounding box center [333, 167] width 74 height 32
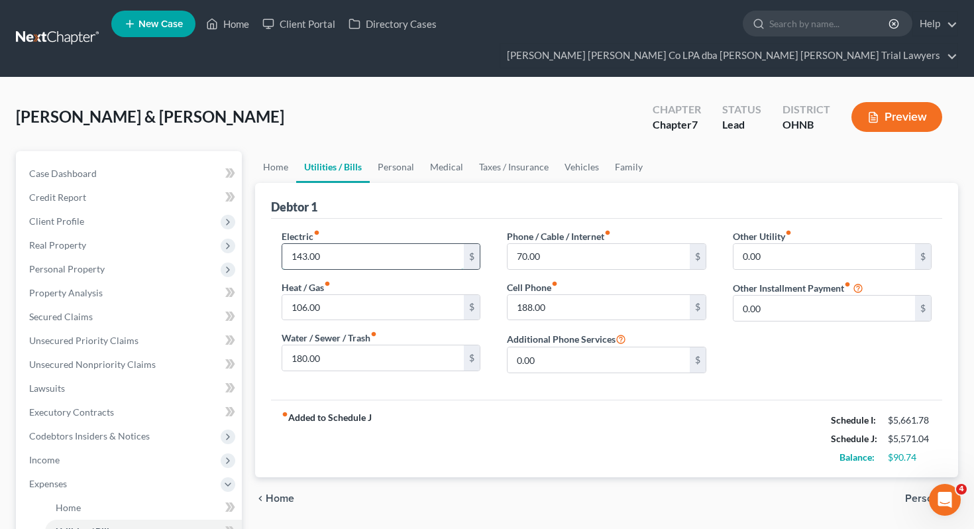
click at [352, 244] on input "143.00" at bounding box center [373, 256] width 182 height 25
type input "200"
click at [362, 295] on input "106.00" at bounding box center [373, 307] width 182 height 25
type input "135"
click at [513, 438] on div "fiber_manual_record Added to Schedule J Schedule I: $5,661.78 Schedule J: $5,65…" at bounding box center [607, 437] width 672 height 77
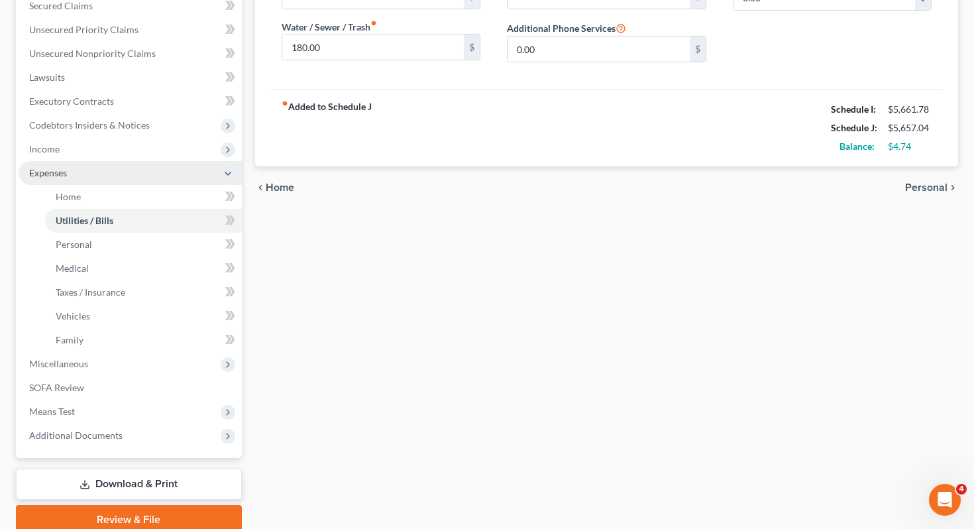
scroll to position [341, 0]
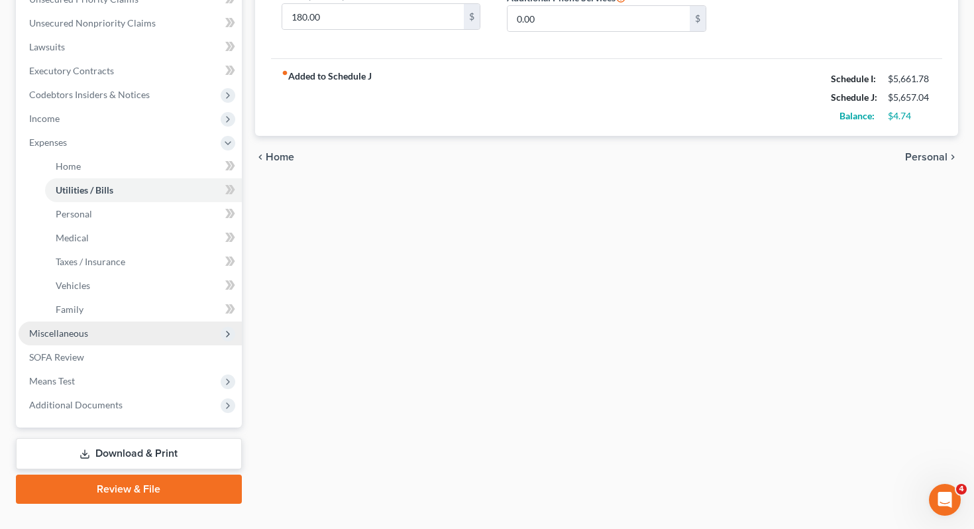
click at [172, 321] on span "Miscellaneous" at bounding box center [130, 333] width 223 height 24
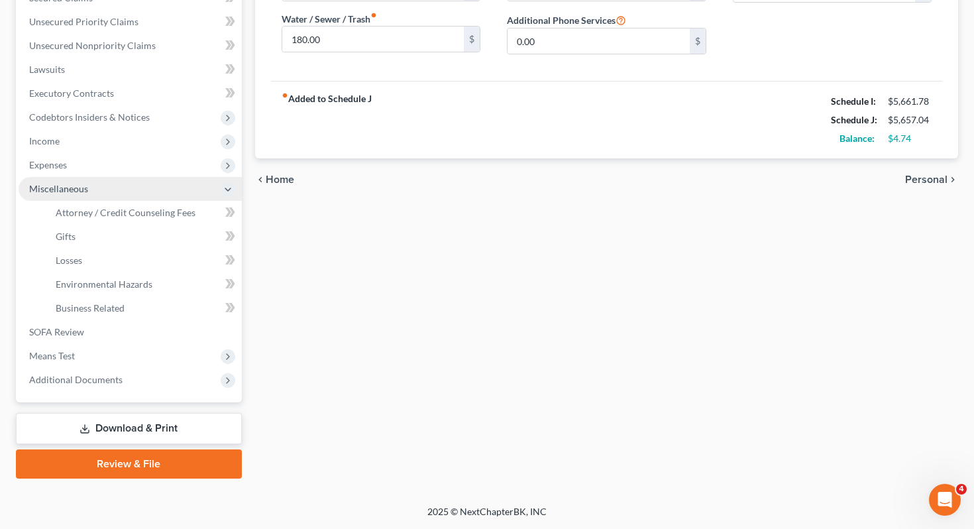
scroll to position [293, 0]
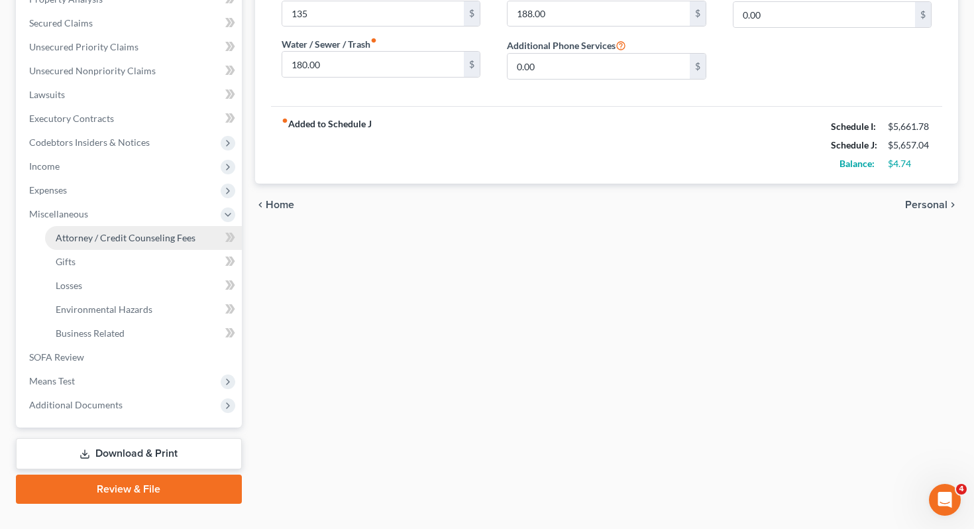
click at [161, 232] on span "Attorney / Credit Counseling Fees" at bounding box center [126, 237] width 140 height 11
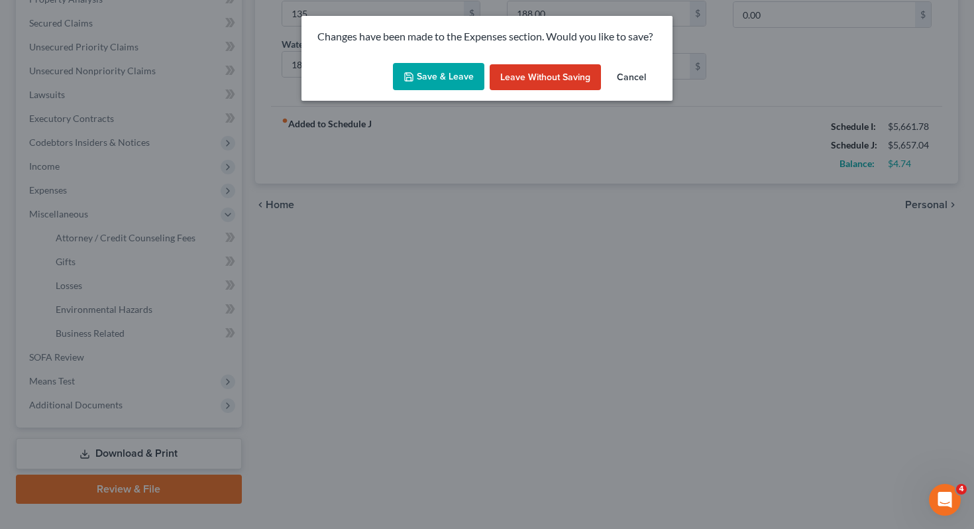
click at [419, 71] on button "Save & Leave" at bounding box center [438, 77] width 91 height 28
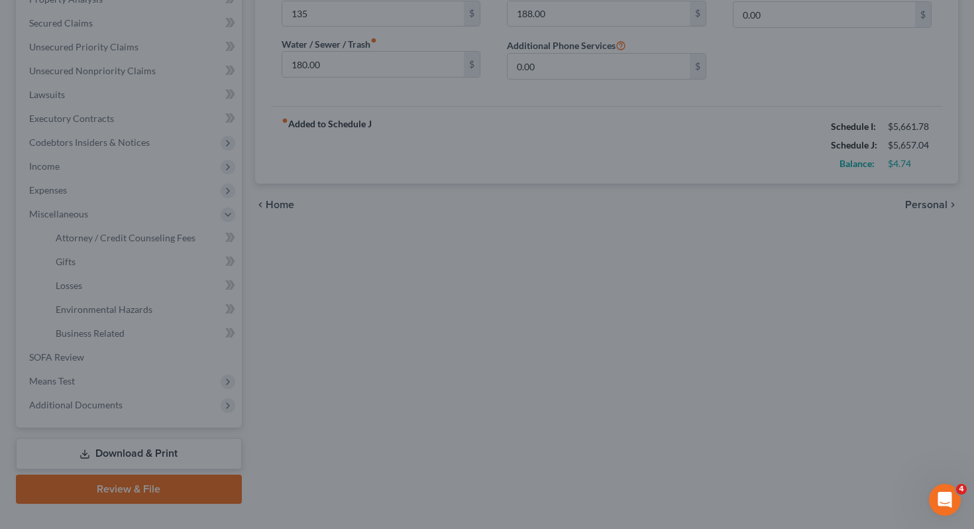
type input "200.00"
type input "135.00"
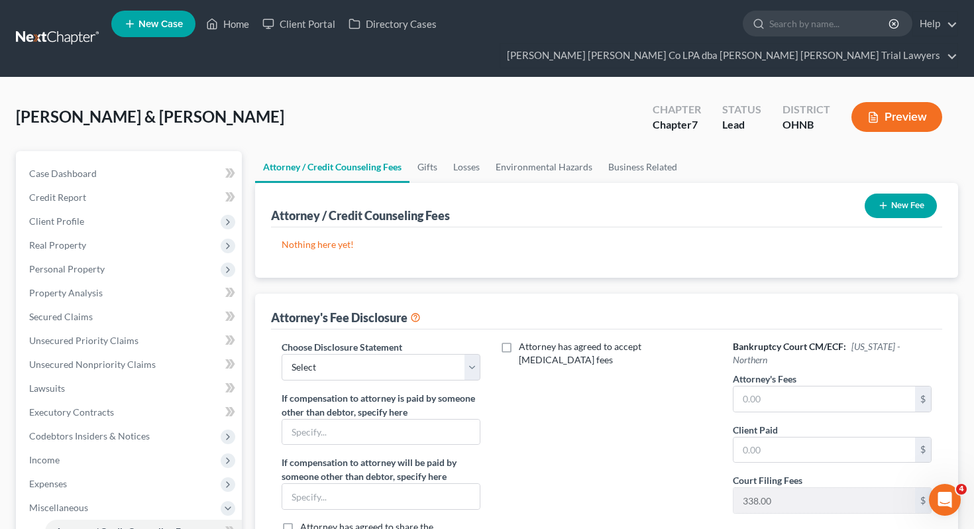
click at [917, 188] on div "New Fee" at bounding box center [900, 205] width 83 height 35
click at [892, 193] on button "New Fee" at bounding box center [900, 205] width 72 height 25
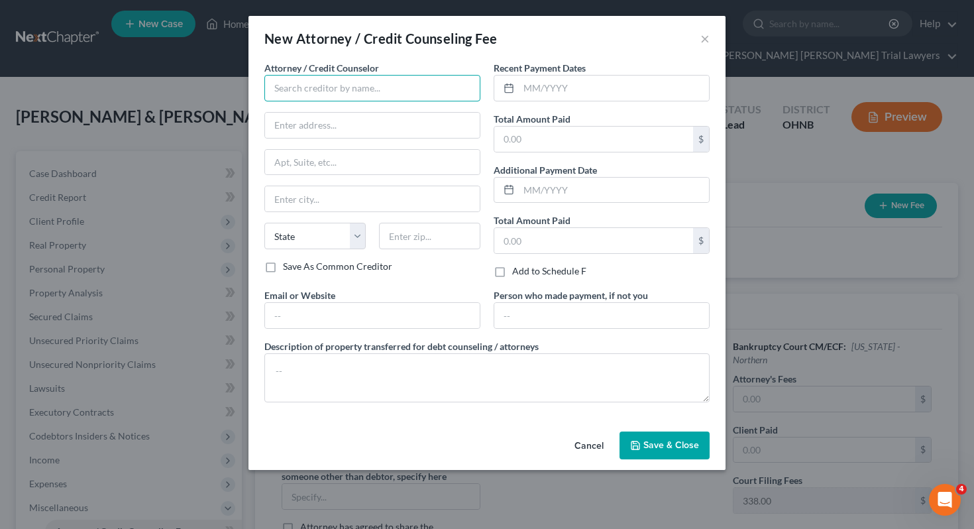
click at [448, 91] on input "text" at bounding box center [372, 88] width 216 height 26
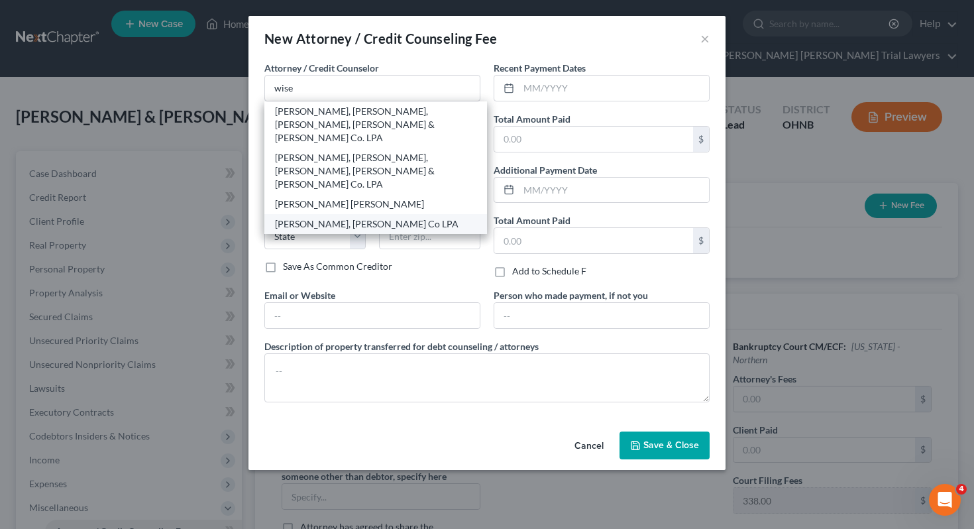
click at [365, 217] on div "Wisehart, Wright Co LPA" at bounding box center [375, 223] width 201 height 13
type input "Wisehart, Wright Co LPA"
type input "502 West Washington Street"
type input "Sandusky"
select select "36"
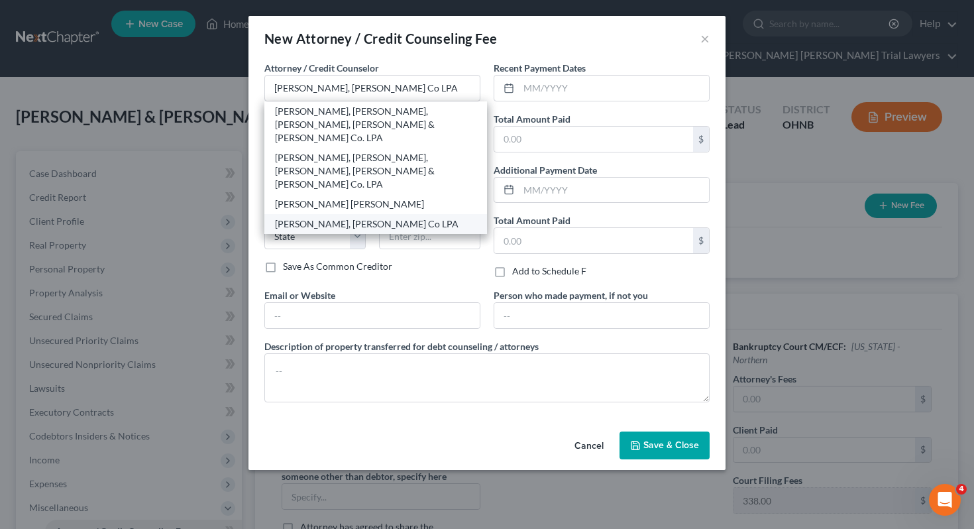
type input "44870"
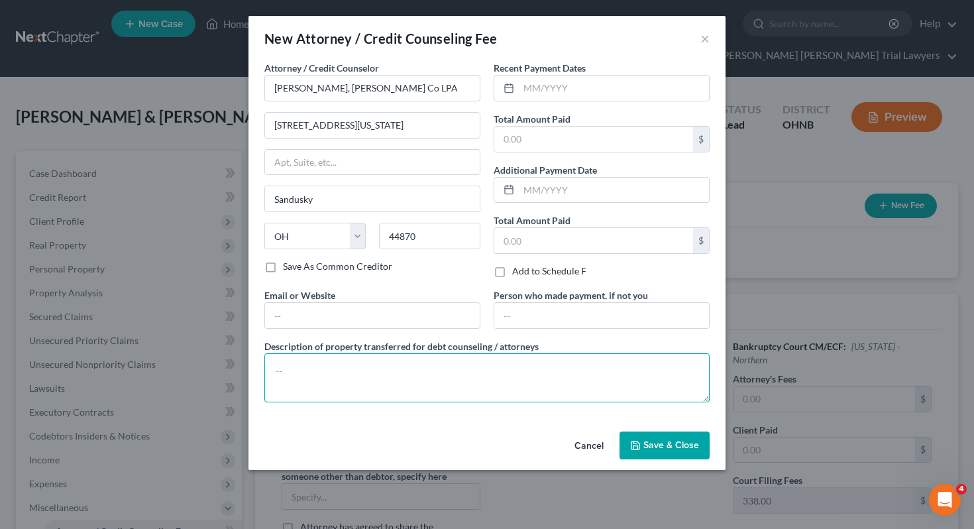
click at [490, 382] on textarea at bounding box center [486, 377] width 445 height 49
type textarea "1700 attorney fee, 338 filing fee, 62 credit counseling and credit report fee."
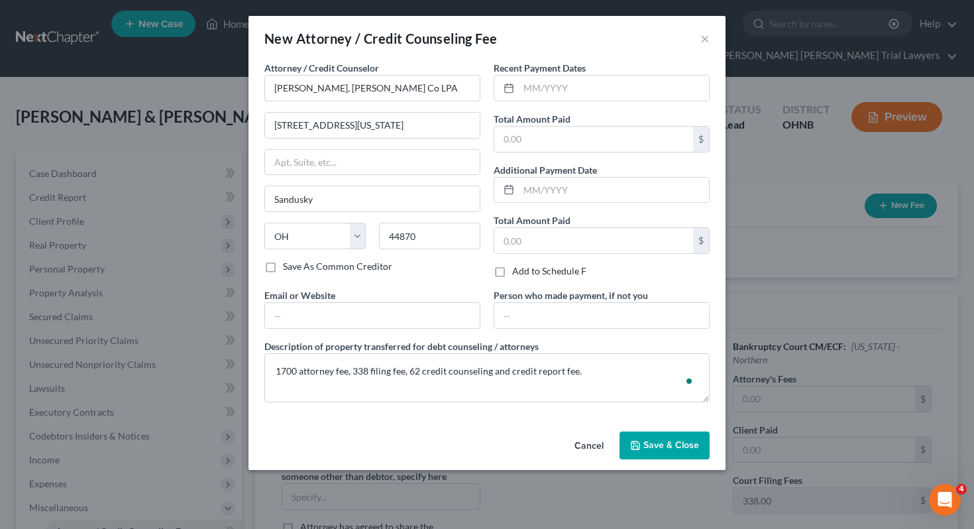
click at [655, 448] on span "Save & Close" at bounding box center [671, 444] width 56 height 11
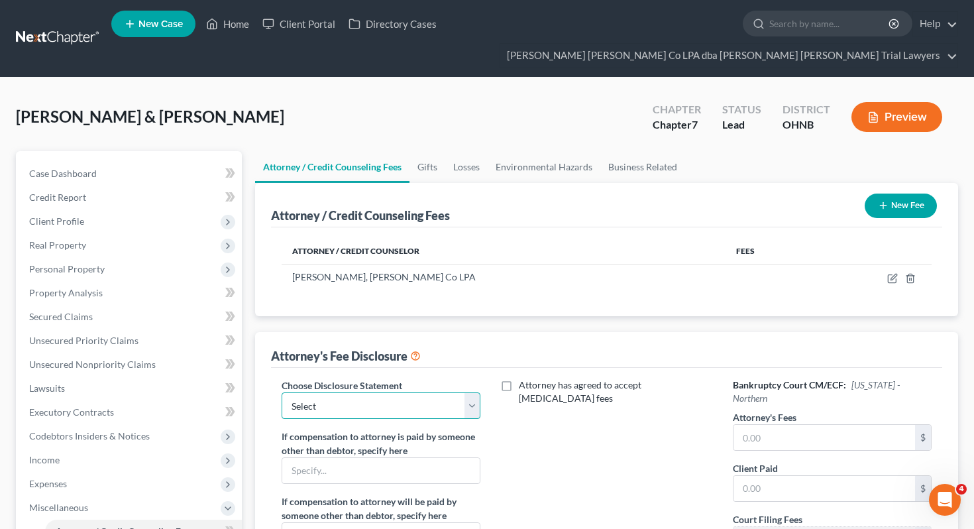
click at [393, 392] on select "Select Fee Disclosure" at bounding box center [380, 405] width 199 height 26
select select "0"
click at [753, 425] on input "text" at bounding box center [824, 437] width 182 height 25
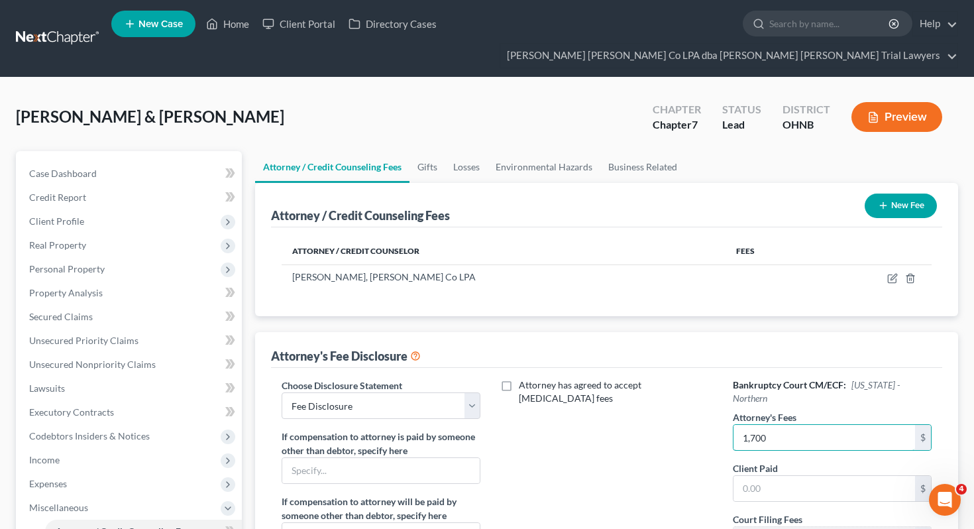
type input "1,700"
click at [665, 439] on div "Attorney has agreed to accept retainer fees" at bounding box center [606, 501] width 226 height 246
click at [542, 411] on div "Attorney has agreed to accept retainer fees" at bounding box center [606, 501] width 226 height 246
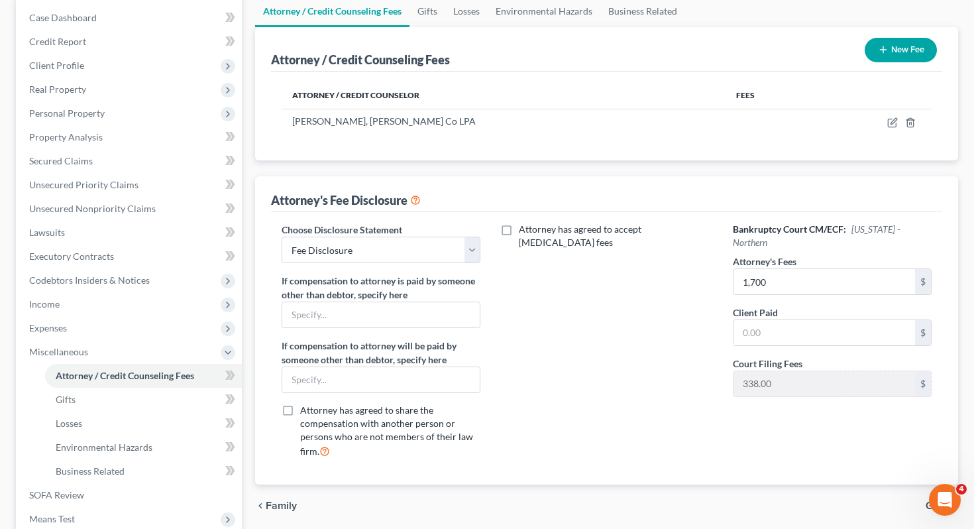
scroll to position [293, 0]
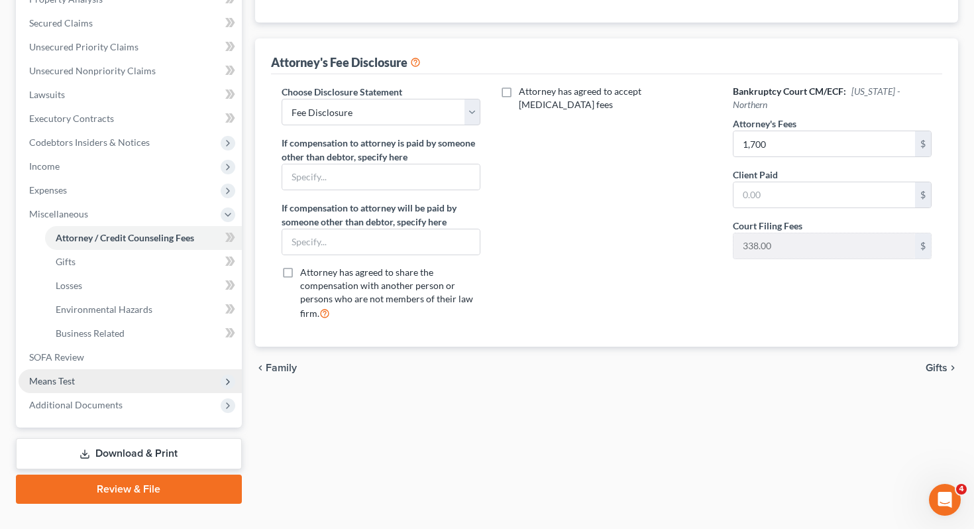
click at [126, 369] on span "Means Test" at bounding box center [130, 381] width 223 height 24
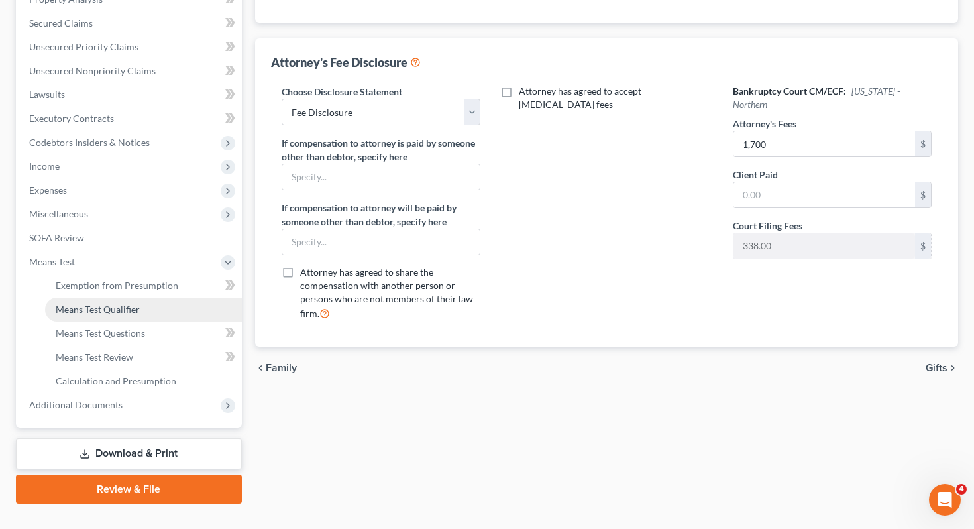
click at [167, 297] on link "Means Test Qualifier" at bounding box center [143, 309] width 197 height 24
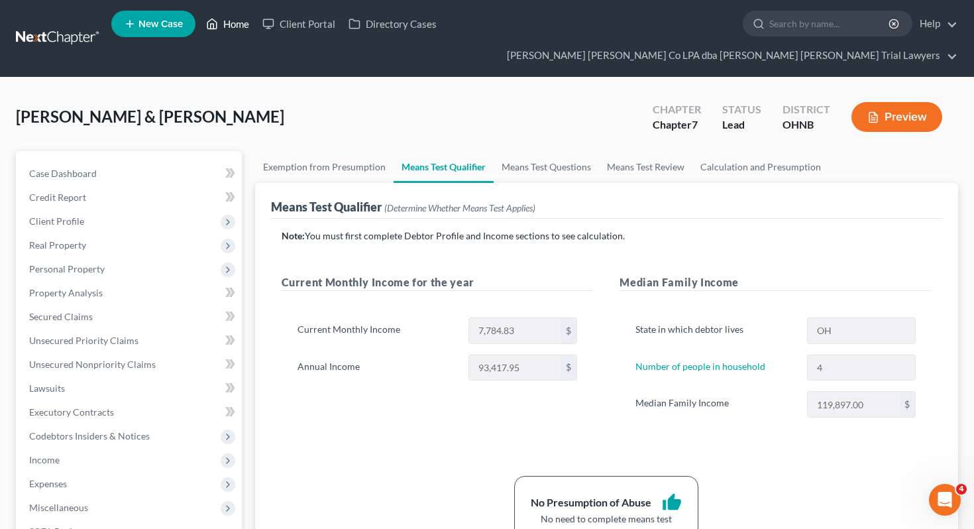
click at [244, 23] on link "Home" at bounding box center [227, 24] width 56 height 24
